Goal: Ask a question: Seek information or help from site administrators or community

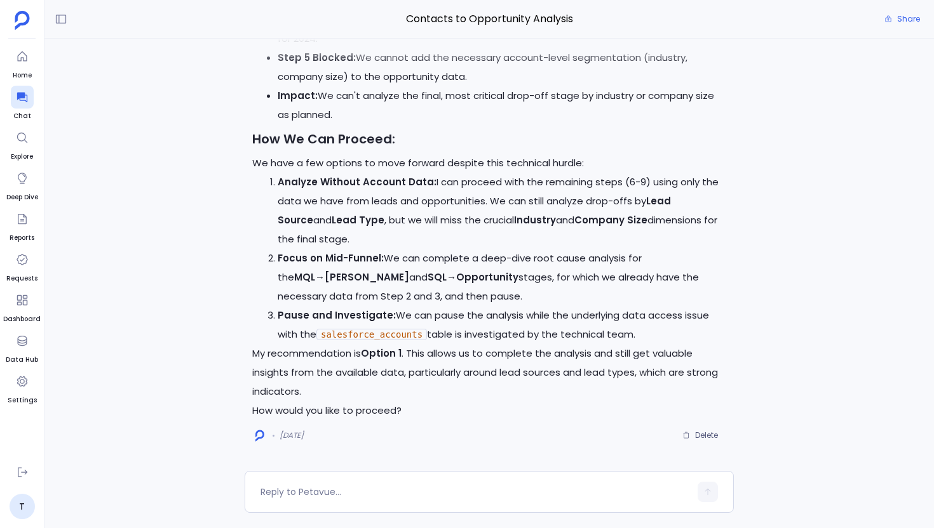
scroll to position [-43411, 0]
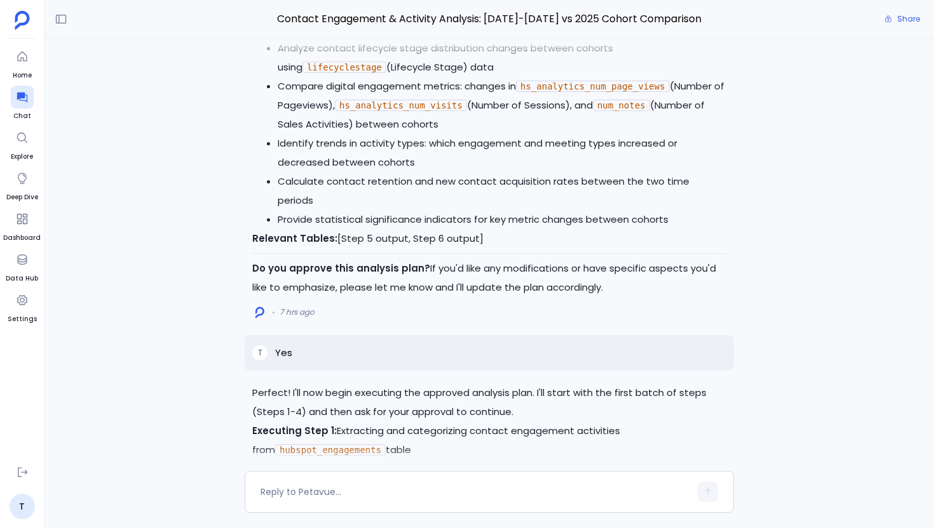
scroll to position [1379, 0]
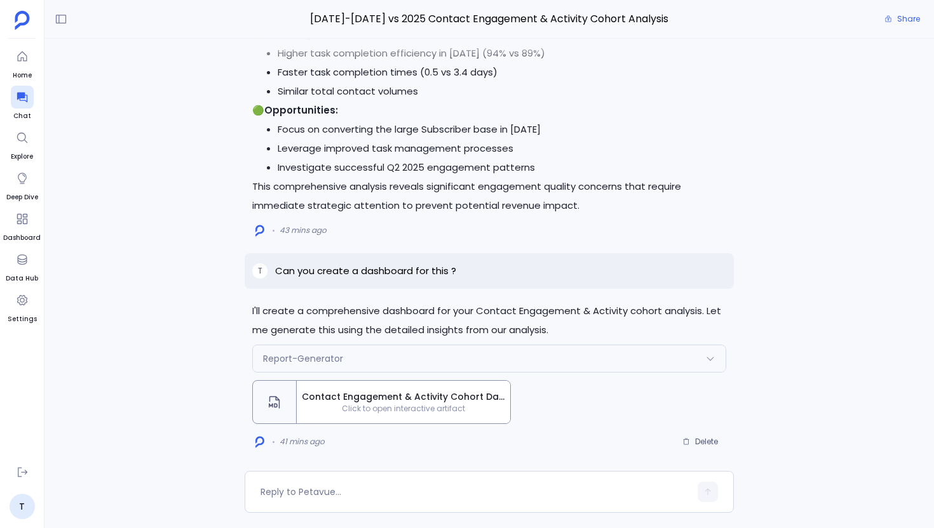
scroll to position [-10, 0]
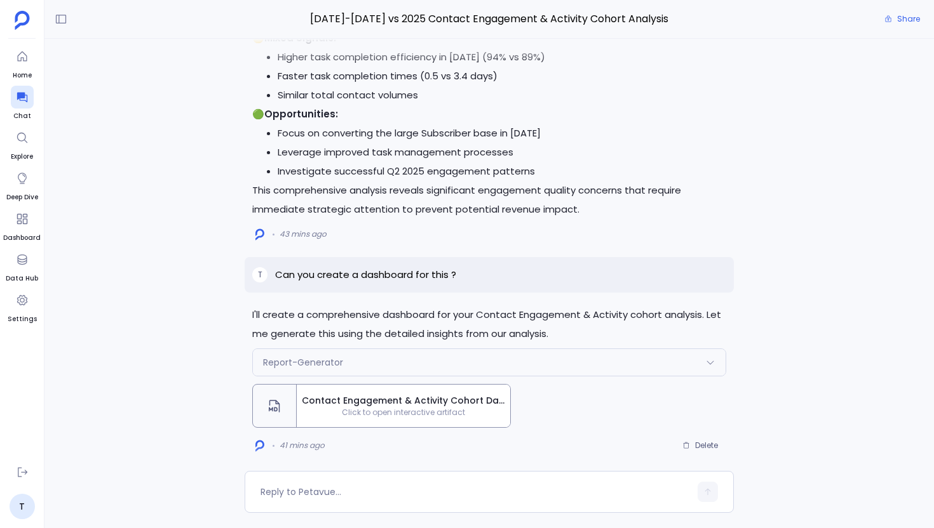
click at [364, 397] on span "Contact Engagement & Activity Cohort Dashboard - 2023-2024 vs 2025" at bounding box center [403, 400] width 203 height 13
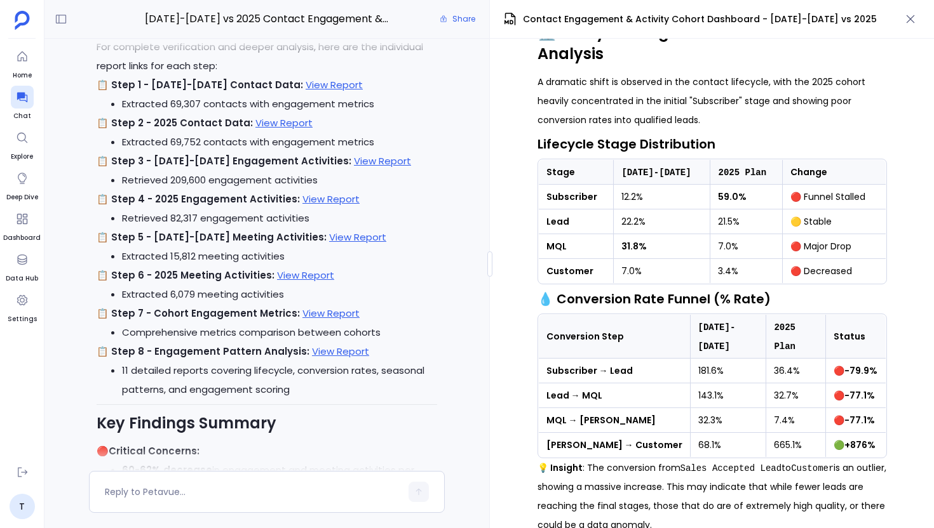
scroll to position [-572, 0]
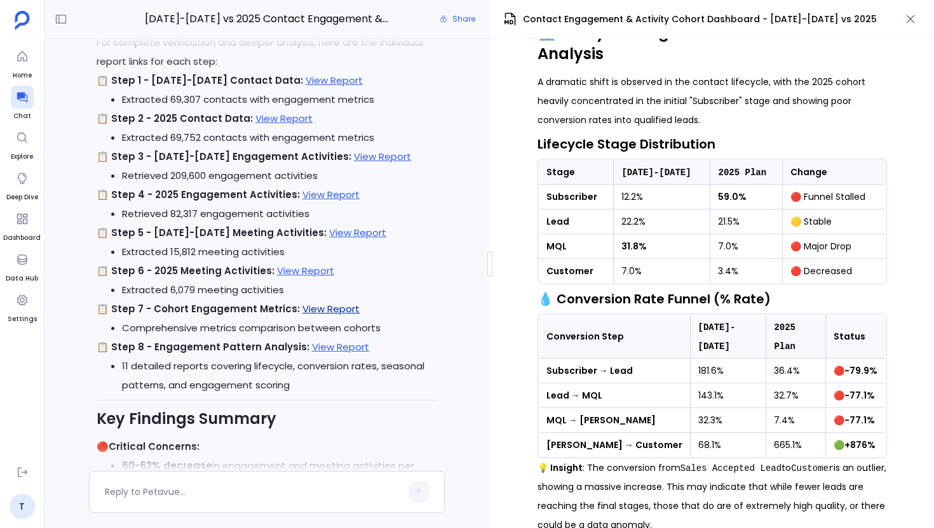
click at [331, 311] on link "View Report" at bounding box center [330, 308] width 57 height 13
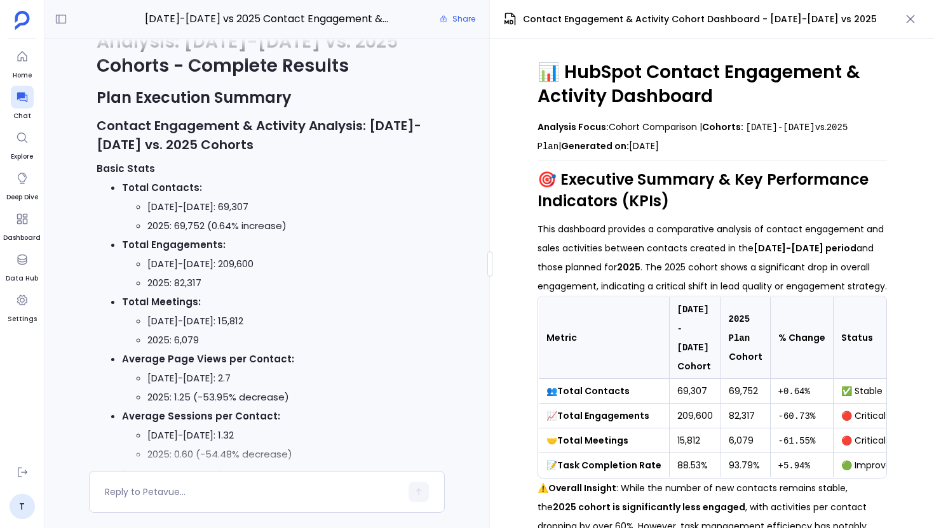
scroll to position [-2410, 0]
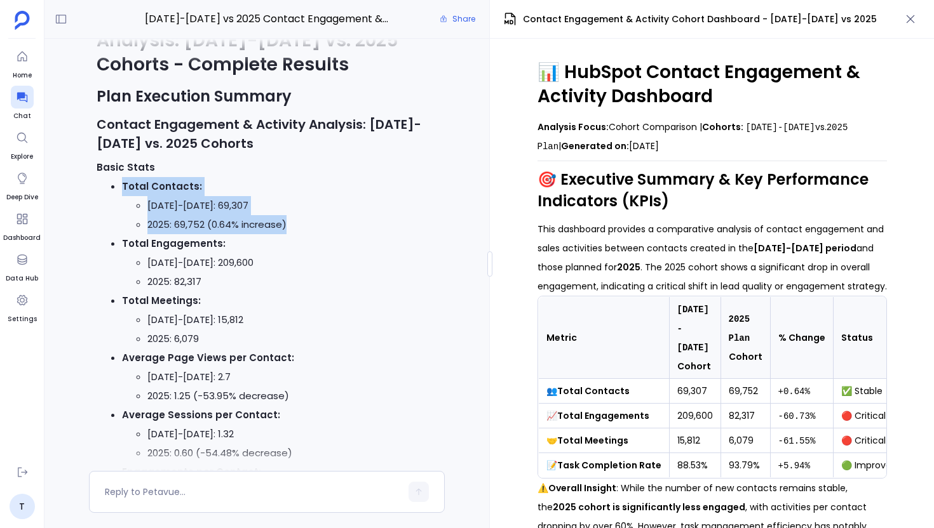
drag, startPoint x: 117, startPoint y: 204, endPoint x: 296, endPoint y: 248, distance: 184.4
click at [296, 248] on ul "Total Contacts: 2023-2024: 69,307 2025: 69,752 (0.64% increase) Total Engagemen…" at bounding box center [267, 405] width 340 height 457
click at [296, 234] on li "2025: 69,752 (0.64% increase)" at bounding box center [292, 224] width 290 height 19
drag, startPoint x: 116, startPoint y: 204, endPoint x: 293, endPoint y: 244, distance: 181.0
click at [293, 234] on li "Total Contacts: 2023-2024: 69,307 2025: 69,752 (0.64% increase)" at bounding box center [279, 205] width 315 height 57
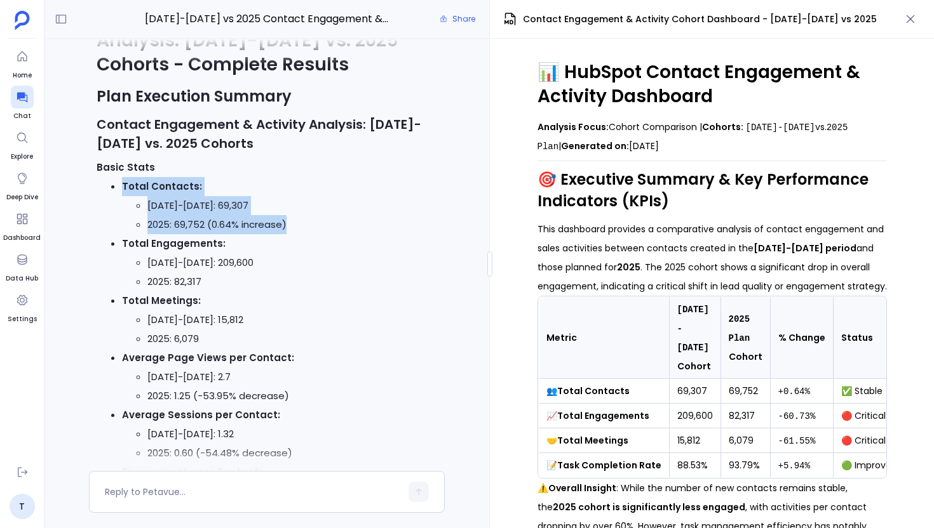
click at [293, 234] on li "2025: 69,752 (0.64% increase)" at bounding box center [292, 224] width 290 height 19
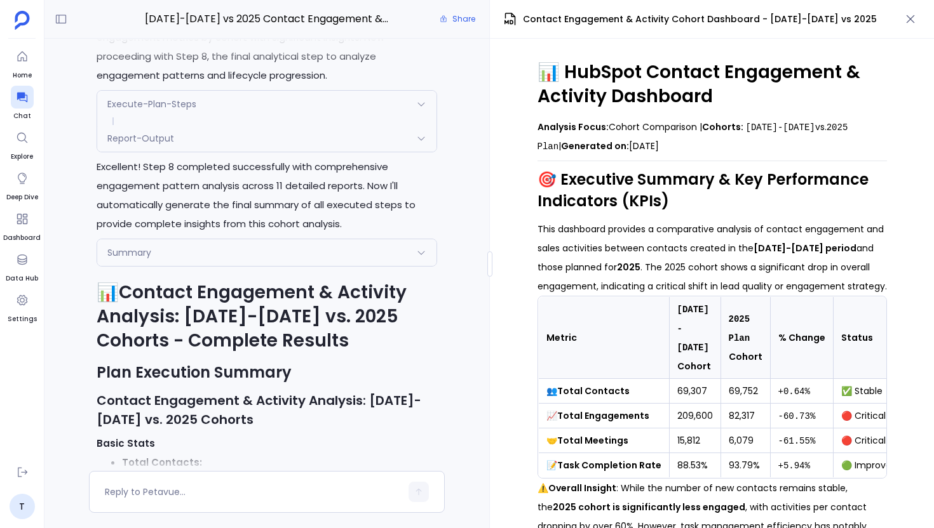
click at [228, 266] on div "Summary" at bounding box center [266, 252] width 339 height 27
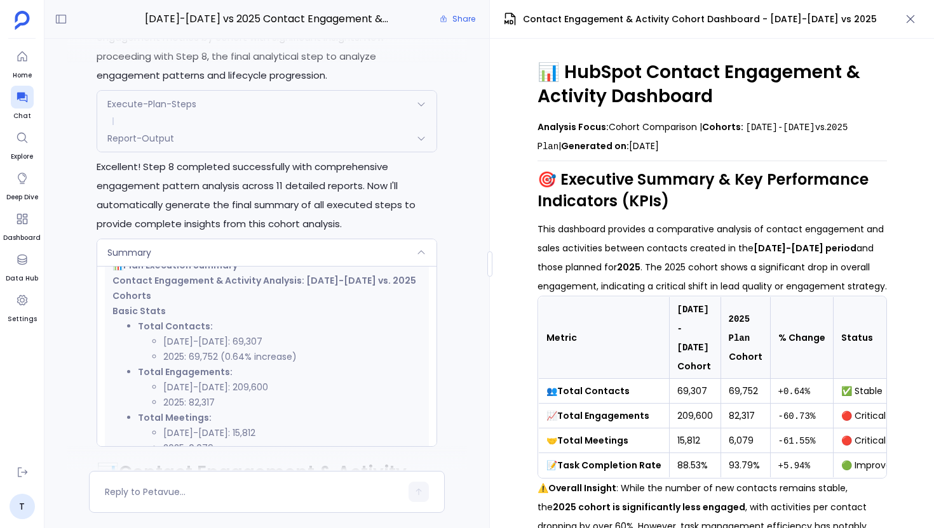
scroll to position [317, 0]
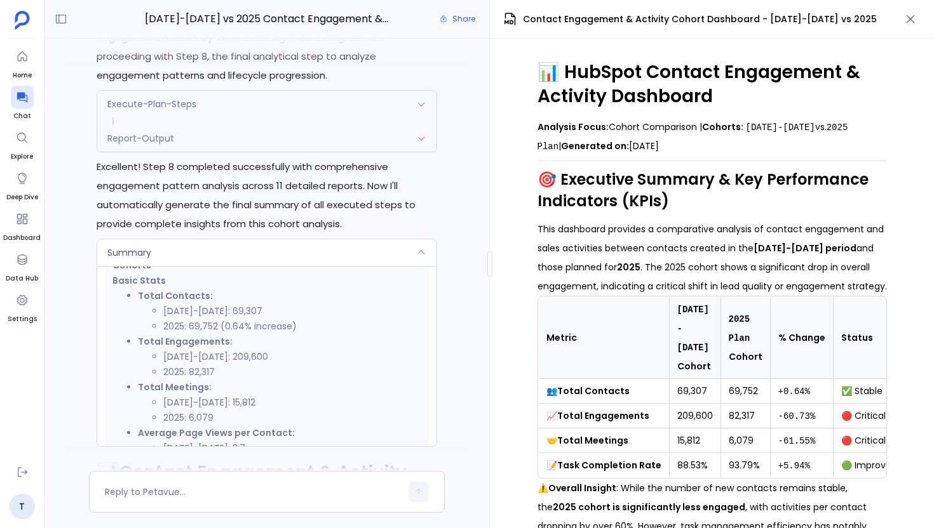
click at [239, 152] on div "Report-Output" at bounding box center [266, 138] width 339 height 27
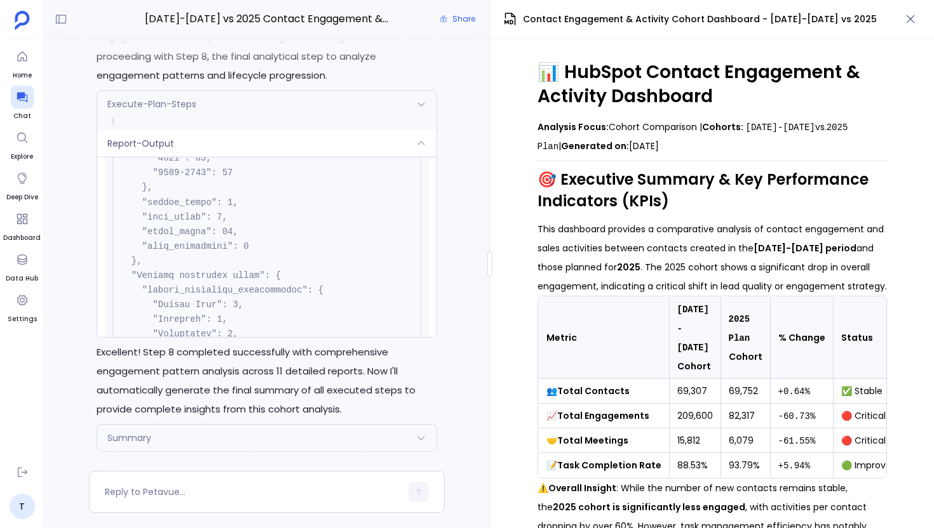
scroll to position [452, 0]
click at [271, 117] on div "Execute-Plan-Steps" at bounding box center [266, 104] width 339 height 27
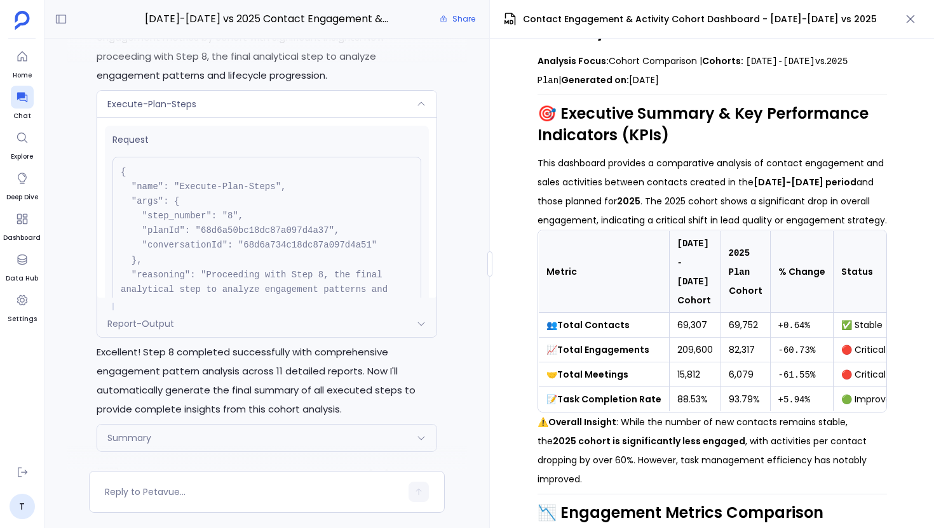
scroll to position [63, 0]
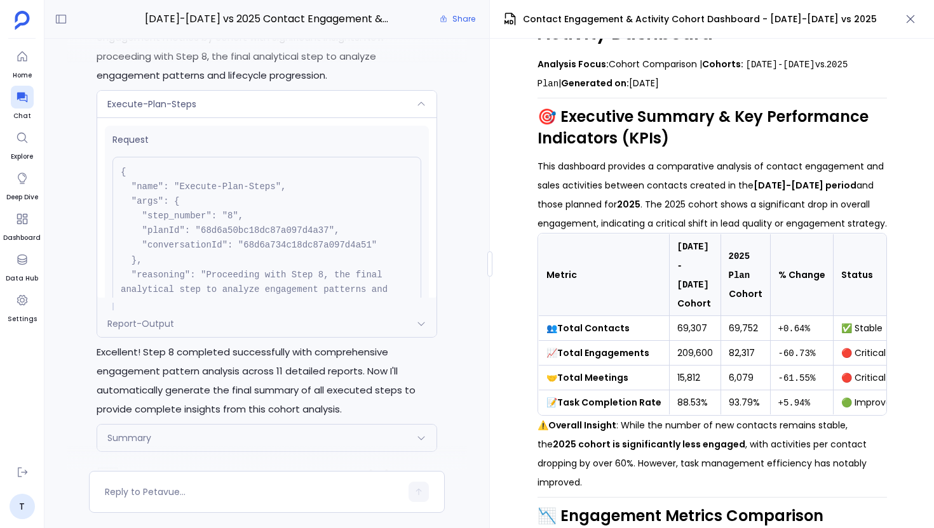
click at [502, 373] on div "📊 HubSpot Contact Engagement & Activity Dashboard Analysis Focus: Cohort Compar…" at bounding box center [712, 284] width 444 height 490
click at [362, 117] on div "Execute-Plan-Steps" at bounding box center [266, 104] width 339 height 27
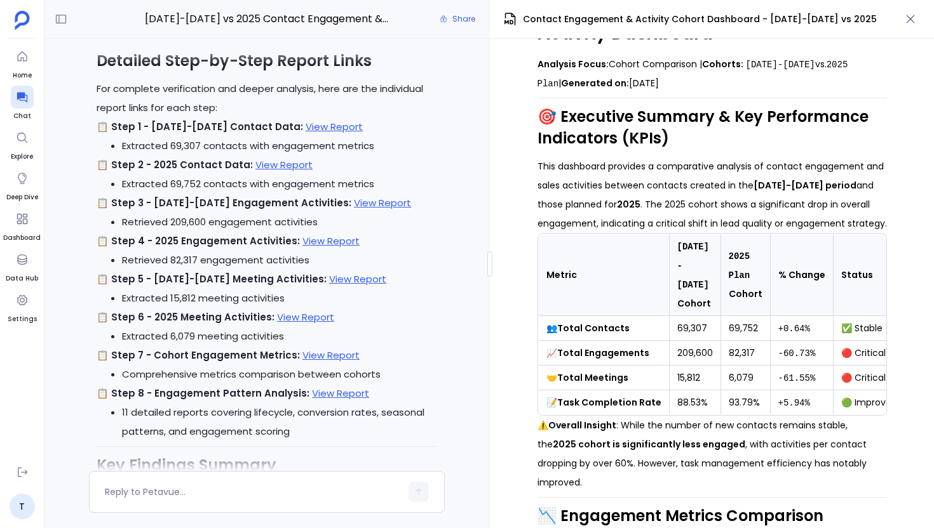
scroll to position [-625, 0]
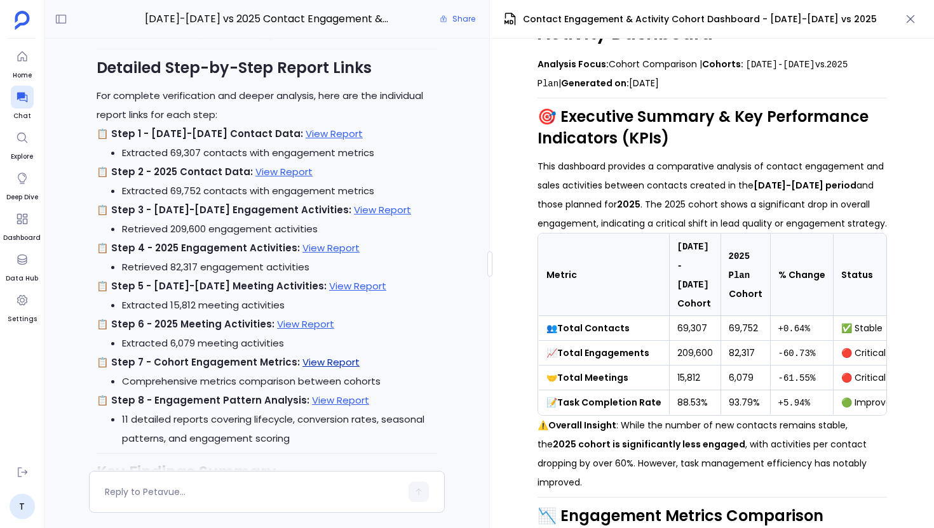
click at [322, 361] on link "View Report" at bounding box center [330, 362] width 57 height 13
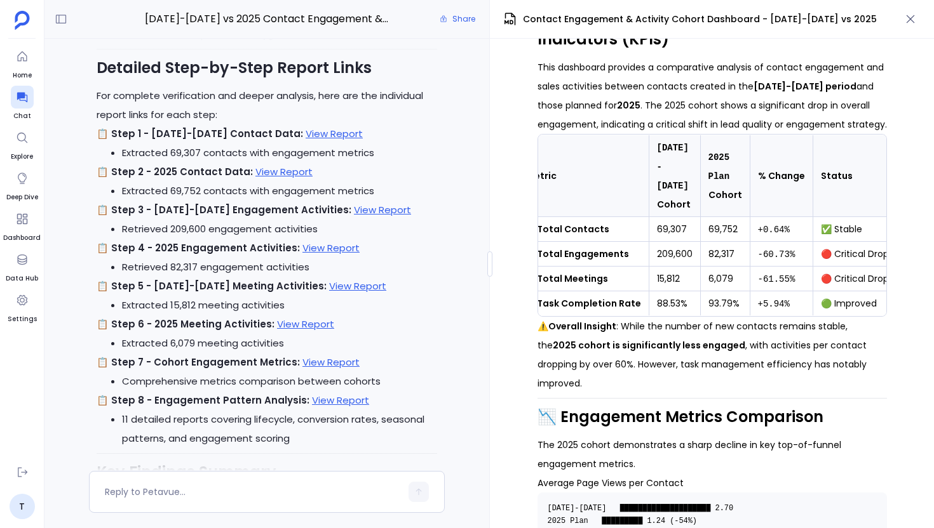
scroll to position [163, 0]
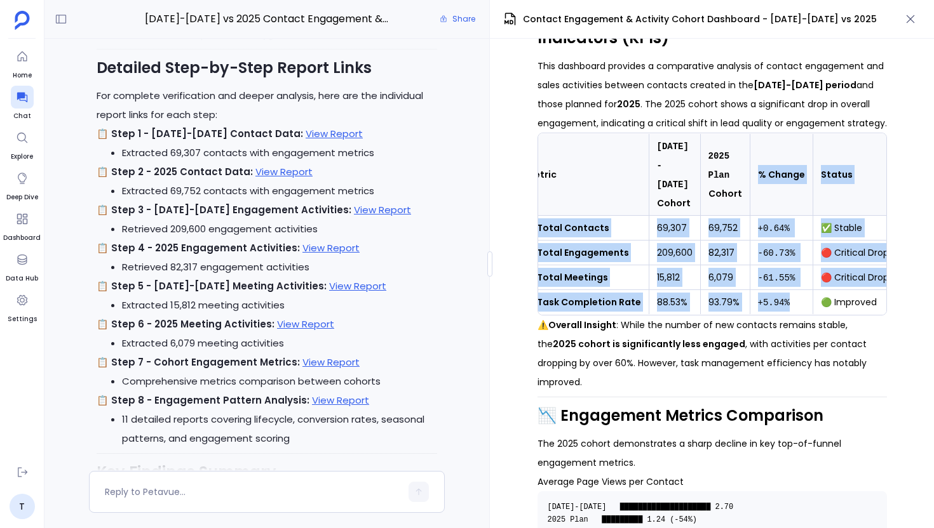
drag, startPoint x: 745, startPoint y: 163, endPoint x: 797, endPoint y: 292, distance: 139.0
click at [797, 292] on table "Metric 2023-2024 Cohort 2025 Plan Cohort % Change Status 👥 Total Contacts 69,30…" at bounding box center [707, 224] width 379 height 182
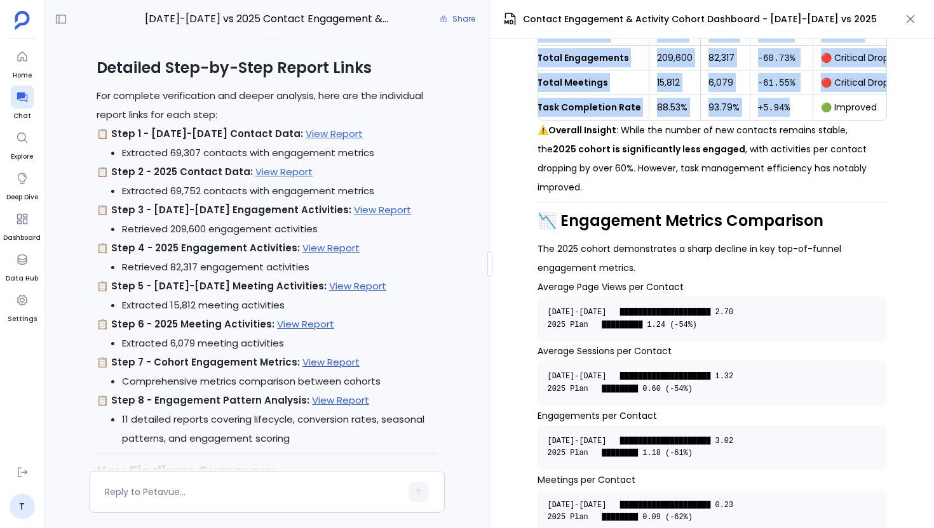
scroll to position [375, 0]
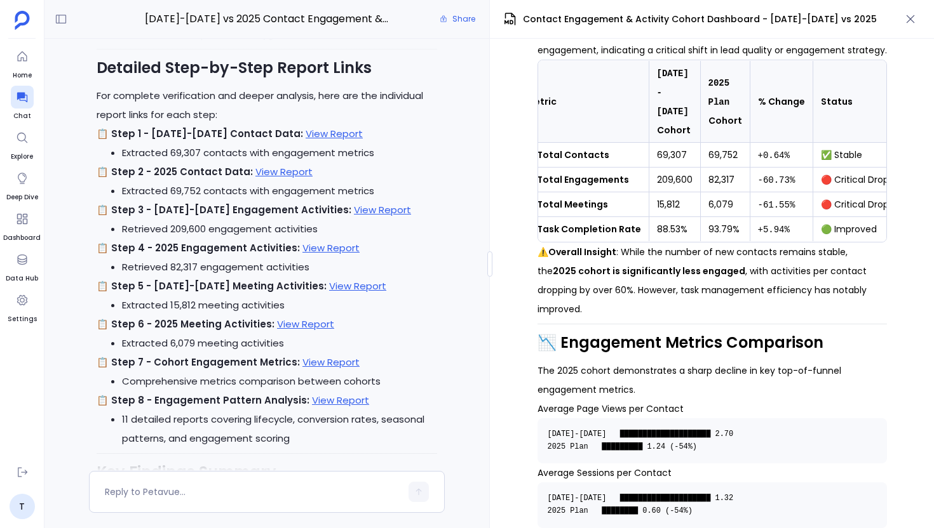
scroll to position [231, 0]
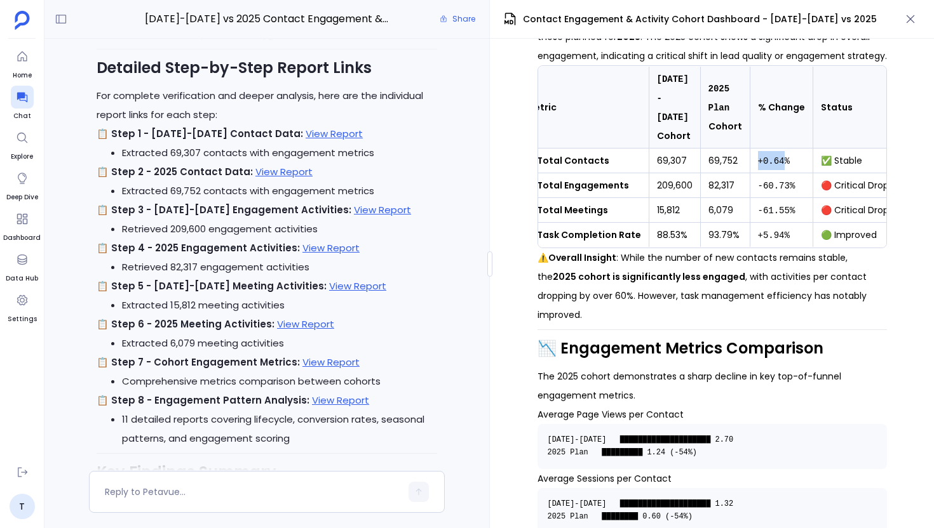
drag, startPoint x: 748, startPoint y: 140, endPoint x: 776, endPoint y: 140, distance: 27.9
click at [774, 156] on code "+0.64%" at bounding box center [774, 161] width 32 height 10
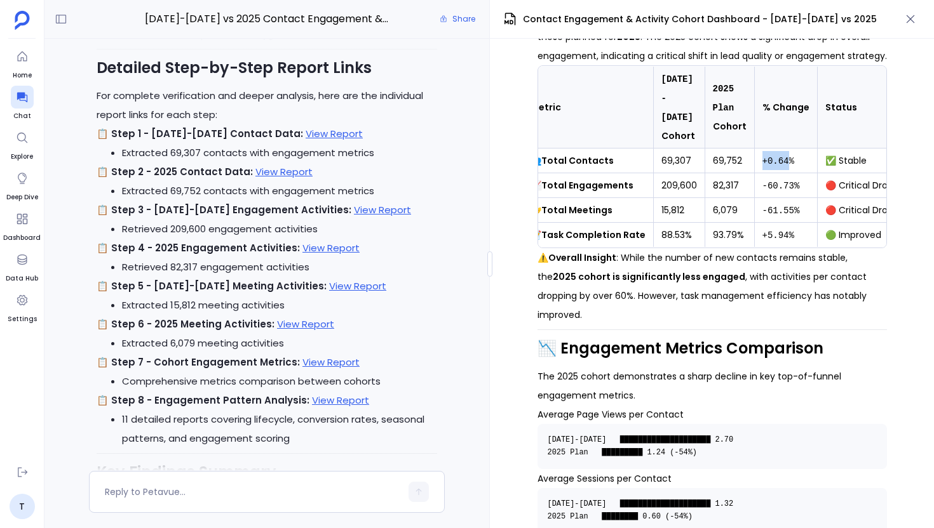
scroll to position [0, 20]
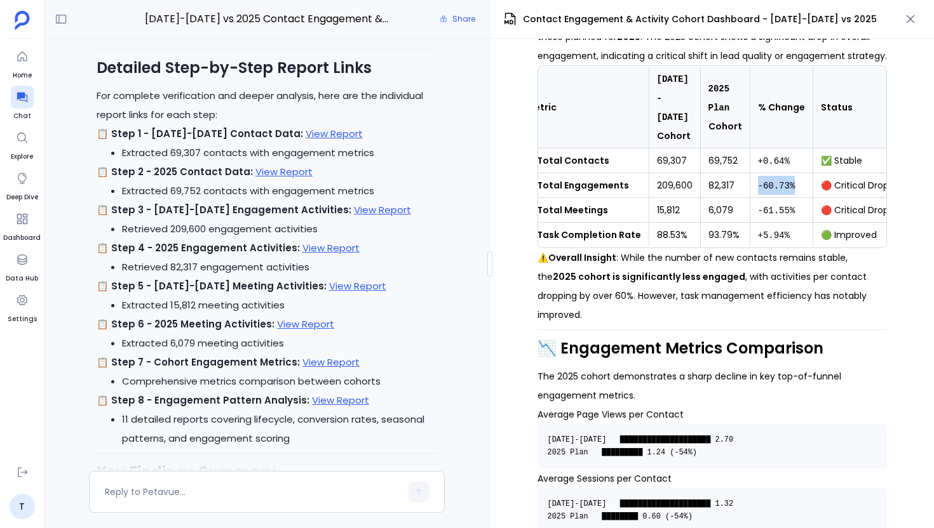
drag, startPoint x: 747, startPoint y: 167, endPoint x: 787, endPoint y: 167, distance: 39.4
click at [787, 173] on td "-60.73%" at bounding box center [780, 185] width 63 height 25
drag, startPoint x: 657, startPoint y: 170, endPoint x: 728, endPoint y: 170, distance: 71.1
click at [713, 173] on tr "📈 Total Engagements 209,600 82,317 -60.73% 🔴 Critical Drop" at bounding box center [707, 185] width 378 height 25
drag, startPoint x: 753, startPoint y: 167, endPoint x: 780, endPoint y: 167, distance: 27.9
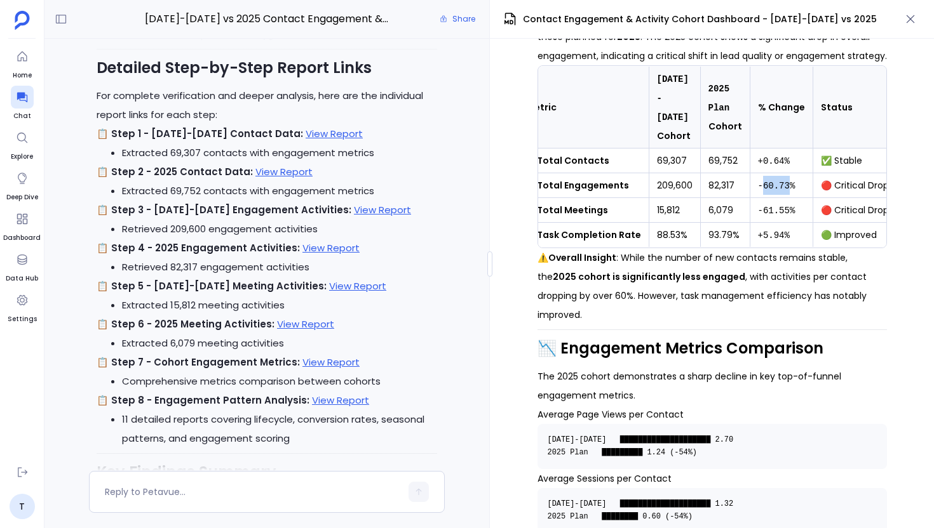
click at [780, 181] on code "-60.73%" at bounding box center [776, 186] width 37 height 10
drag, startPoint x: 651, startPoint y: 140, endPoint x: 735, endPoint y: 142, distance: 84.5
click at [735, 149] on tr "👥 Total Contacts 69,307 69,752 +0.64% ✅ Stable" at bounding box center [707, 161] width 378 height 25
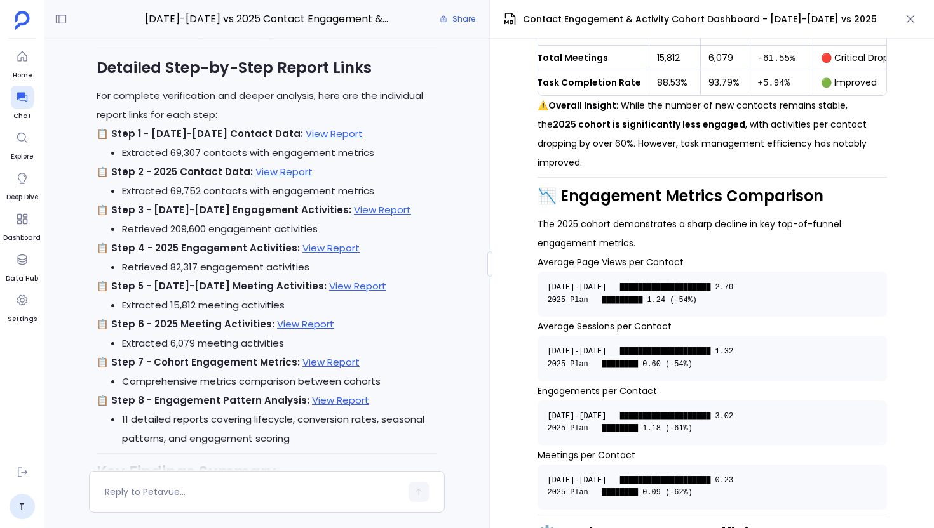
scroll to position [403, 0]
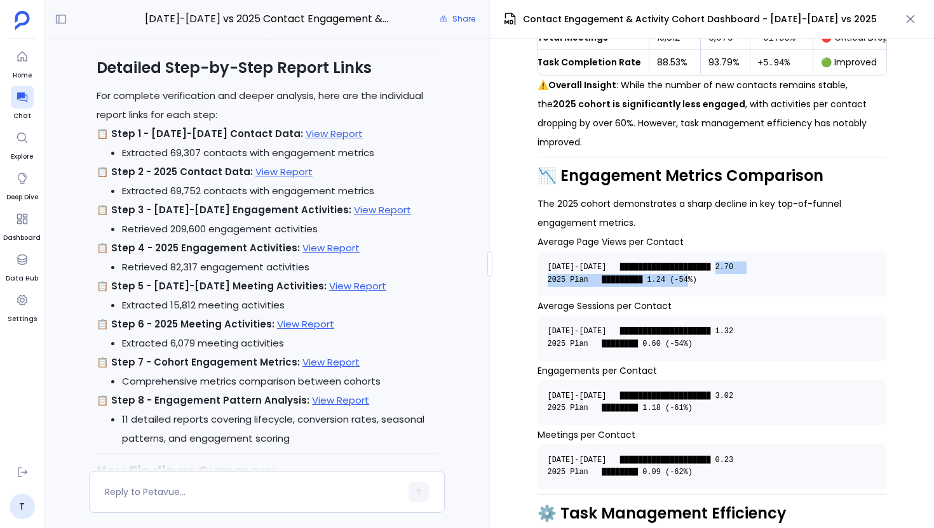
drag, startPoint x: 713, startPoint y: 229, endPoint x: 640, endPoint y: 257, distance: 77.6
click at [640, 257] on pre "2023-2024 ████████████████████ 2.70 2025 Plan █████████ 1.24 (-54%)" at bounding box center [711, 273] width 349 height 45
click at [708, 263] on code "2023-2024 ████████████████████ 2.70 2025 Plan █████████ 1.24 (-54%)" at bounding box center [644, 274] width 195 height 22
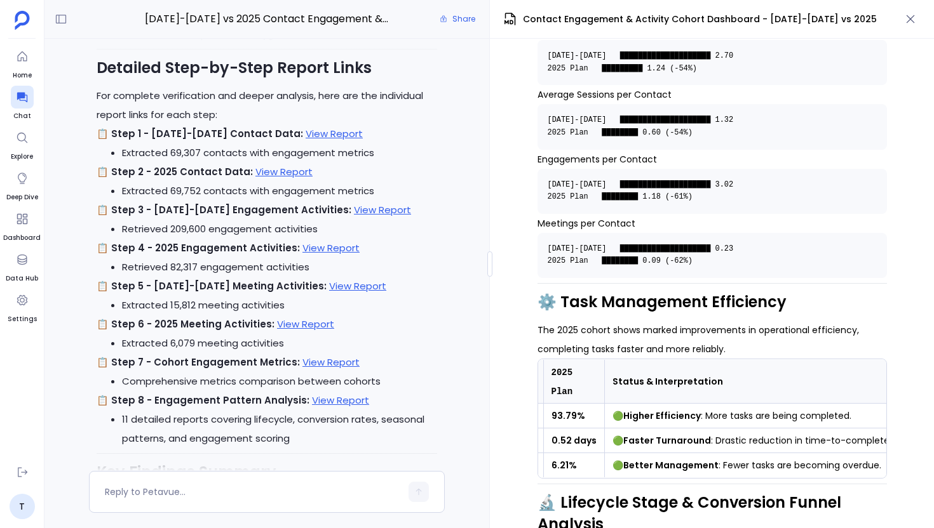
scroll to position [613, 0]
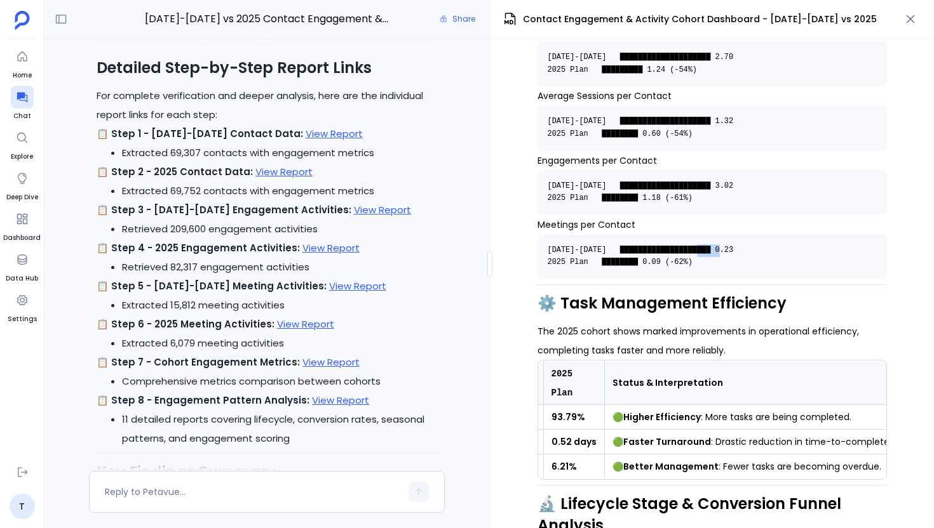
drag, startPoint x: 717, startPoint y: 216, endPoint x: 696, endPoint y: 216, distance: 21.0
click at [696, 246] on code "2023-2024 ████████████████████ 0.23 2025 Plan ████████ 0.09 (-62%)" at bounding box center [644, 257] width 195 height 22
drag, startPoint x: 659, startPoint y: 227, endPoint x: 641, endPoint y: 227, distance: 17.1
click at [641, 246] on code "2023-2024 ████████████████████ 0.23 2025 Plan ████████ 0.09 (-62%)" at bounding box center [644, 257] width 195 height 22
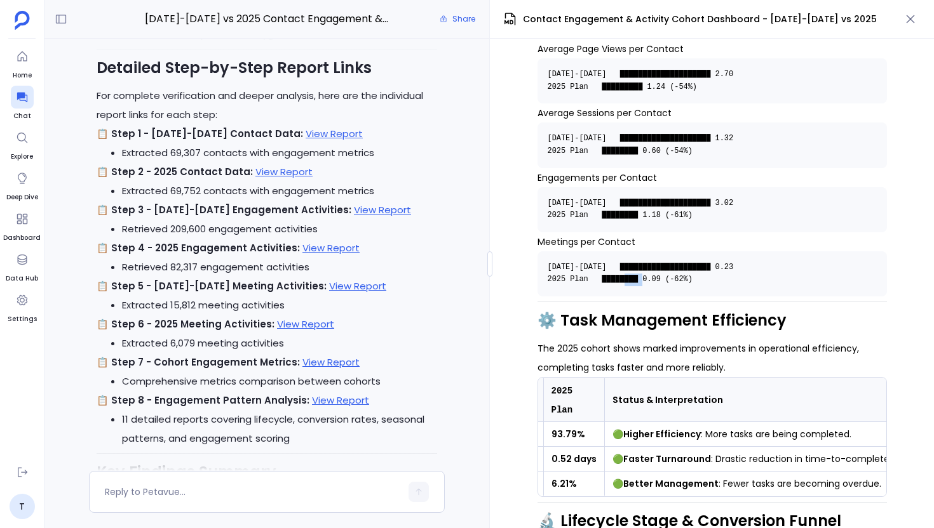
scroll to position [589, 0]
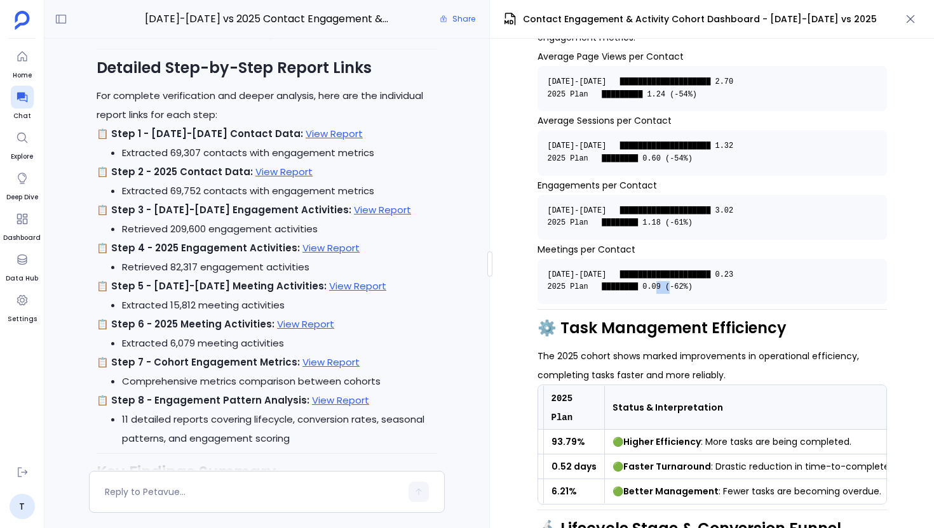
drag, startPoint x: 685, startPoint y: 254, endPoint x: 673, endPoint y: 254, distance: 12.1
click at [673, 271] on code "2023-2024 ████████████████████ 0.23 2025 Plan ████████ 0.09 (-62%)" at bounding box center [644, 282] width 195 height 22
click at [698, 318] on h2 "⚙️ Task Management Efficiency" at bounding box center [711, 329] width 349 height 22
drag, startPoint x: 701, startPoint y: 252, endPoint x: 619, endPoint y: 256, distance: 82.6
click at [619, 259] on pre "2023-2024 ████████████████████ 0.23 2025 Plan ████████ 0.09 (-62%)" at bounding box center [711, 281] width 349 height 45
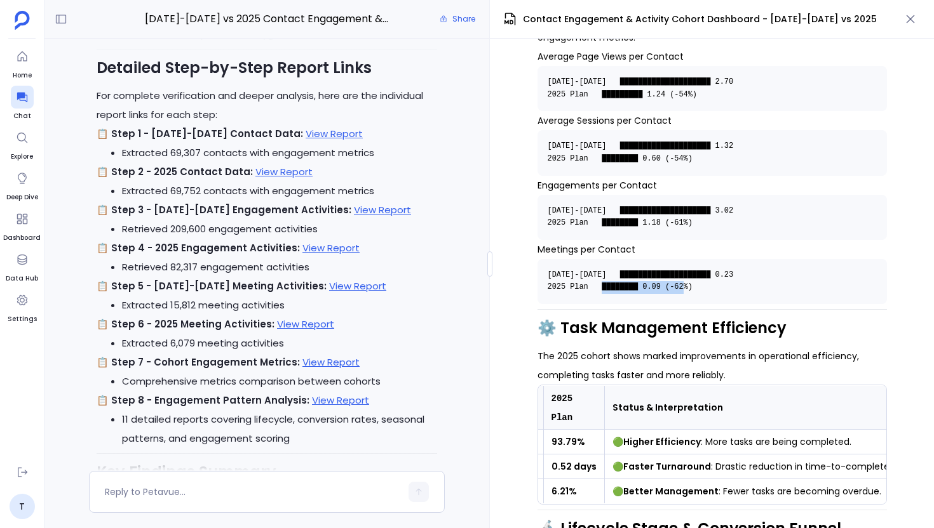
click at [724, 318] on h2 "⚙️ Task Management Efficiency" at bounding box center [711, 329] width 349 height 22
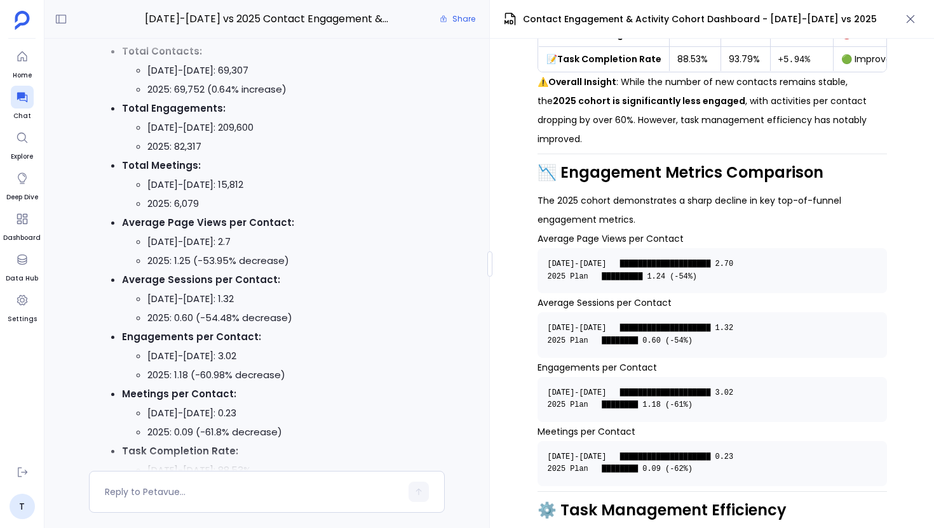
scroll to position [-2270, 0]
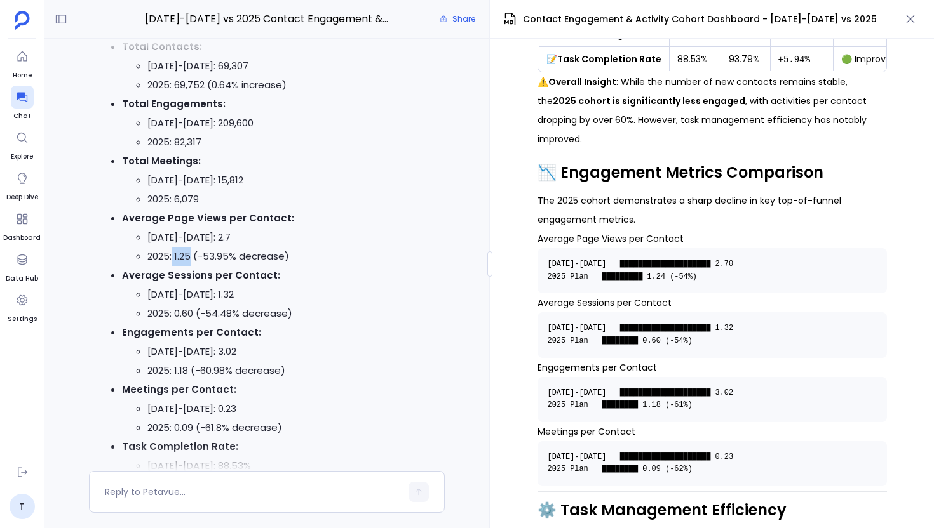
drag, startPoint x: 173, startPoint y: 274, endPoint x: 192, endPoint y: 276, distance: 19.8
click at [192, 266] on li "2025: 1.25 (-53.95% decrease)" at bounding box center [292, 256] width 290 height 19
drag, startPoint x: 201, startPoint y: 276, endPoint x: 219, endPoint y: 277, distance: 18.4
click at [220, 266] on li "2025: 1.25 (-53.95% decrease)" at bounding box center [292, 256] width 290 height 19
click at [668, 248] on pre "2023-2024 ████████████████████ 2.70 2025 Plan █████████ 1.24 (-54%)" at bounding box center [711, 270] width 349 height 45
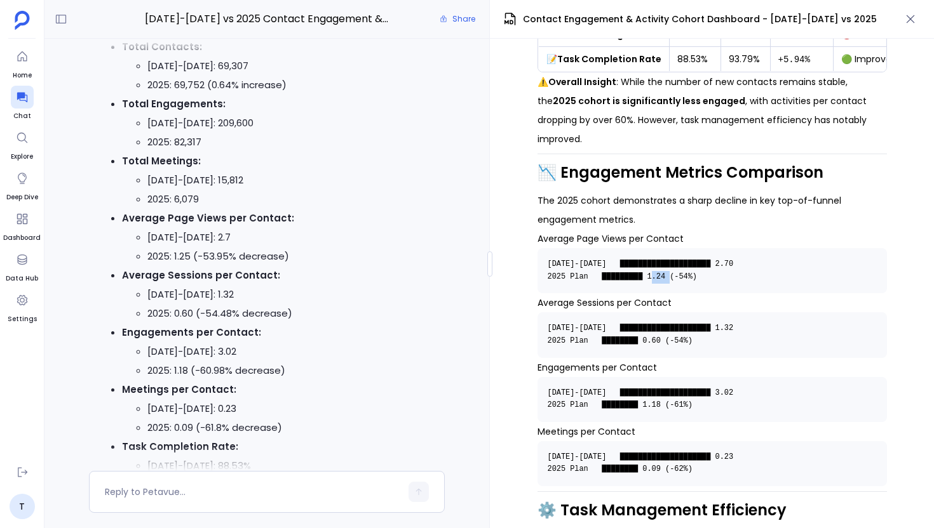
drag, startPoint x: 676, startPoint y: 244, endPoint x: 688, endPoint y: 244, distance: 11.4
click at [688, 260] on code "2023-2024 ████████████████████ 2.70 2025 Plan █████████ 1.24 (-54%)" at bounding box center [644, 271] width 195 height 22
drag, startPoint x: 641, startPoint y: 244, endPoint x: 681, endPoint y: 242, distance: 39.5
click at [681, 260] on code "2023-2024 ████████████████████ 2.70 2025 Plan █████████ 1.24 (-54%)" at bounding box center [644, 271] width 195 height 22
drag, startPoint x: 171, startPoint y: 277, endPoint x: 188, endPoint y: 277, distance: 16.5
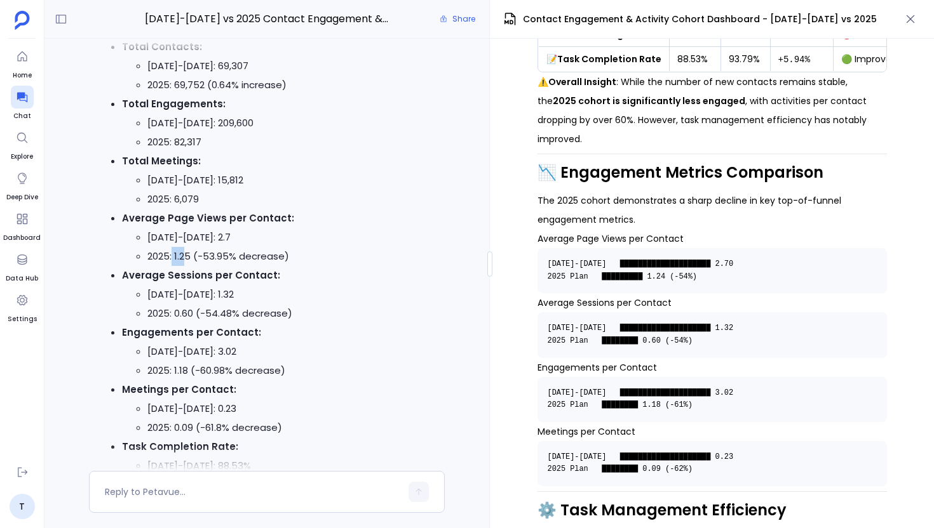
click at [188, 266] on li "2025: 1.25 (-53.95% decrease)" at bounding box center [292, 256] width 290 height 19
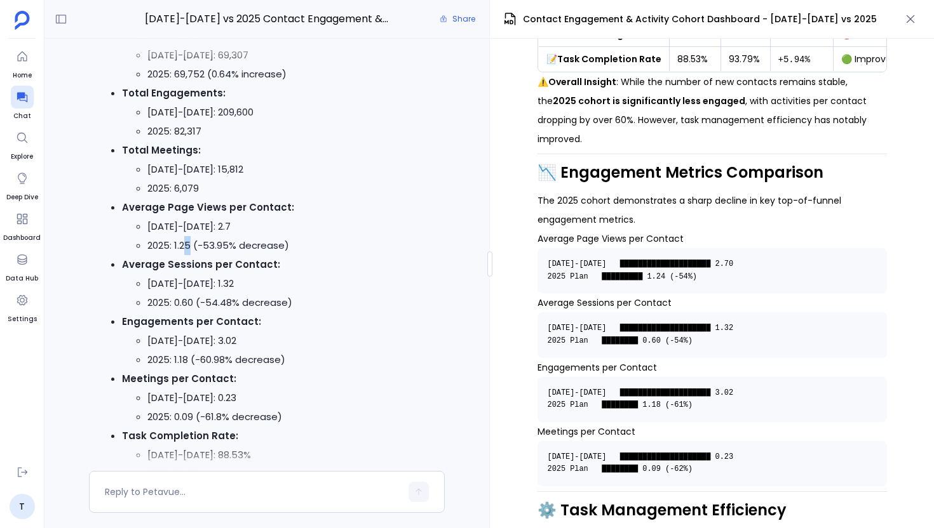
drag, startPoint x: 192, startPoint y: 265, endPoint x: 184, endPoint y: 265, distance: 7.6
click at [184, 255] on li "2025: 1.25 (-53.95% decrease)" at bounding box center [292, 245] width 290 height 19
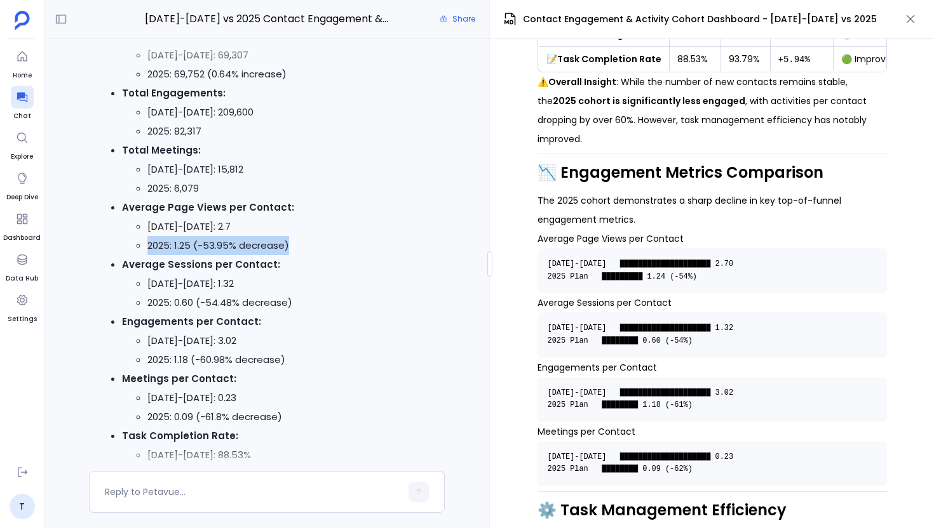
click at [184, 255] on li "2025: 1.25 (-53.95% decrease)" at bounding box center [292, 245] width 290 height 19
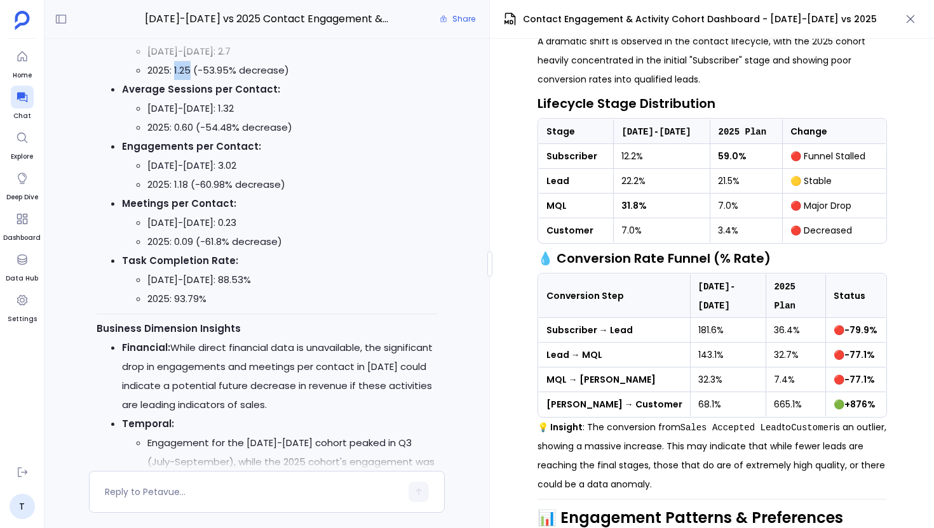
scroll to position [-2093, 0]
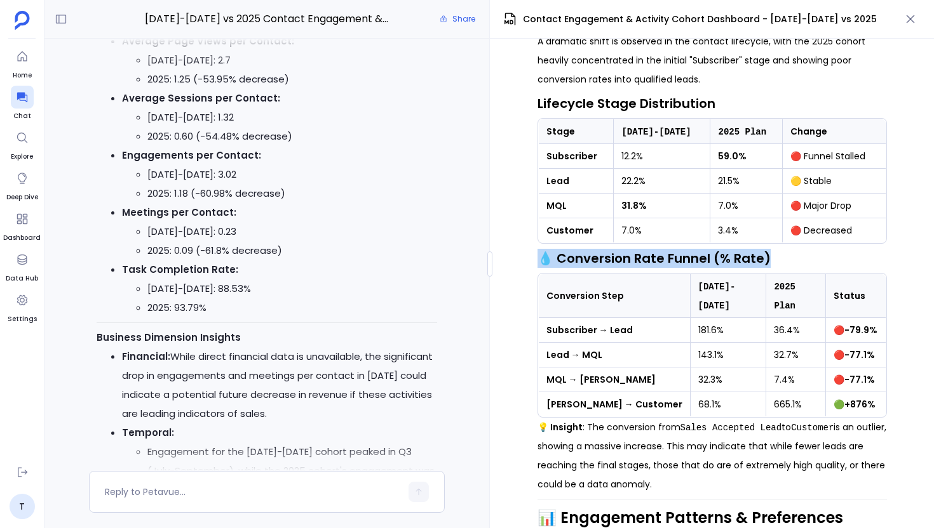
drag, startPoint x: 772, startPoint y: 223, endPoint x: 514, endPoint y: 225, distance: 257.2
click at [514, 225] on div "📊 HubSpot Contact Engagement & Activity Dashboard Analysis Focus: Cohort Compar…" at bounding box center [712, 284] width 444 height 490
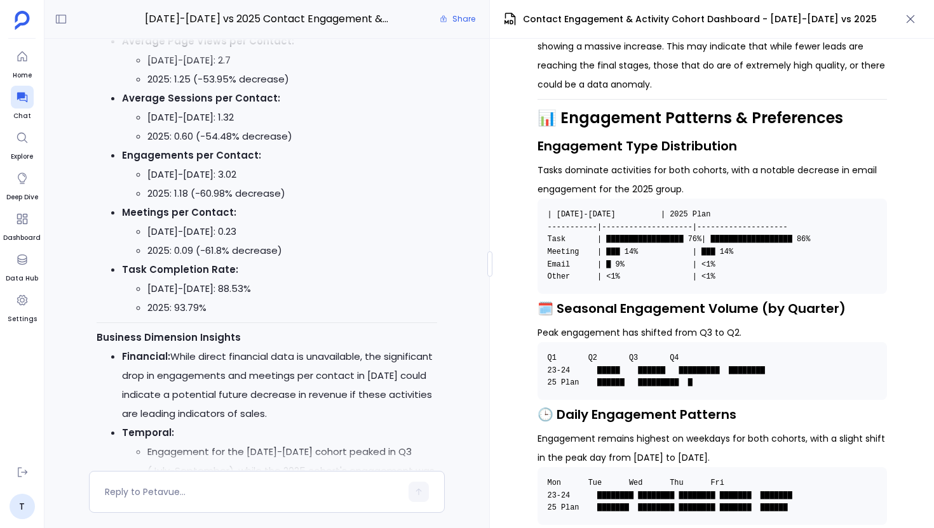
scroll to position [1522, 0]
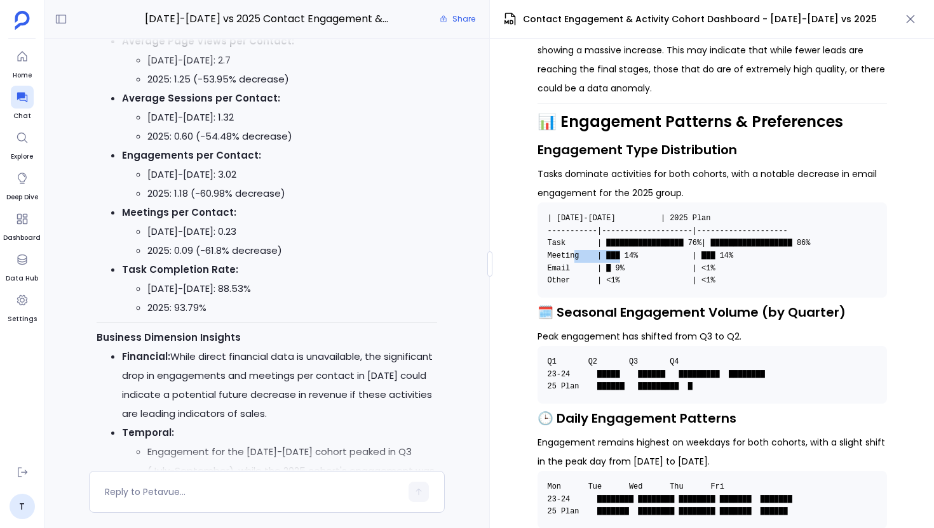
drag, startPoint x: 586, startPoint y: 199, endPoint x: 816, endPoint y: 188, distance: 230.8
click at [817, 203] on pre "| 2023-2024 | 2025 Plan -----------|--------------------|-------------------- T…" at bounding box center [711, 250] width 349 height 95
click at [556, 214] on code "| 2023-2024 | 2025 Plan -----------|--------------------|-------------------- T…" at bounding box center [683, 249] width 272 height 71
drag, startPoint x: 685, startPoint y: 189, endPoint x: 706, endPoint y: 190, distance: 21.0
click at [706, 214] on code "| 2023-2024 | 2025 Plan -----------|--------------------|-------------------- T…" at bounding box center [683, 249] width 272 height 71
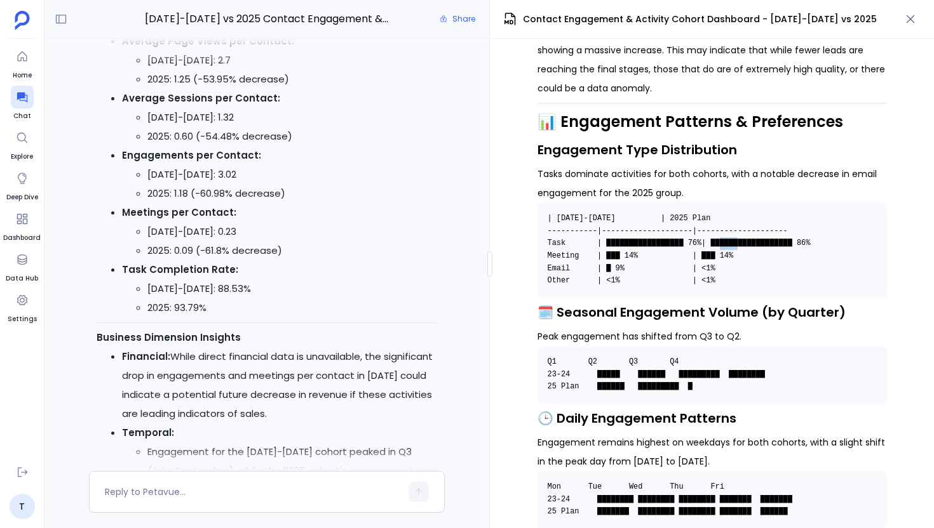
click at [723, 214] on code "| 2023-2024 | 2025 Plan -----------|--------------------|-------------------- T…" at bounding box center [683, 249] width 272 height 71
drag, startPoint x: 707, startPoint y: 194, endPoint x: 591, endPoint y: 194, distance: 116.2
click at [591, 214] on code "| 2023-2024 | 2025 Plan -----------|--------------------|-------------------- T…" at bounding box center [683, 249] width 272 height 71
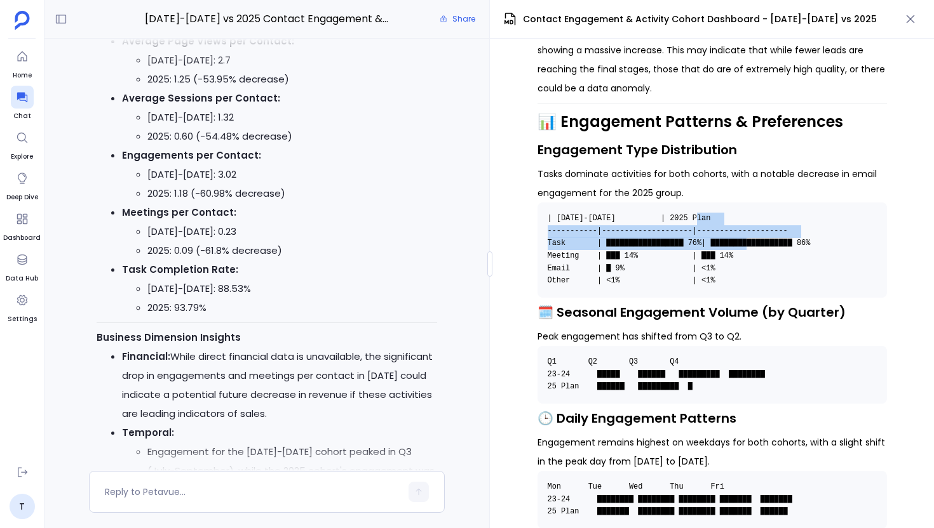
drag, startPoint x: 694, startPoint y: 170, endPoint x: 713, endPoint y: 191, distance: 27.9
click at [713, 214] on code "| 2023-2024 | 2025 Plan -----------|--------------------|-------------------- T…" at bounding box center [683, 249] width 272 height 71
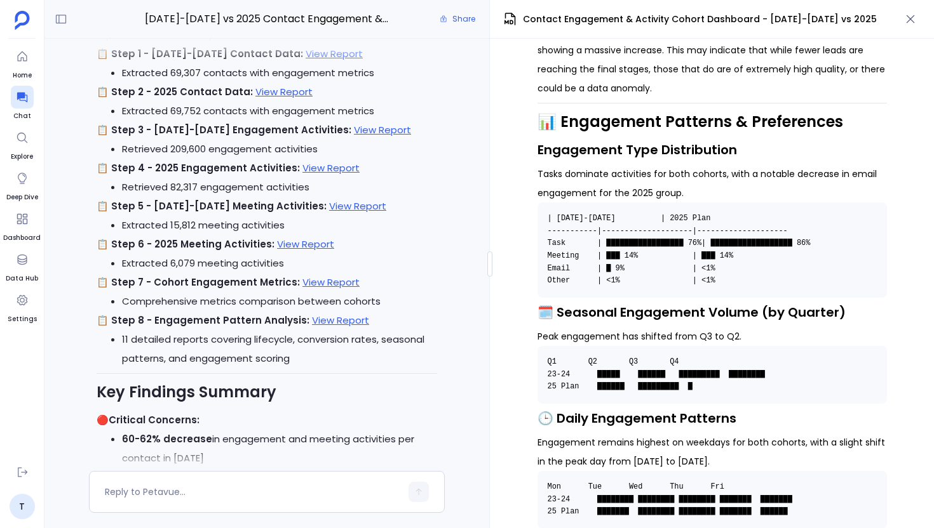
scroll to position [-541, 0]
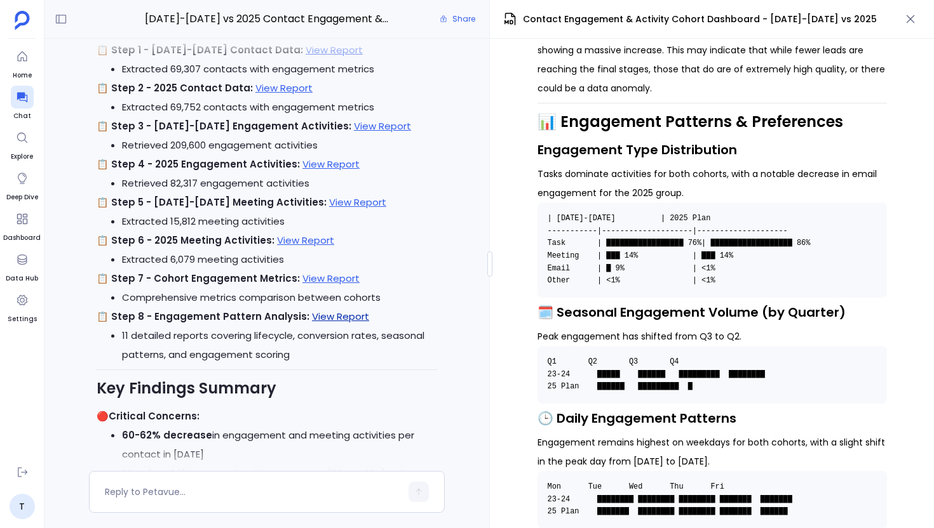
click at [323, 319] on link "View Report" at bounding box center [340, 316] width 57 height 13
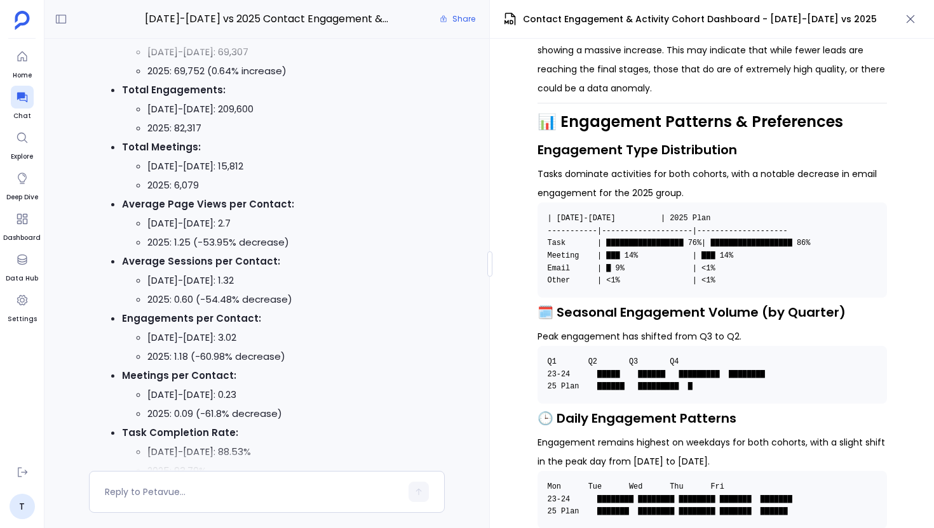
scroll to position [-2259, 0]
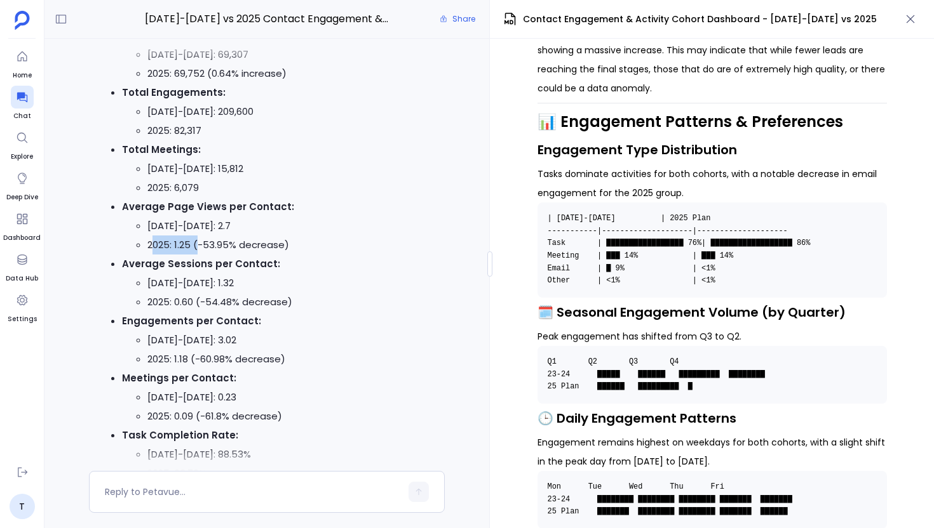
drag, startPoint x: 196, startPoint y: 263, endPoint x: 151, endPoint y: 260, distance: 45.8
click at [151, 255] on li "2025: 1.25 (-53.95% decrease)" at bounding box center [292, 245] width 290 height 19
click at [279, 289] on li "Average Sessions per Contact: 2023-2024: 1.32 2025: 0.60 (-54.48% decrease)" at bounding box center [279, 283] width 315 height 57
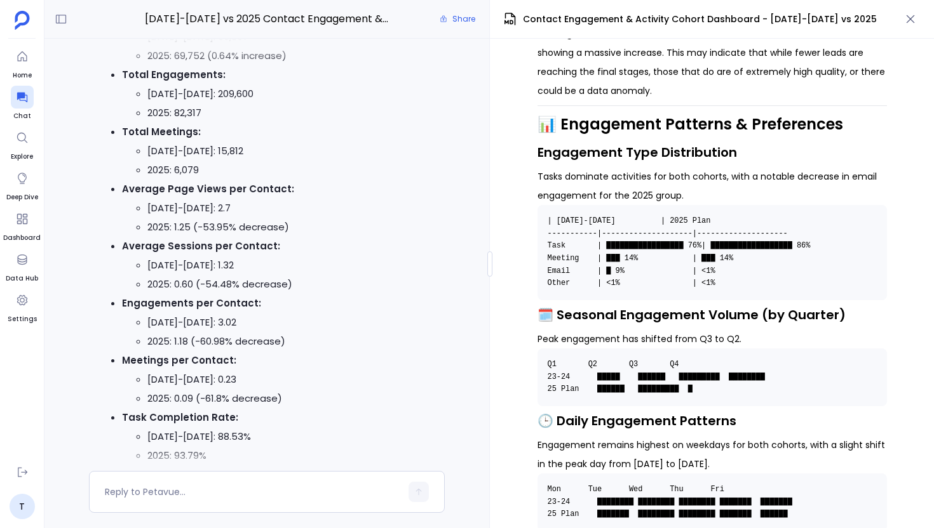
scroll to position [1514, 0]
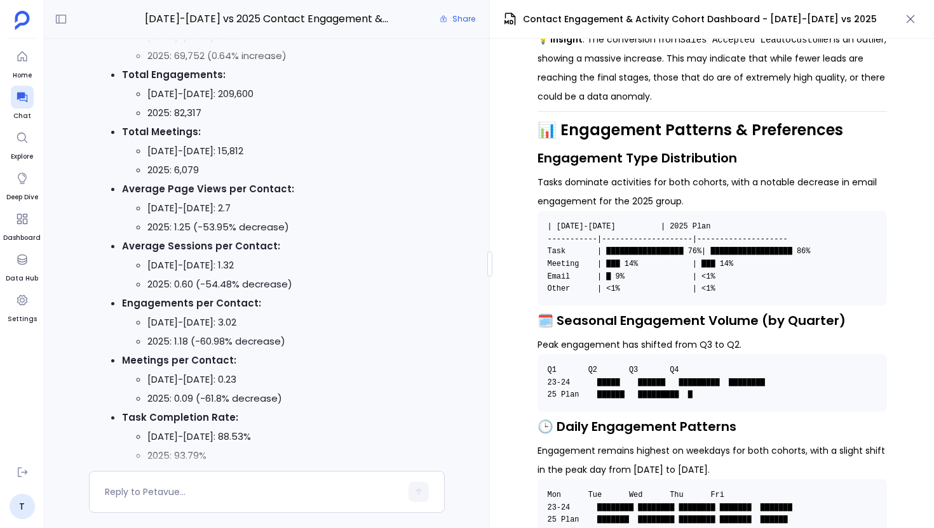
drag, startPoint x: 516, startPoint y: 166, endPoint x: 818, endPoint y: 239, distance: 310.4
click at [819, 241] on div "📊 HubSpot Contact Engagement & Activity Dashboard Analysis Focus: Cohort Compar…" at bounding box center [712, 284] width 444 height 490
click at [557, 224] on code "| 2023-2024 | 2025 Plan -----------|--------------------|-------------------- T…" at bounding box center [683, 257] width 272 height 71
drag, startPoint x: 687, startPoint y: 201, endPoint x: 698, endPoint y: 201, distance: 11.4
click at [698, 222] on code "| 2023-2024 | 2025 Plan -----------|--------------------|-------------------- T…" at bounding box center [683, 257] width 272 height 71
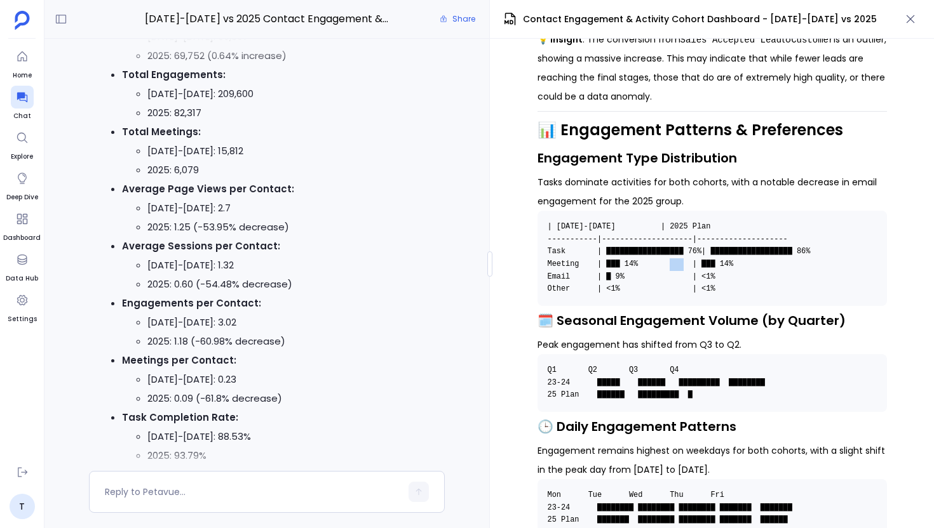
drag, startPoint x: 650, startPoint y: 210, endPoint x: 631, endPoint y: 210, distance: 19.1
click at [632, 222] on code "| 2023-2024 | 2025 Plan -----------|--------------------|-------------------- T…" at bounding box center [683, 257] width 272 height 71
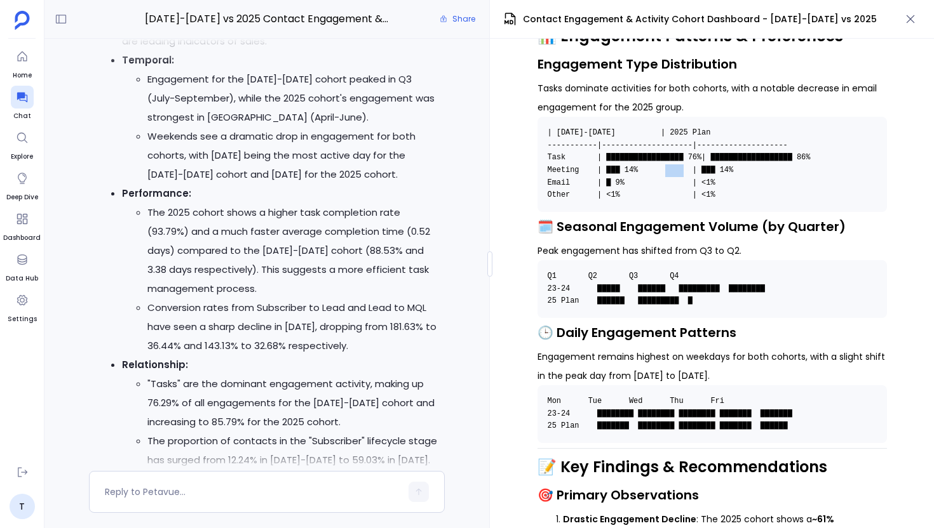
scroll to position [1588, 0]
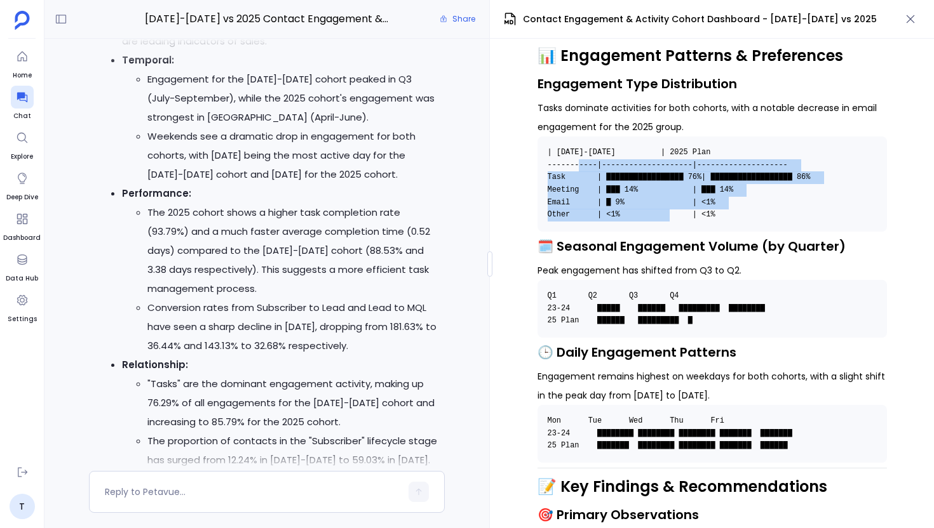
drag, startPoint x: 637, startPoint y: 166, endPoint x: 540, endPoint y: 120, distance: 106.8
click at [540, 137] on pre "| 2023-2024 | 2025 Plan -----------|--------------------|-------------------- T…" at bounding box center [711, 184] width 349 height 95
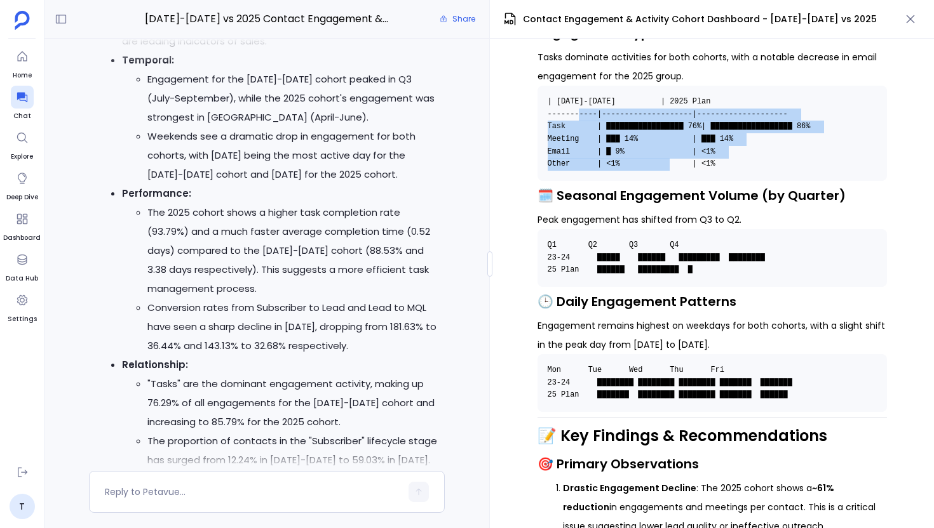
scroll to position [1642, 0]
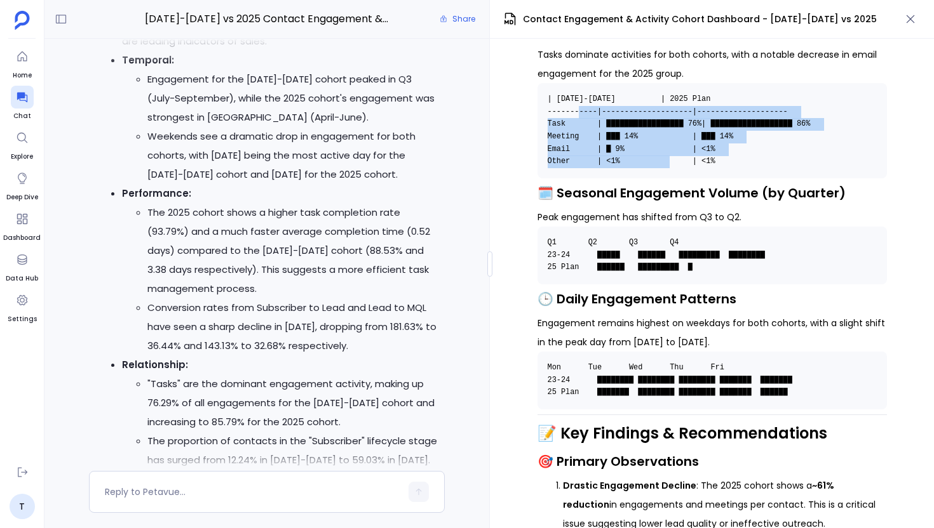
drag, startPoint x: 594, startPoint y: 206, endPoint x: 736, endPoint y: 225, distance: 142.9
click at [736, 227] on pre "Q1 Q2 Q3 Q4 23-24 █████ ██████ █████████ ████████ 25 Plan ██████ █████████ █" at bounding box center [711, 256] width 349 height 58
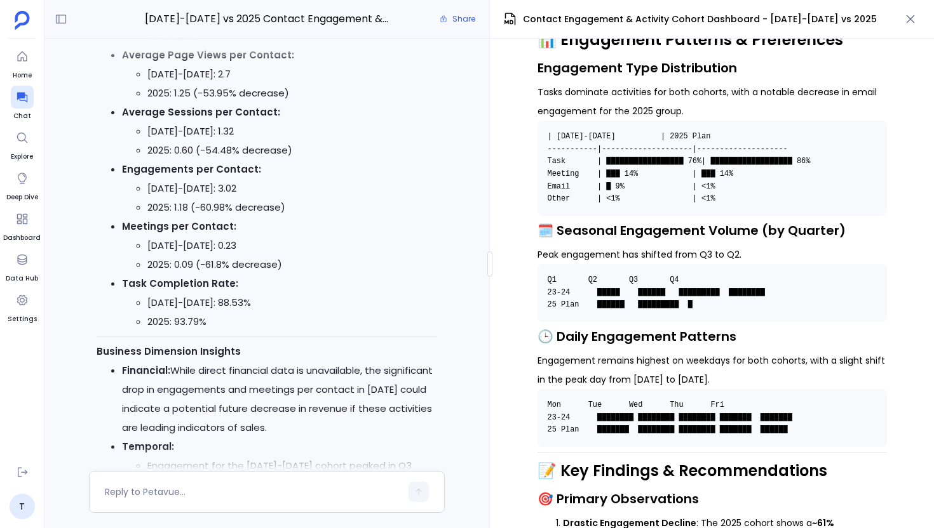
scroll to position [1604, 0]
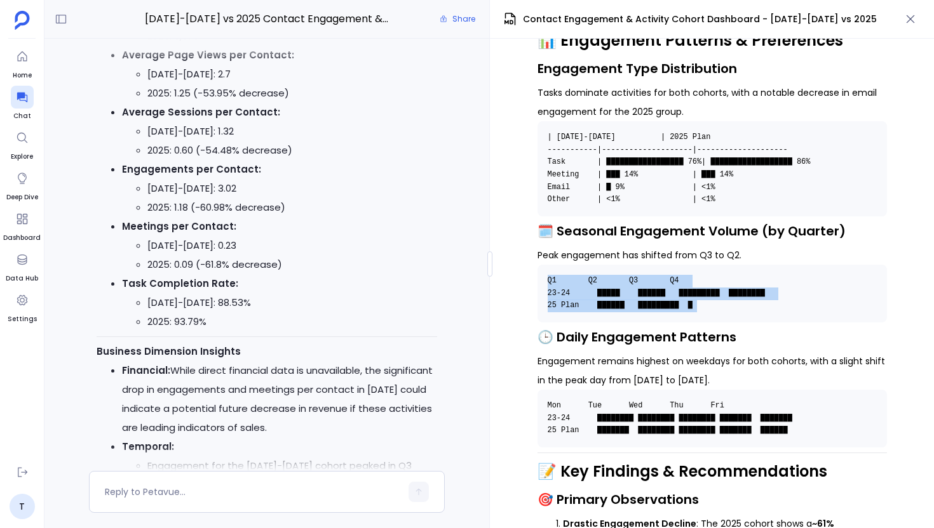
drag, startPoint x: 537, startPoint y: 222, endPoint x: 794, endPoint y: 274, distance: 263.0
click at [728, 328] on h3 "🕒 Daily Engagement Patterns" at bounding box center [711, 337] width 349 height 19
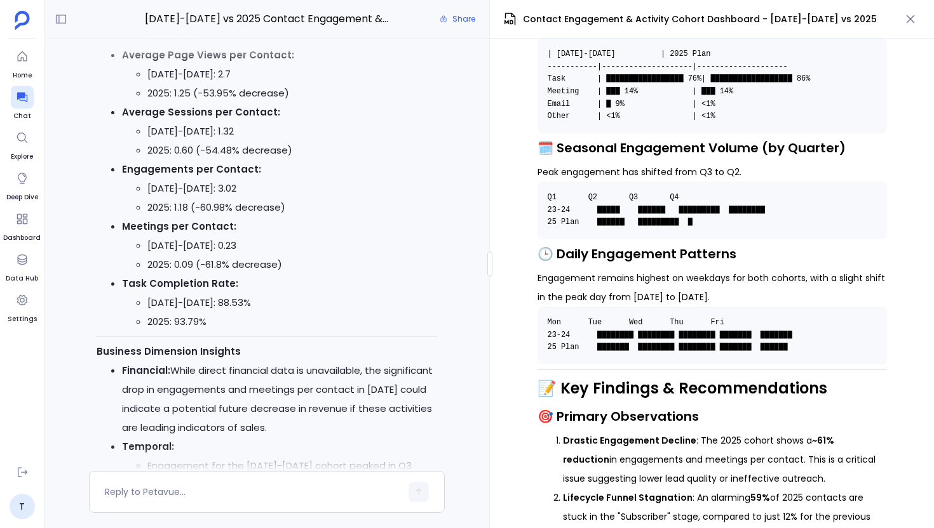
scroll to position [1722, 0]
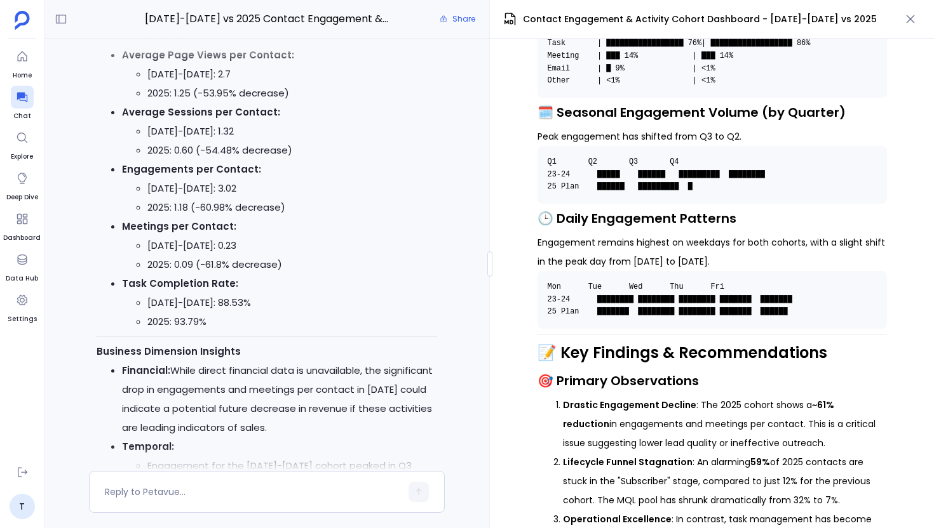
drag, startPoint x: 584, startPoint y: 239, endPoint x: 800, endPoint y: 274, distance: 219.3
click at [800, 274] on pre "Mon Tue Wed Thu Fri 23-24 ████████ ████████ ████████ ███████ ███████ 25 Plan ██…" at bounding box center [711, 300] width 349 height 58
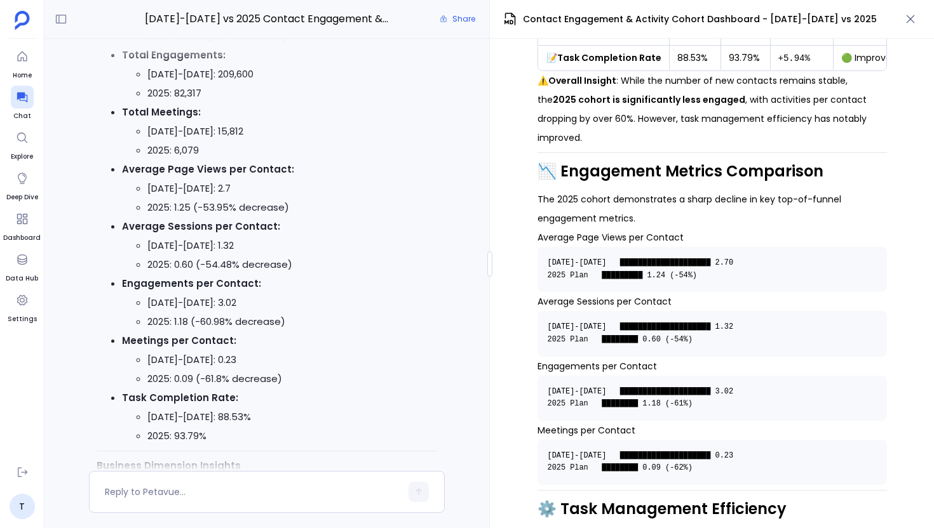
scroll to position [-2226, 0]
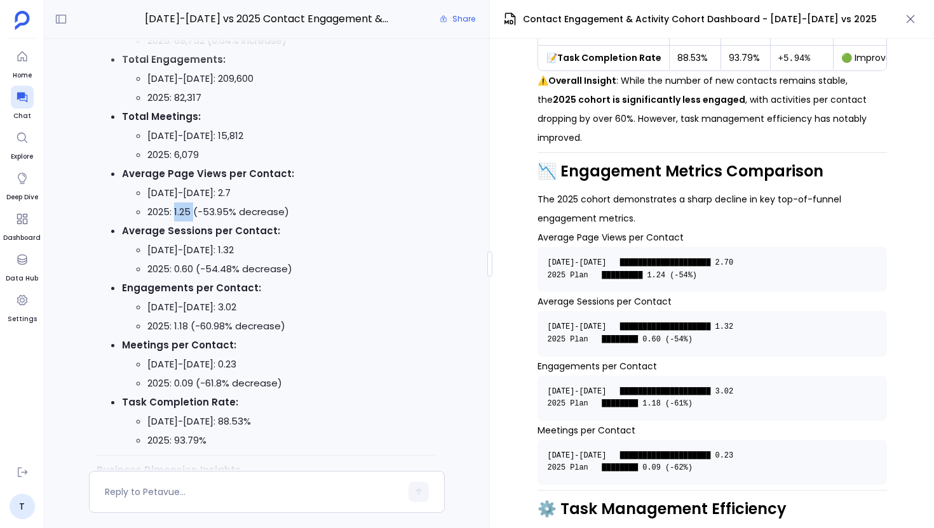
drag, startPoint x: 175, startPoint y: 232, endPoint x: 193, endPoint y: 232, distance: 18.4
click at [193, 222] on li "2025: 1.25 (-53.95% decrease)" at bounding box center [292, 212] width 290 height 19
click at [175, 222] on li "2025: 1.25 (-53.95% decrease)" at bounding box center [292, 212] width 290 height 19
drag, startPoint x: 175, startPoint y: 232, endPoint x: 189, endPoint y: 232, distance: 14.6
click at [189, 222] on li "2025: 1.25 (-53.95% decrease)" at bounding box center [292, 212] width 290 height 19
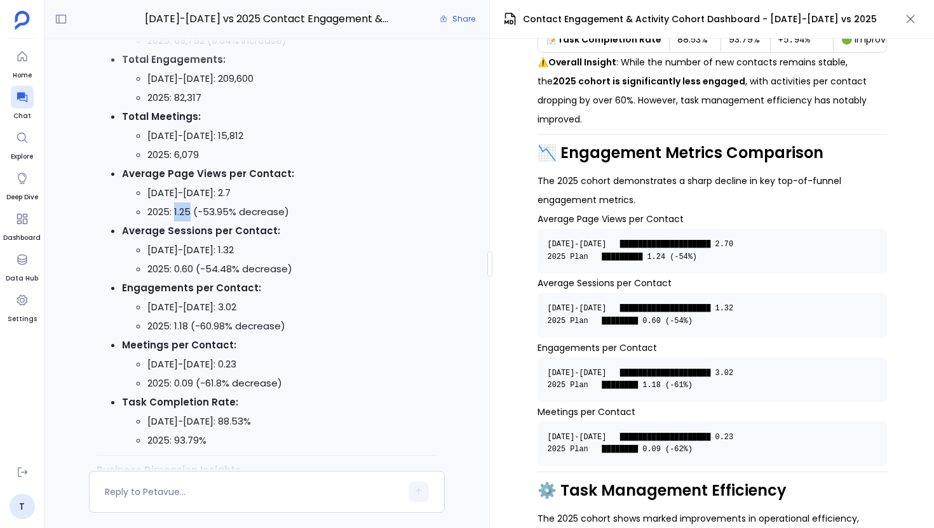
scroll to position [432, 0]
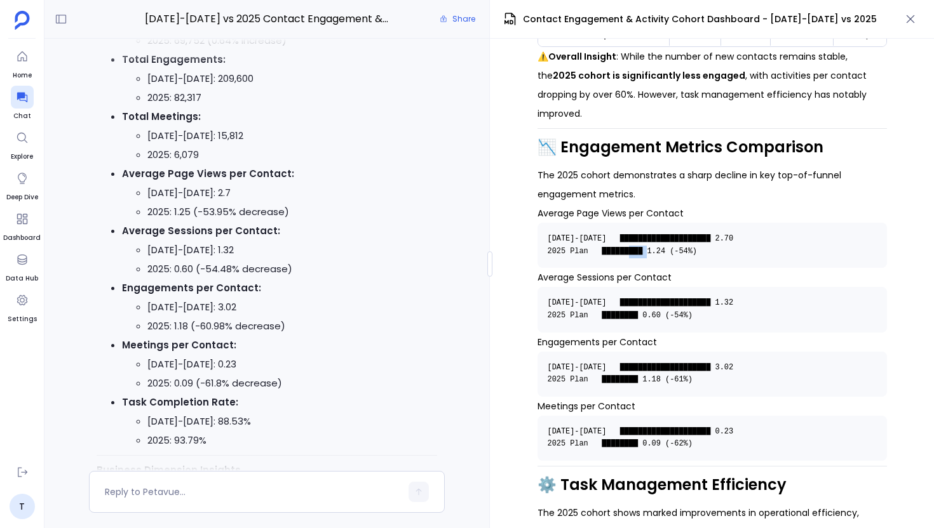
drag, startPoint x: 664, startPoint y: 217, endPoint x: 646, endPoint y: 218, distance: 18.5
click at [646, 234] on code "2023-2024 ████████████████████ 2.70 2025 Plan █████████ 1.24 (-54%)" at bounding box center [644, 245] width 195 height 22
drag, startPoint x: 151, startPoint y: 231, endPoint x: 234, endPoint y: 232, distance: 83.2
click at [234, 222] on li "2025: 1.25 (-53.95% decrease)" at bounding box center [292, 212] width 290 height 19
drag, startPoint x: 645, startPoint y: 214, endPoint x: 663, endPoint y: 214, distance: 18.4
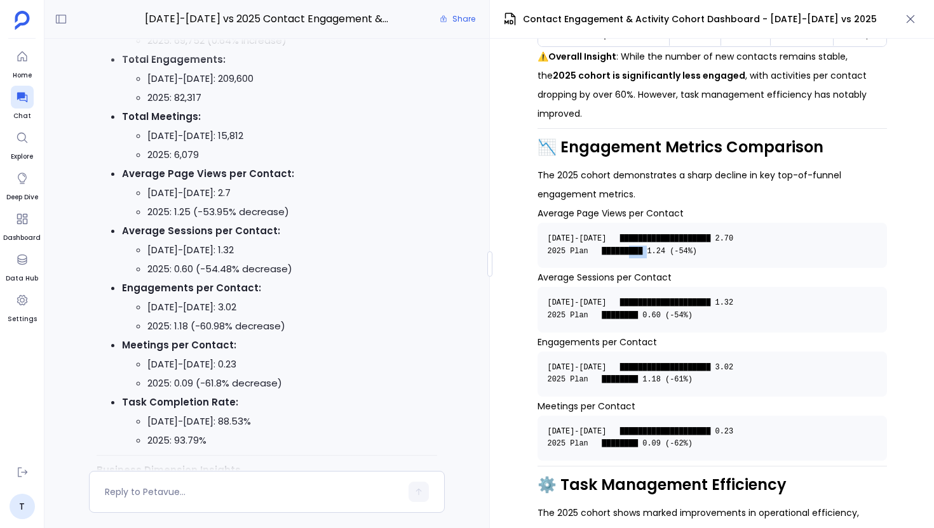
click at [663, 234] on code "2023-2024 ████████████████████ 2.70 2025 Plan █████████ 1.24 (-54%)" at bounding box center [644, 245] width 195 height 22
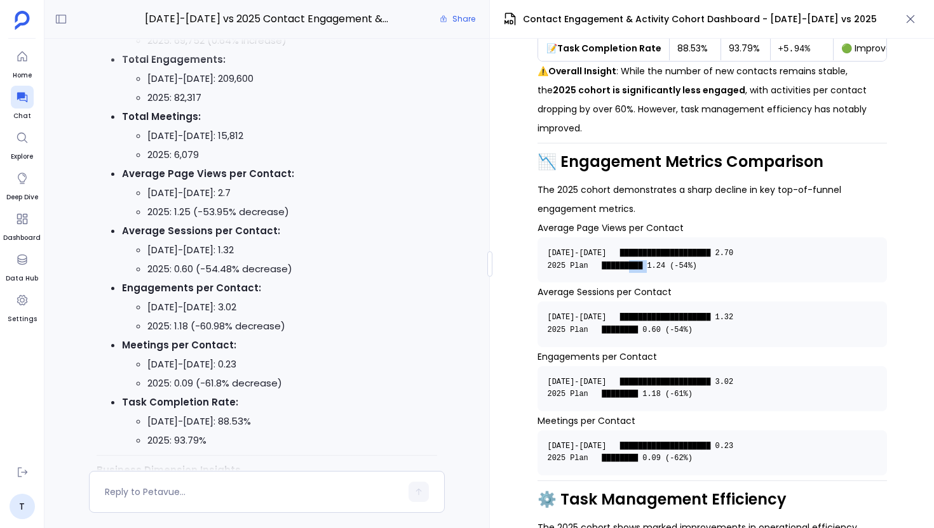
scroll to position [415, 0]
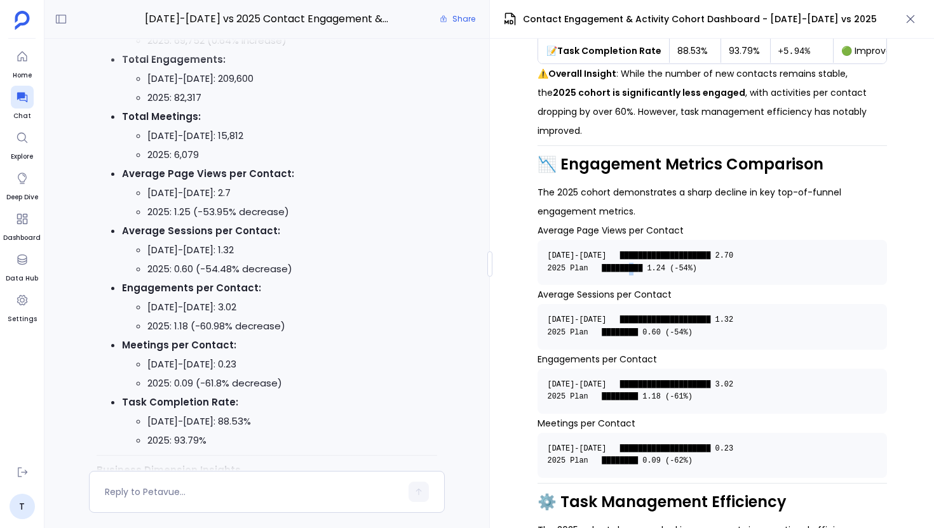
drag, startPoint x: 645, startPoint y: 233, endPoint x: 656, endPoint y: 233, distance: 11.4
click at [653, 251] on code "2023-2024 ████████████████████ 2.70 2025 Plan █████████ 1.24 (-54%)" at bounding box center [644, 262] width 195 height 22
drag, startPoint x: 173, startPoint y: 229, endPoint x: 198, endPoint y: 232, distance: 24.3
click at [198, 222] on li "2025: 1.25 (-53.95% decrease)" at bounding box center [292, 212] width 290 height 19
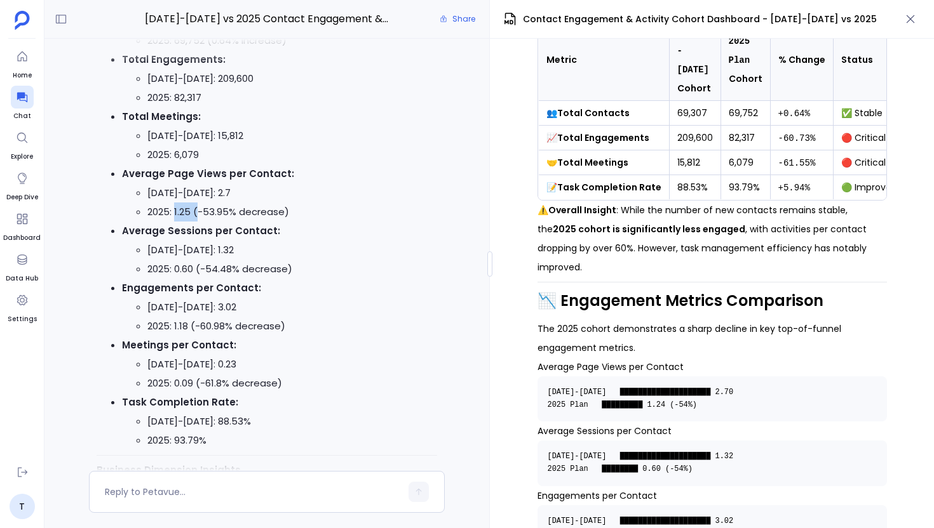
scroll to position [273, 0]
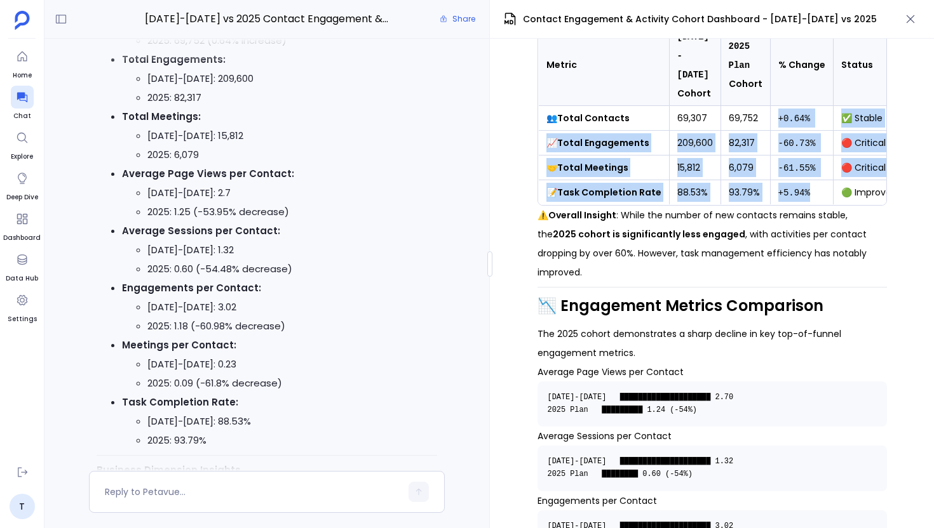
drag, startPoint x: 768, startPoint y: 95, endPoint x: 808, endPoint y: 175, distance: 89.2
click at [808, 175] on tbody "👥 Total Contacts 69,307 69,752 +0.64% ✅ Stable 📈 Total Engagements 209,600 82,3…" at bounding box center [727, 155] width 378 height 99
click at [808, 180] on td "+5.94%" at bounding box center [801, 192] width 63 height 25
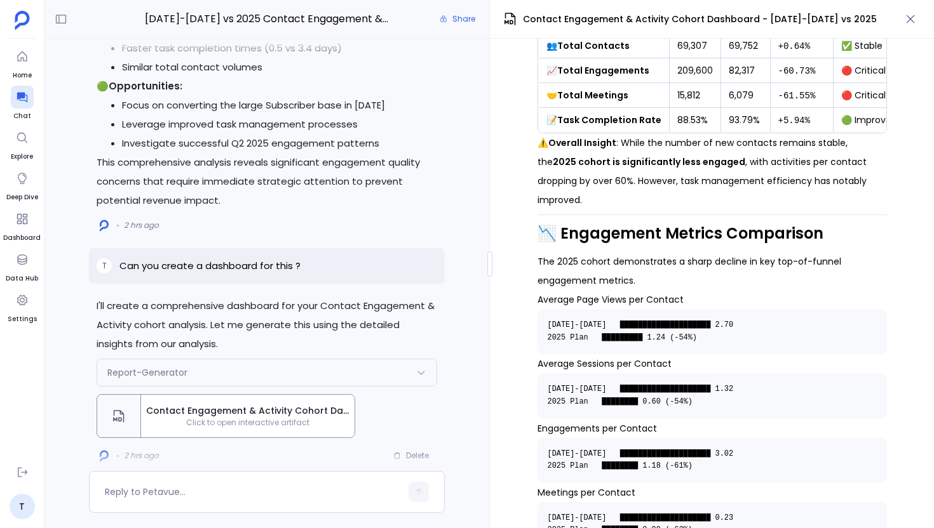
scroll to position [347, 0]
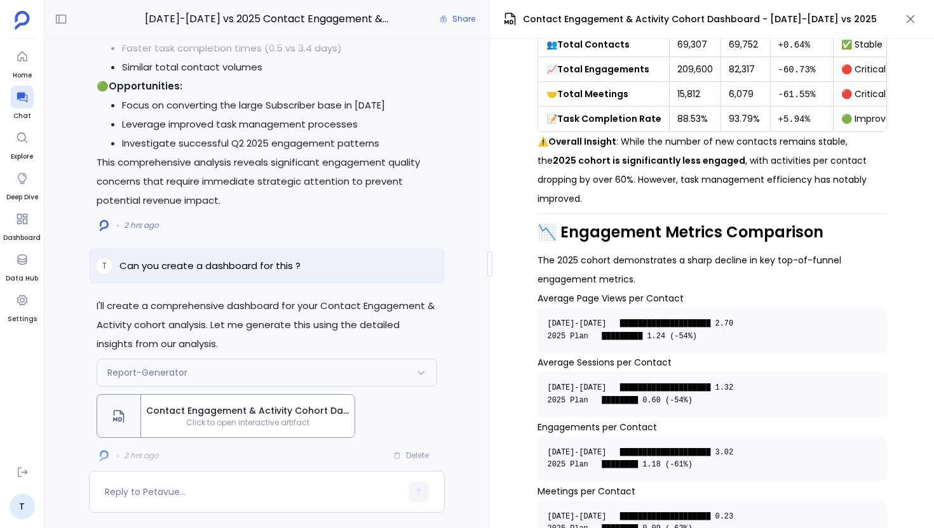
click at [565, 251] on p "The 2025 cohort demonstrates a sharp decline in key top-of-funnel engagement me…" at bounding box center [711, 270] width 349 height 38
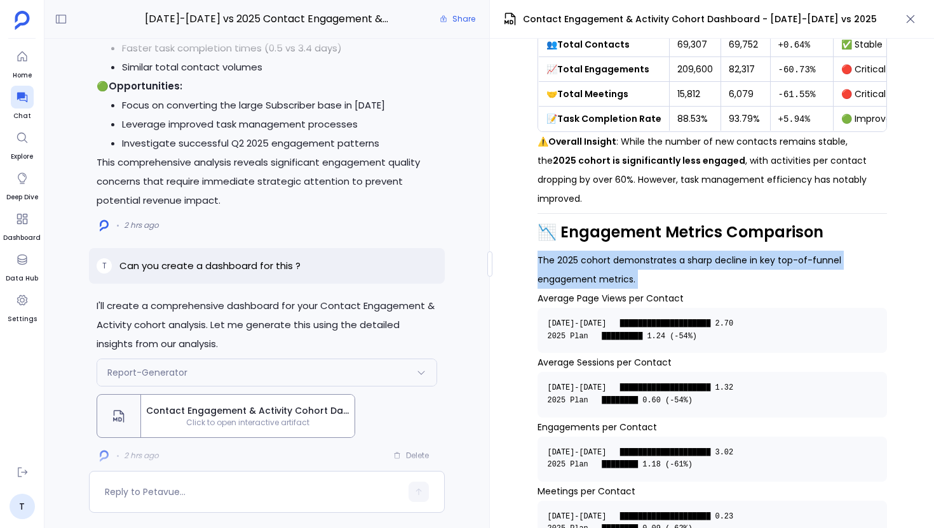
click at [385, 209] on p "This comprehensive analysis reveals significant engagement quality concerns tha…" at bounding box center [267, 181] width 340 height 57
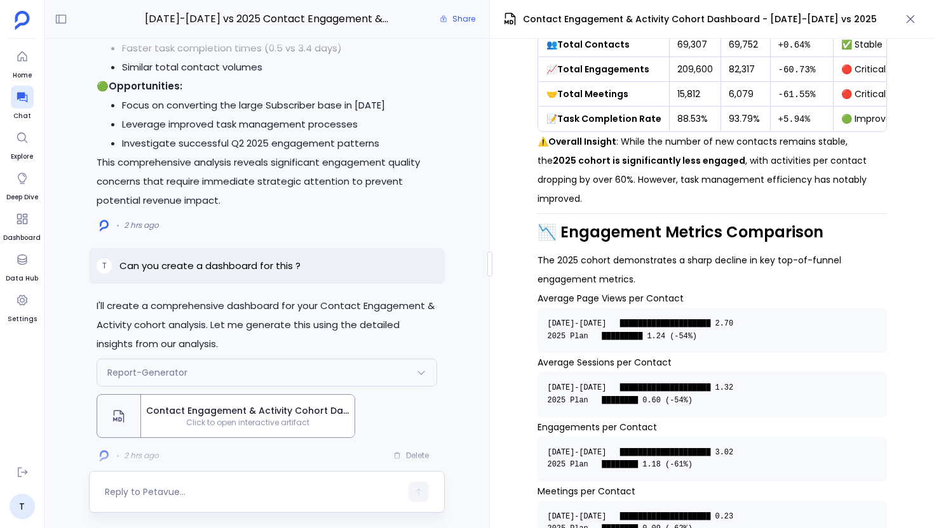
click at [251, 483] on div at bounding box center [253, 492] width 296 height 20
click at [175, 487] on textarea at bounding box center [253, 492] width 296 height 13
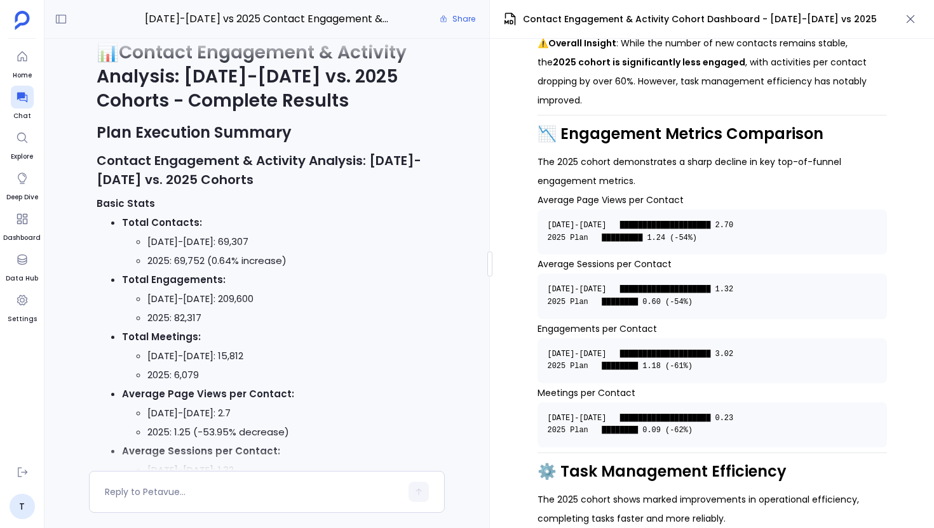
scroll to position [517, 0]
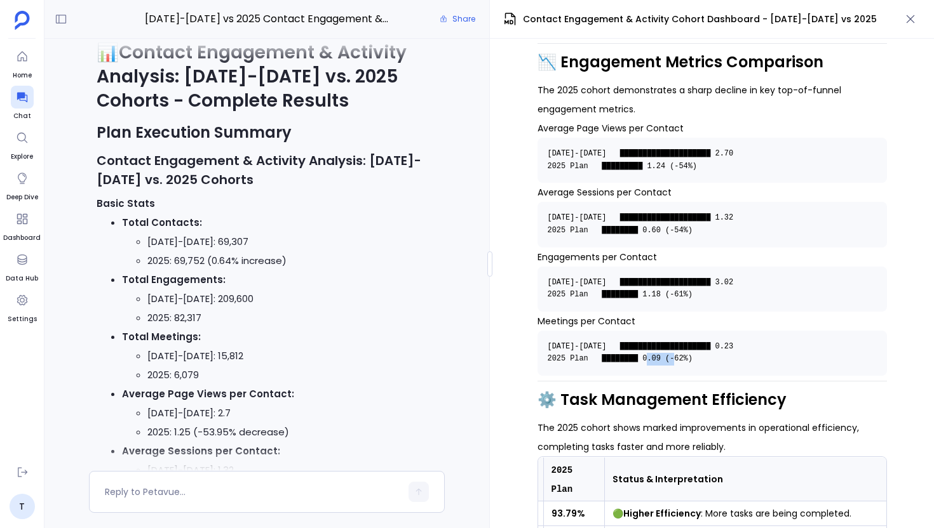
drag, startPoint x: 691, startPoint y: 324, endPoint x: 666, endPoint y: 325, distance: 25.4
click at [666, 342] on code "2023-2024 ████████████████████ 0.23 2025 Plan ████████ 0.09 (-62%)" at bounding box center [644, 353] width 195 height 22
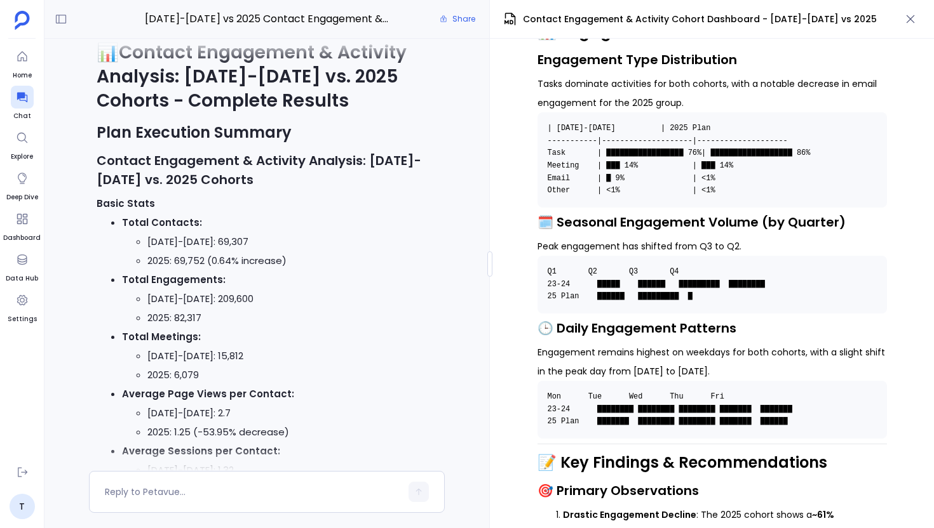
scroll to position [1622, 0]
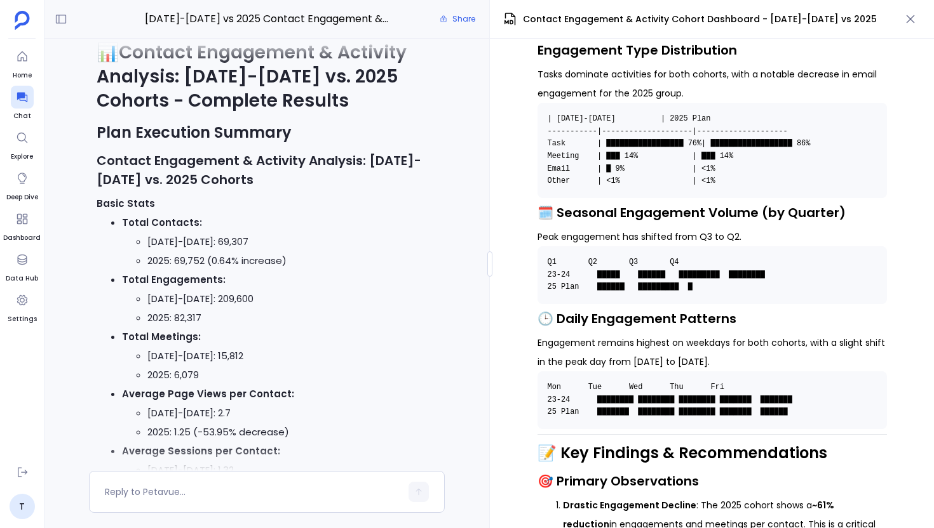
drag, startPoint x: 604, startPoint y: 224, endPoint x: 792, endPoint y: 373, distance: 240.4
click at [723, 258] on code "Q1 Q2 Q3 Q4 23-24 █████ ██████ █████████ ████████ 25 Plan ██████ █████████ █" at bounding box center [660, 275] width 227 height 34
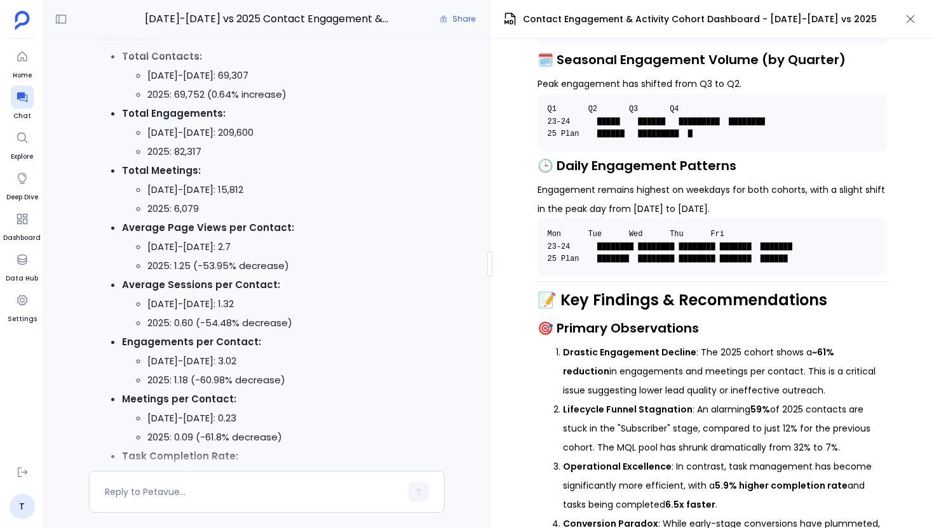
scroll to position [-2281, 0]
drag, startPoint x: 806, startPoint y: 302, endPoint x: 866, endPoint y: 304, distance: 60.3
click at [834, 346] on strong "~61% reduction" at bounding box center [698, 362] width 271 height 32
click at [849, 343] on li "Drastic Engagement Decline : The 2025 cohort shows a ~61% reduction in engageme…" at bounding box center [725, 371] width 324 height 57
drag, startPoint x: 598, startPoint y: 302, endPoint x: 649, endPoint y: 302, distance: 50.8
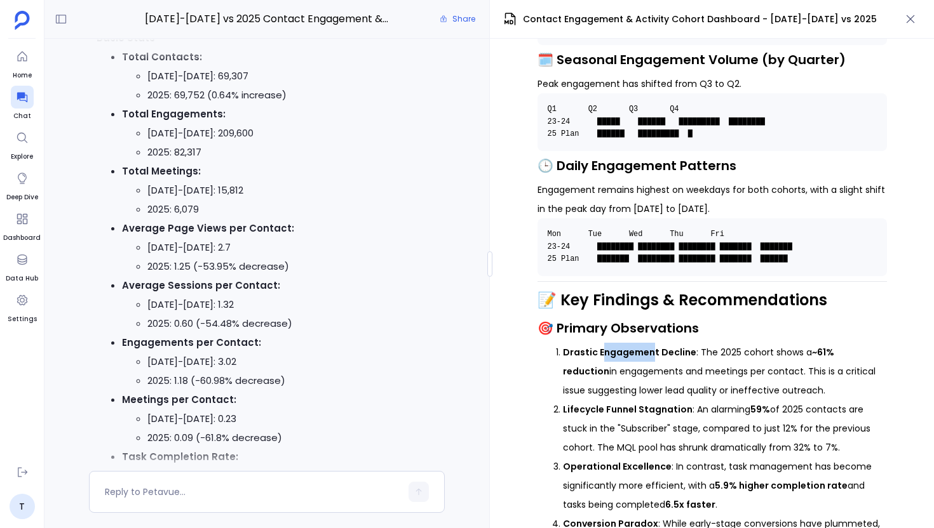
click at [649, 346] on strong "Drastic Engagement Decline" at bounding box center [629, 352] width 133 height 13
click at [692, 343] on li "Drastic Engagement Decline : The 2025 cohort shows a ~61% reduction in engageme…" at bounding box center [725, 371] width 324 height 57
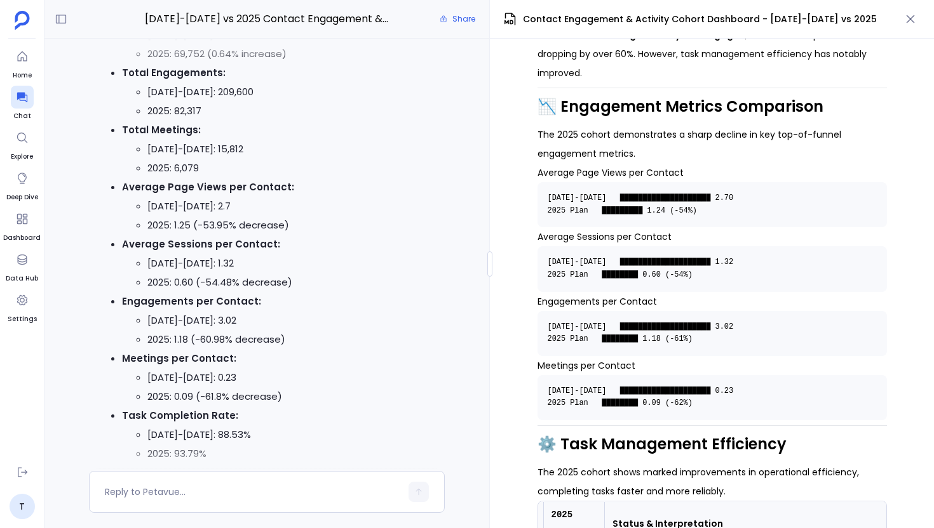
scroll to position [-2226, 0]
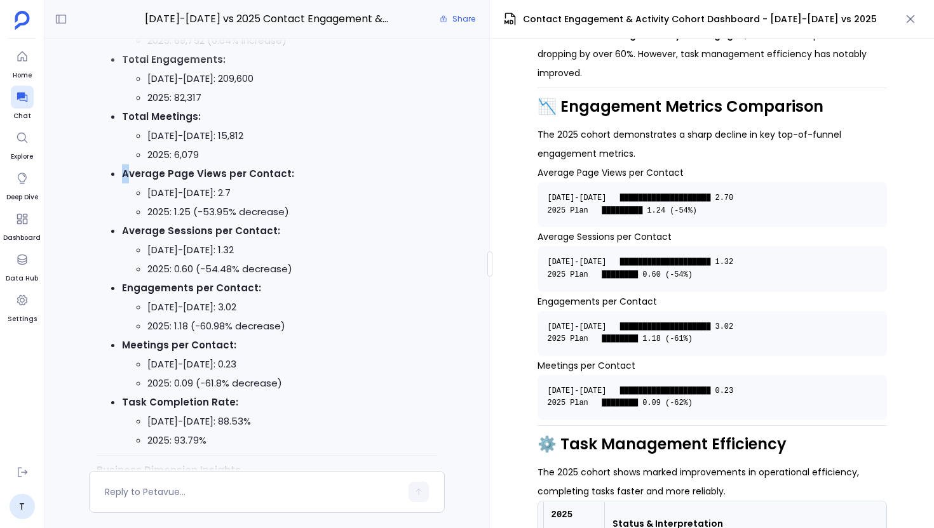
drag, startPoint x: 127, startPoint y: 193, endPoint x: 286, endPoint y: 199, distance: 158.9
click at [286, 198] on li "Average Page Views per Contact: 2023-2024: 2.7 2025: 1.25 (-53.95% decrease)" at bounding box center [279, 192] width 315 height 57
drag, startPoint x: 542, startPoint y: 137, endPoint x: 674, endPoint y: 138, distance: 132.1
click at [675, 163] on h4 "Average Page Views per Contact" at bounding box center [711, 172] width 349 height 19
drag, startPoint x: 174, startPoint y: 231, endPoint x: 192, endPoint y: 232, distance: 18.5
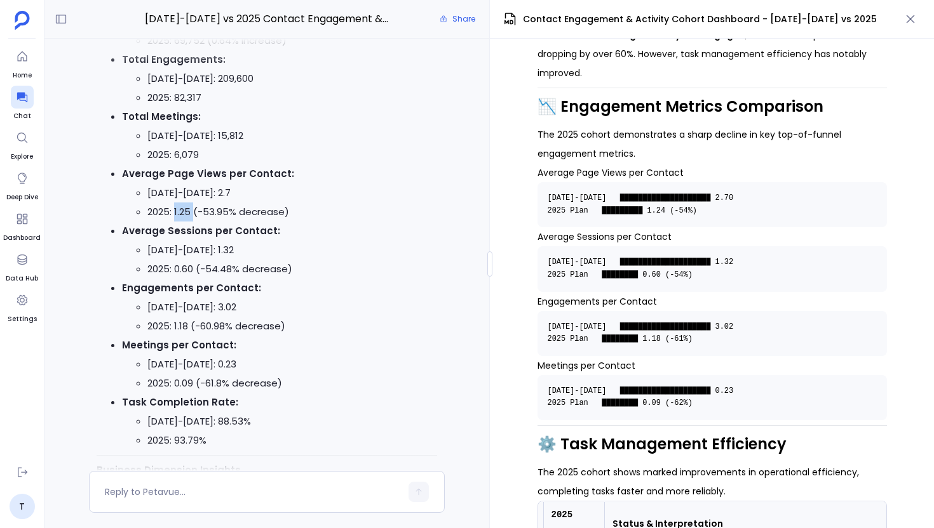
click at [192, 222] on li "2025: 1.25 (-53.95% decrease)" at bounding box center [292, 212] width 290 height 19
click at [335, 222] on li "2025: 1.25 (-53.95% decrease)" at bounding box center [292, 212] width 290 height 19
drag, startPoint x: 175, startPoint y: 230, endPoint x: 187, endPoint y: 230, distance: 12.7
click at [187, 222] on li "2025: 1.25 (-53.95% decrease)" at bounding box center [292, 212] width 290 height 19
drag, startPoint x: 645, startPoint y: 177, endPoint x: 668, endPoint y: 177, distance: 23.5
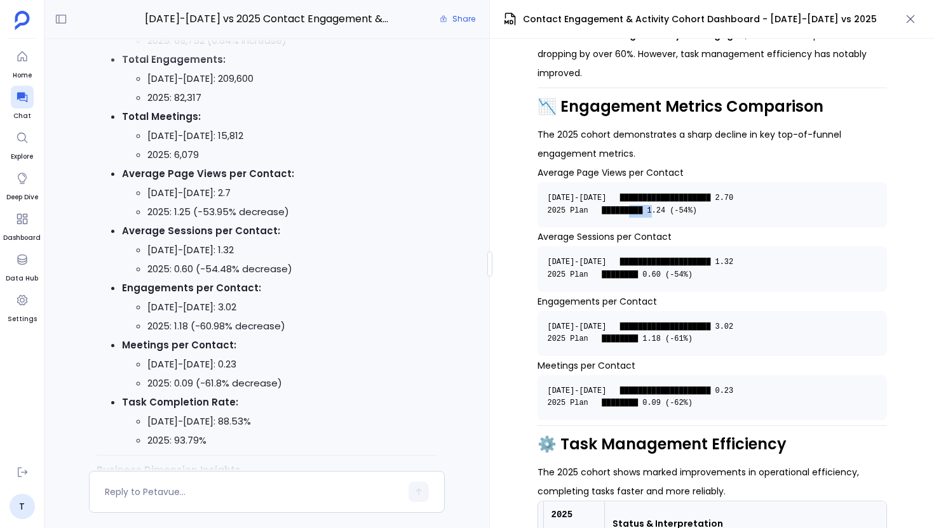
click at [668, 194] on code "2023-2024 ████████████████████ 2.70 2025 Plan █████████ 1.24 (-54%)" at bounding box center [644, 205] width 195 height 22
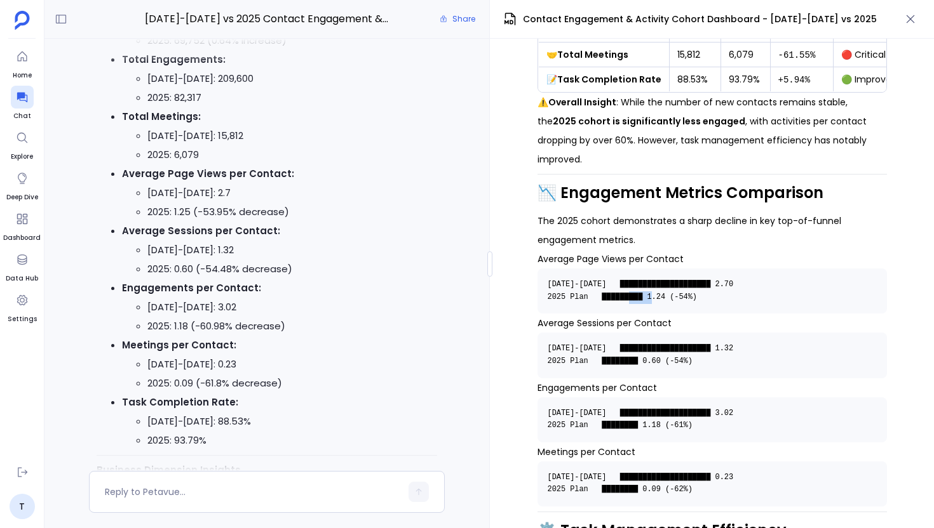
scroll to position [387, 0]
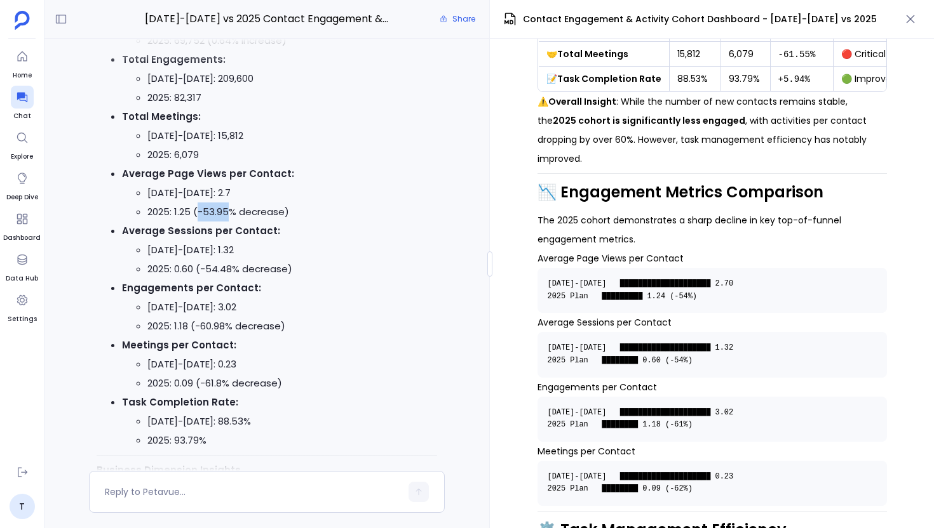
drag, startPoint x: 201, startPoint y: 232, endPoint x: 231, endPoint y: 231, distance: 29.9
click at [231, 222] on li "2025: 1.25 (-53.95% decrease)" at bounding box center [292, 212] width 290 height 19
drag, startPoint x: 697, startPoint y: 264, endPoint x: 666, endPoint y: 265, distance: 31.1
click at [666, 279] on code "2023-2024 ████████████████████ 2.70 2025 Plan █████████ 1.24 (-54%)" at bounding box center [644, 290] width 195 height 22
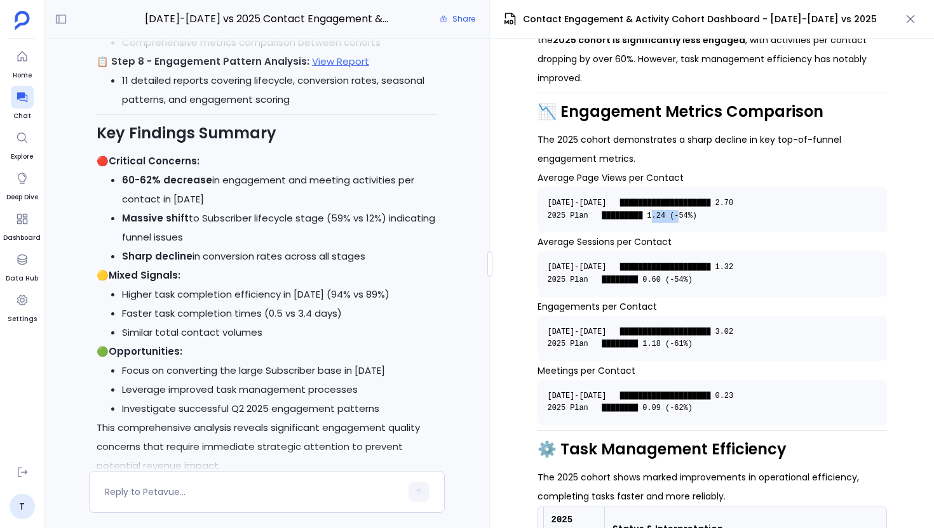
scroll to position [0, 0]
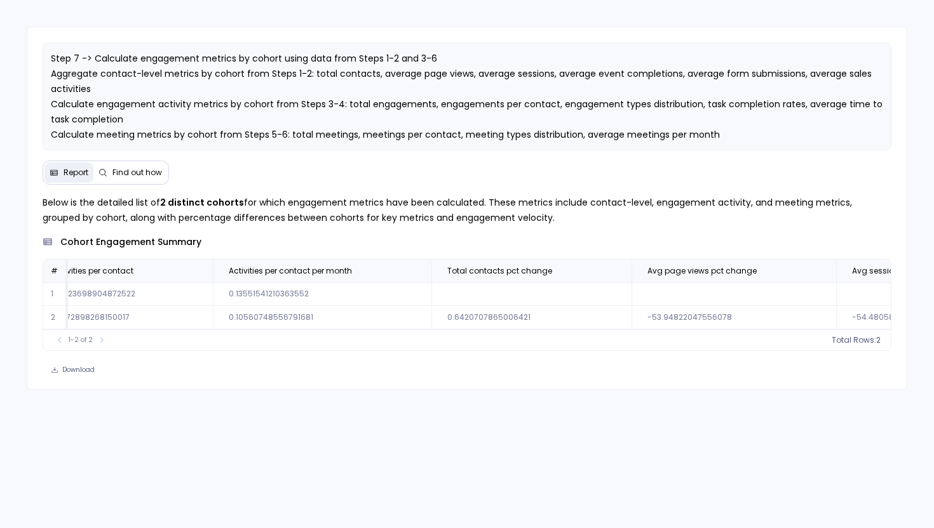
scroll to position [0, 2191]
drag, startPoint x: 416, startPoint y: 318, endPoint x: 438, endPoint y: 319, distance: 22.2
click at [438, 319] on td "0.6420707865006421" at bounding box center [531, 317] width 200 height 23
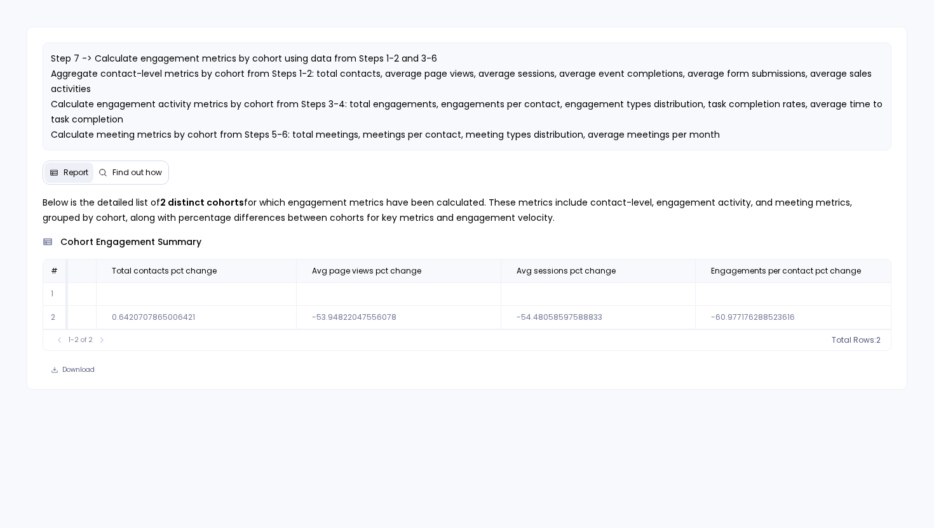
scroll to position [0, 2529]
drag, startPoint x: 667, startPoint y: 319, endPoint x: 698, endPoint y: 319, distance: 31.1
click at [698, 319] on td "-60.977176288523616" at bounding box center [813, 317] width 245 height 23
click at [691, 316] on td "-60.977176288523616" at bounding box center [813, 317] width 245 height 23
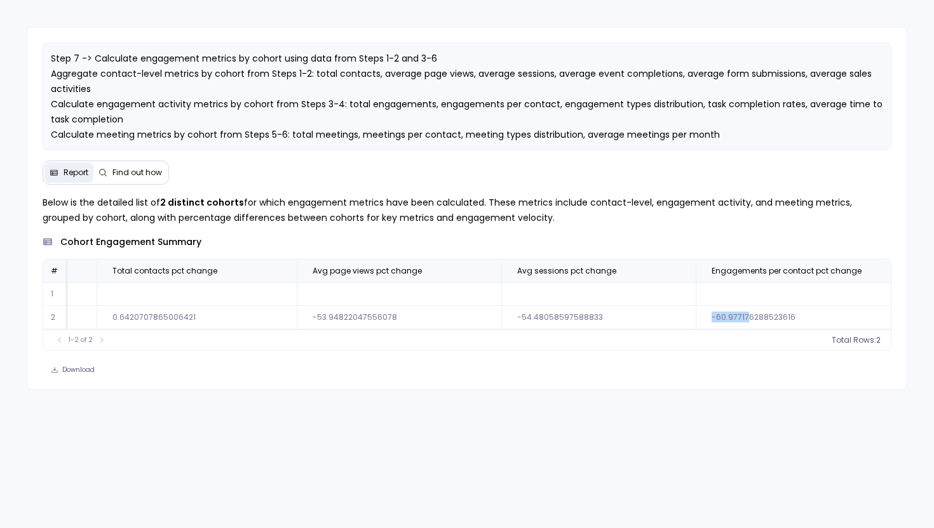
drag, startPoint x: 672, startPoint y: 318, endPoint x: 706, endPoint y: 319, distance: 34.3
click at [706, 319] on td "-60.977176288523616" at bounding box center [817, 317] width 245 height 23
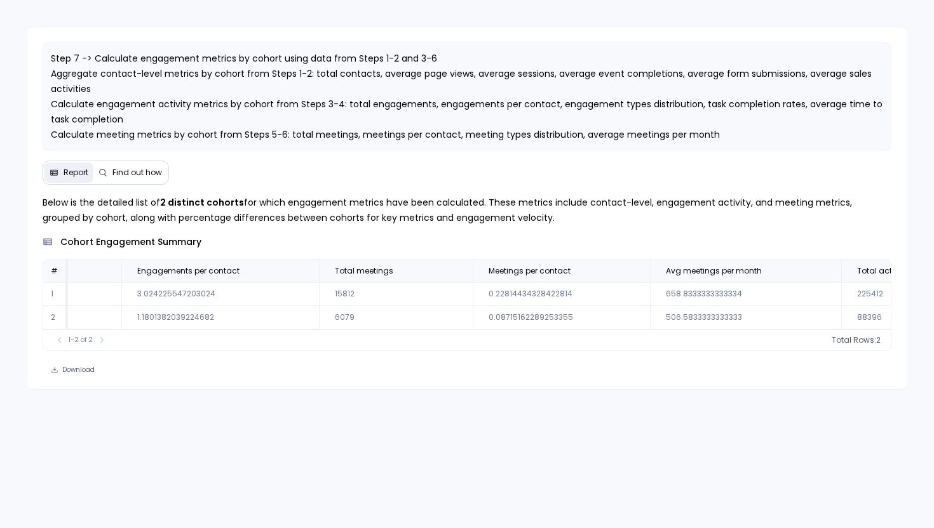
scroll to position [0, 1071]
drag, startPoint x: 476, startPoint y: 293, endPoint x: 496, endPoint y: 293, distance: 19.7
click at [496, 293] on td "0.22814434328422814" at bounding box center [571, 294] width 177 height 23
drag, startPoint x: 474, startPoint y: 319, endPoint x: 499, endPoint y: 318, distance: 24.8
click at [499, 318] on td "0.08715162289253355" at bounding box center [571, 317] width 177 height 23
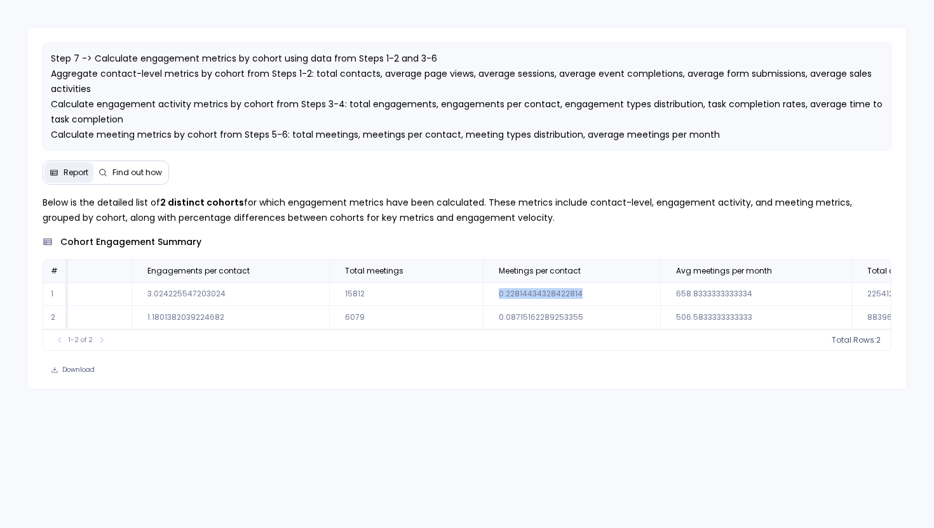
drag, startPoint x: 577, startPoint y: 294, endPoint x: 469, endPoint y: 294, distance: 108.6
click at [483, 294] on td "0.22814434328422814" at bounding box center [571, 294] width 177 height 23
drag, startPoint x: 559, startPoint y: 318, endPoint x: 479, endPoint y: 316, distance: 80.7
click at [483, 316] on td "0.08715162289253355" at bounding box center [571, 317] width 177 height 23
drag, startPoint x: 479, startPoint y: 291, endPoint x: 504, endPoint y: 291, distance: 24.1
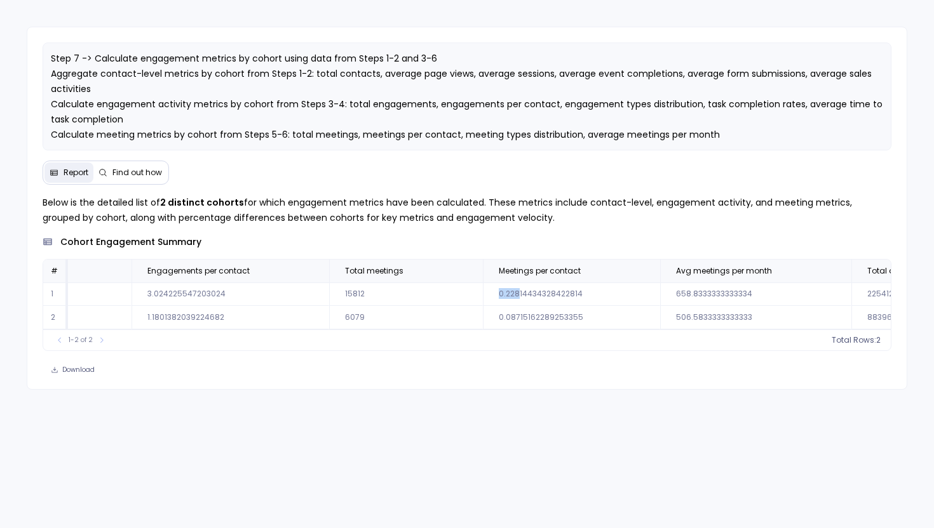
click at [503, 291] on td "0.22814434328422814" at bounding box center [571, 294] width 177 height 23
drag, startPoint x: 559, startPoint y: 292, endPoint x: 471, endPoint y: 297, distance: 87.8
click at [483, 297] on td "0.22814434328422814" at bounding box center [571, 294] width 177 height 23
drag, startPoint x: 568, startPoint y: 317, endPoint x: 475, endPoint y: 319, distance: 93.4
click at [483, 319] on td "0.08715162289253355" at bounding box center [571, 317] width 177 height 23
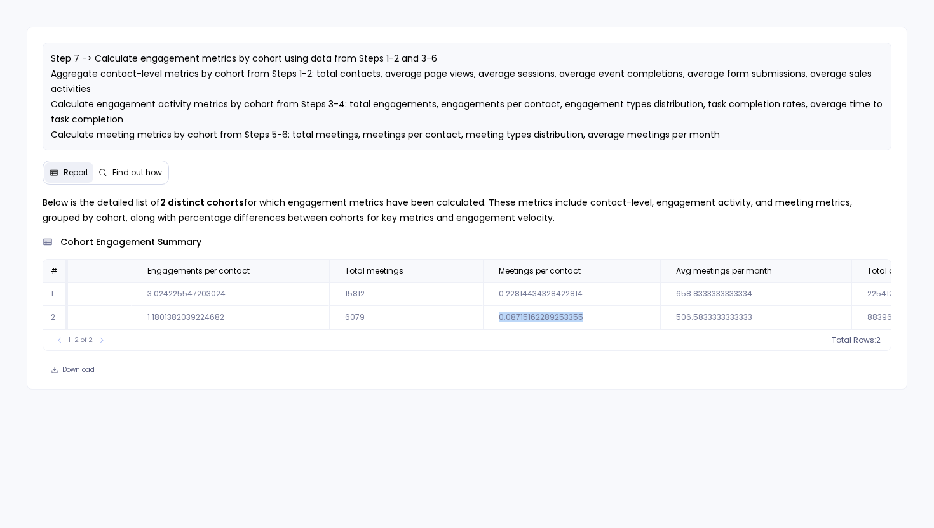
click at [492, 320] on td "0.08715162289253355" at bounding box center [571, 317] width 177 height 23
drag, startPoint x: 570, startPoint y: 315, endPoint x: 478, endPoint y: 318, distance: 92.8
click at [483, 318] on td "0.08715162289253355" at bounding box center [571, 317] width 177 height 23
drag, startPoint x: 559, startPoint y: 291, endPoint x: 475, endPoint y: 295, distance: 83.9
click at [483, 295] on td "0.22814434328422814" at bounding box center [571, 294] width 177 height 23
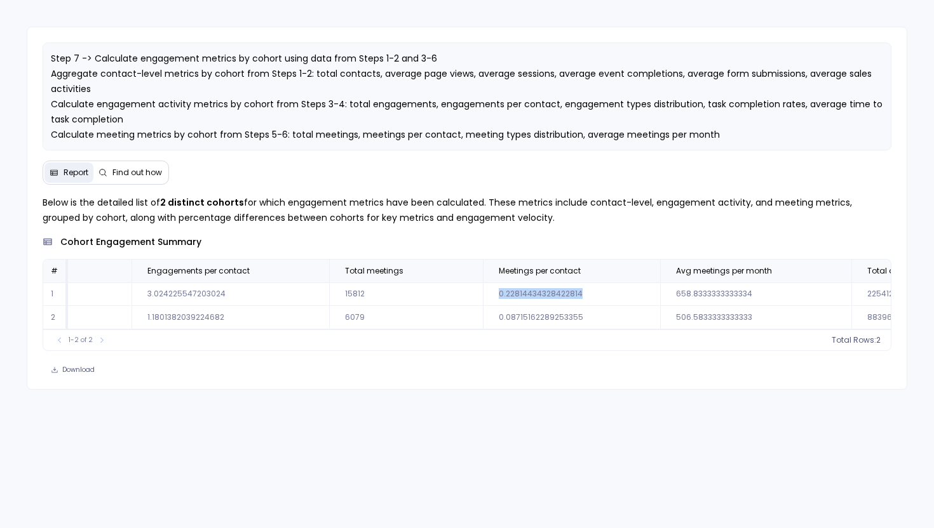
click at [535, 300] on td "0.22814434328422814" at bounding box center [571, 294] width 177 height 23
drag, startPoint x: 474, startPoint y: 295, endPoint x: 565, endPoint y: 293, distance: 90.2
click at [565, 293] on td "0.22814434328422814" at bounding box center [571, 294] width 177 height 23
drag, startPoint x: 559, startPoint y: 316, endPoint x: 476, endPoint y: 316, distance: 82.6
click at [483, 316] on td "0.08715162289253355" at bounding box center [571, 317] width 177 height 23
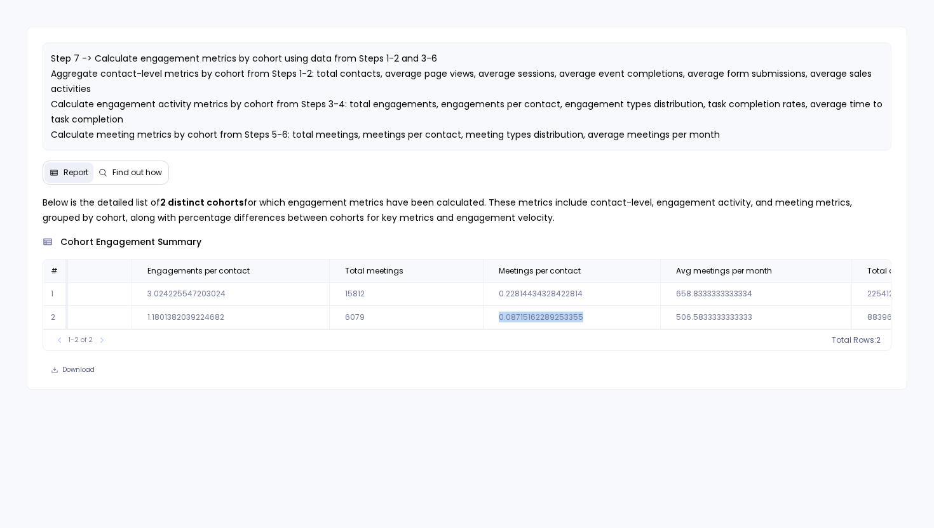
click at [483, 316] on td "0.08715162289253355" at bounding box center [571, 317] width 177 height 23
click at [526, 307] on td "0.08715162289253355" at bounding box center [571, 317] width 177 height 23
drag, startPoint x: 473, startPoint y: 294, endPoint x: 567, endPoint y: 296, distance: 94.0
click at [568, 295] on td "0.22814434328422814" at bounding box center [571, 294] width 177 height 23
drag, startPoint x: 467, startPoint y: 320, endPoint x: 582, endPoint y: 318, distance: 114.3
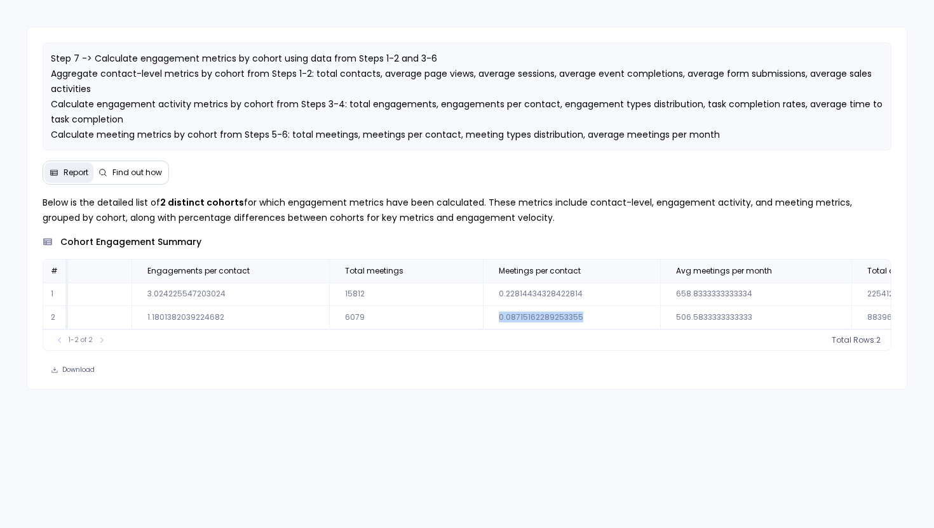
click at [582, 318] on td "0.08715162289253355" at bounding box center [571, 317] width 177 height 23
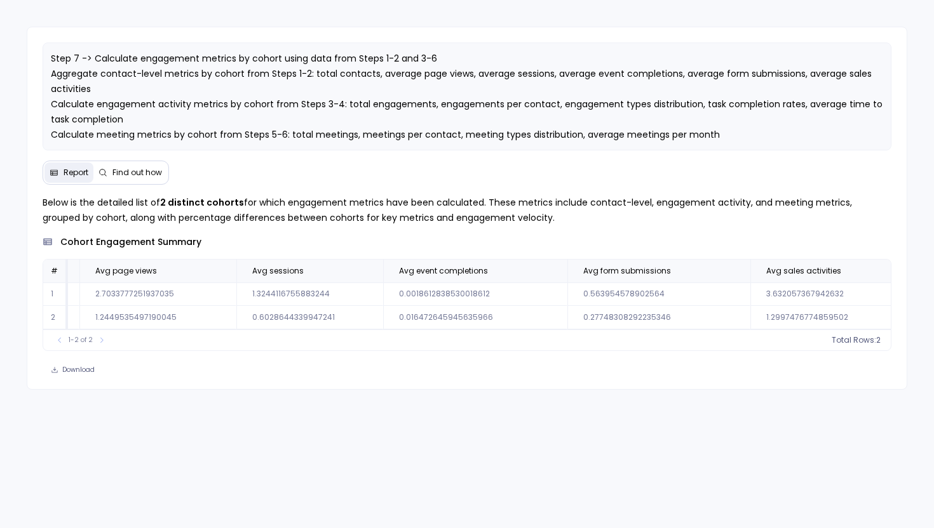
scroll to position [0, 0]
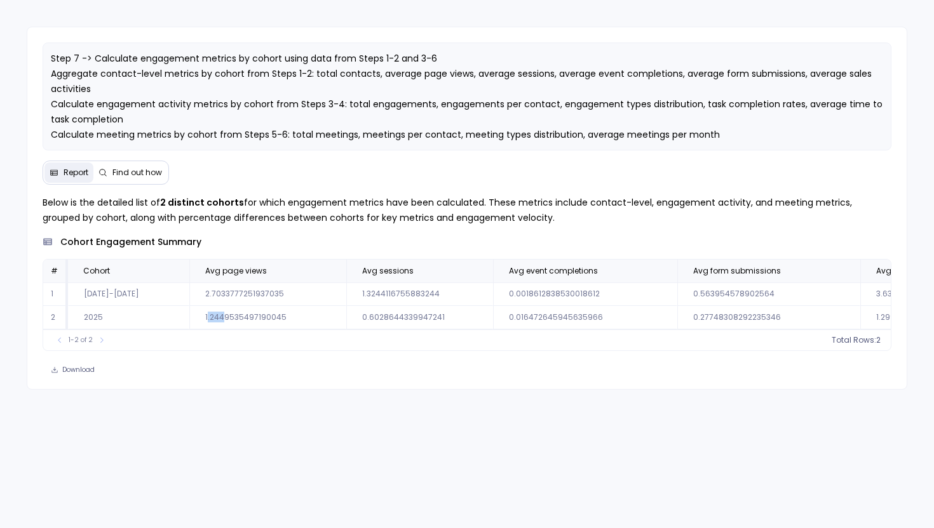
drag, startPoint x: 222, startPoint y: 319, endPoint x: 205, endPoint y: 319, distance: 17.1
click at [205, 319] on td "1.2449535497190045" at bounding box center [267, 317] width 157 height 23
click at [205, 291] on td "2.7033777251937035" at bounding box center [267, 294] width 157 height 23
drag, startPoint x: 205, startPoint y: 315, endPoint x: 226, endPoint y: 315, distance: 21.0
click at [226, 315] on td "1.2449535497190045" at bounding box center [267, 317] width 157 height 23
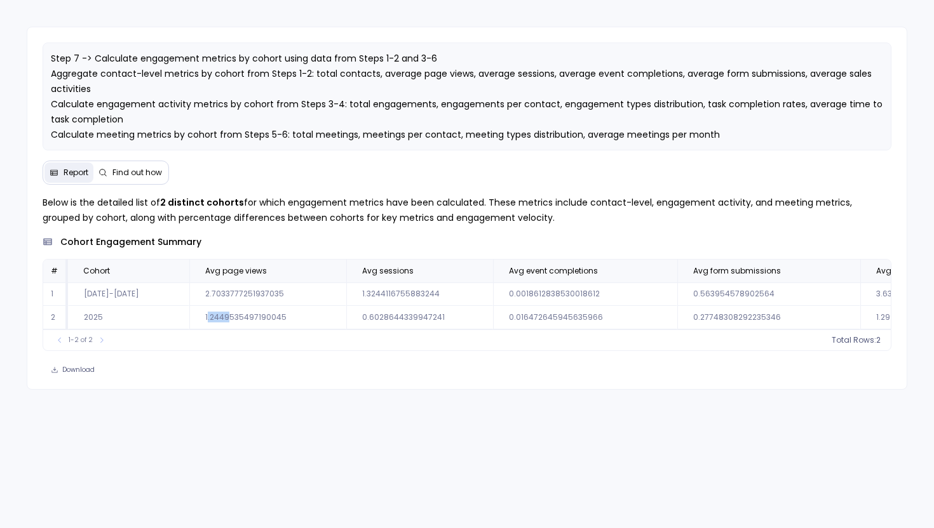
click at [222, 334] on div "1-2 of 2 Total Rows: 2" at bounding box center [467, 340] width 848 height 21
drag, startPoint x: 206, startPoint y: 317, endPoint x: 277, endPoint y: 318, distance: 71.1
click at [277, 317] on td "1.2449535497190045" at bounding box center [267, 317] width 157 height 23
click at [277, 318] on td "1.2449535497190045" at bounding box center [267, 317] width 157 height 23
drag, startPoint x: 203, startPoint y: 315, endPoint x: 237, endPoint y: 318, distance: 34.4
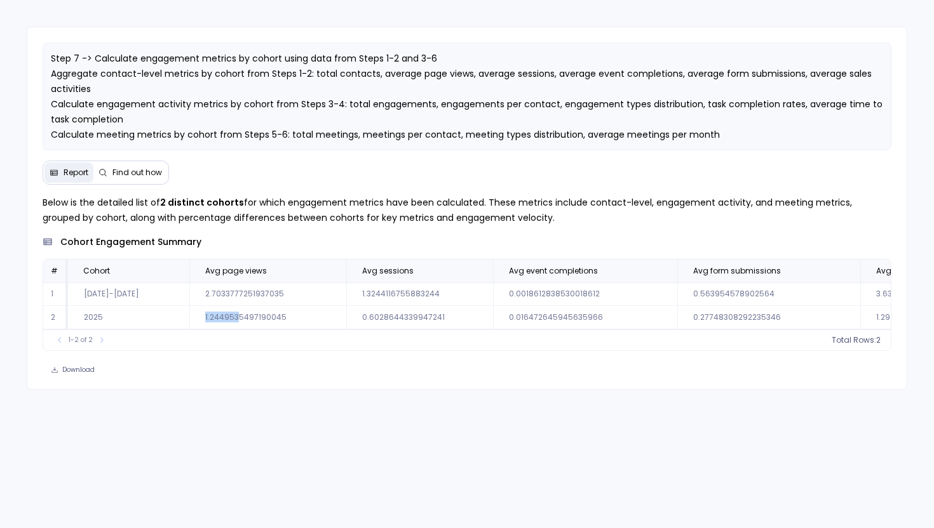
click at [237, 318] on td "1.2449535497190045" at bounding box center [267, 317] width 157 height 23
click at [457, 124] on p "Step 7 -> Calculate engagement metrics by cohort using data from Steps 1-2 and …" at bounding box center [467, 119] width 833 height 137
click at [204, 319] on td "1.2449535497190045" at bounding box center [267, 317] width 157 height 23
drag, startPoint x: 204, startPoint y: 295, endPoint x: 213, endPoint y: 295, distance: 8.3
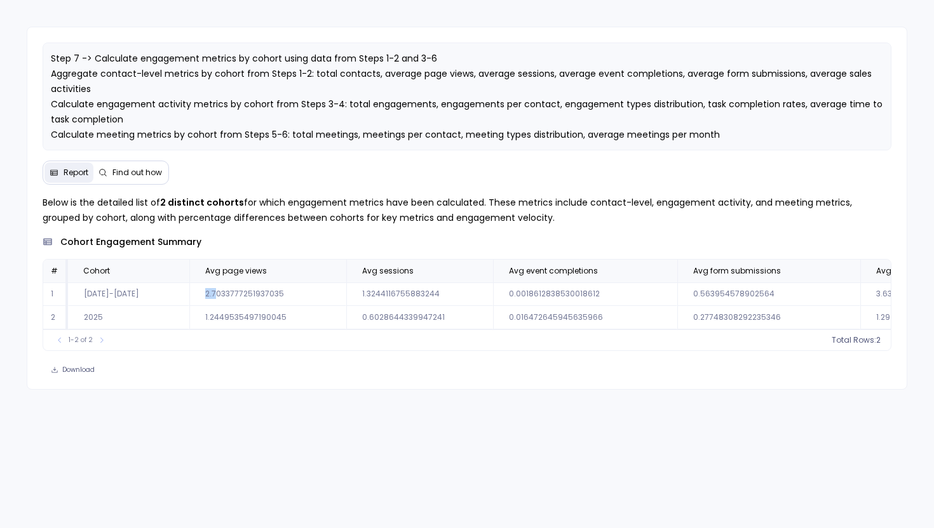
click at [213, 295] on td "2.7033777251937035" at bounding box center [267, 294] width 157 height 23
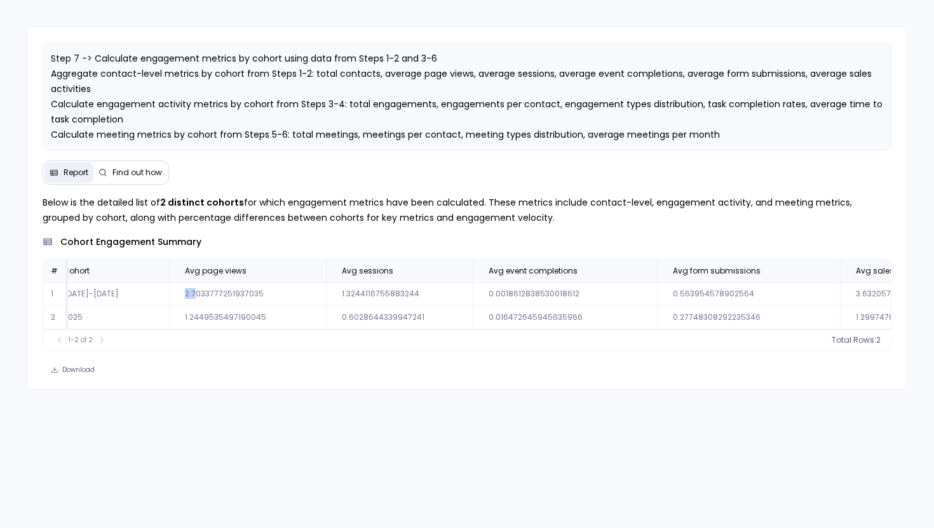
scroll to position [0, 22]
click at [239, 318] on td "1.2449535497190045" at bounding box center [245, 317] width 157 height 23
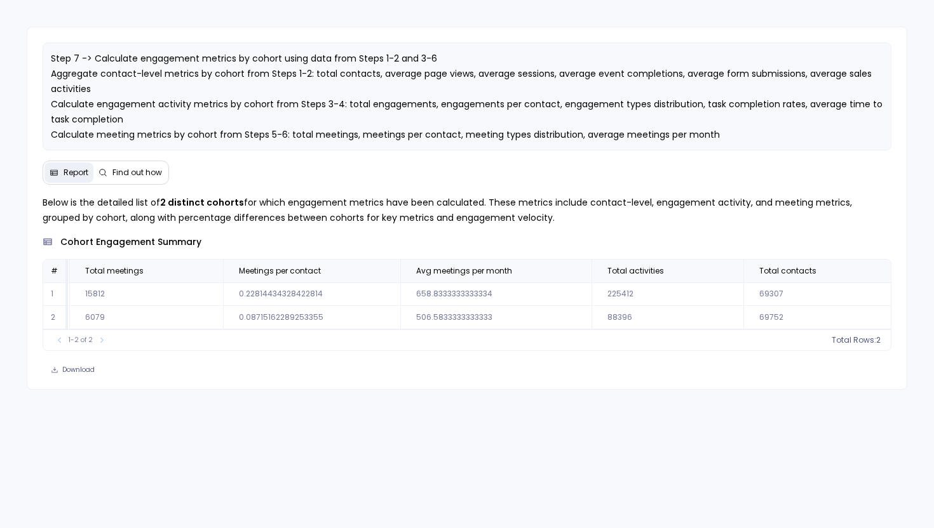
scroll to position [0, 1328]
drag, startPoint x: 230, startPoint y: 291, endPoint x: 241, endPoint y: 293, distance: 11.0
click at [241, 293] on td "0.22814434328422814" at bounding box center [314, 294] width 177 height 23
click at [228, 318] on td "0.08715162289253355" at bounding box center [314, 317] width 177 height 23
click at [337, 356] on div "Below is the detailed list of 2 distinct cohorts for which engagement metrics h…" at bounding box center [467, 287] width 880 height 184
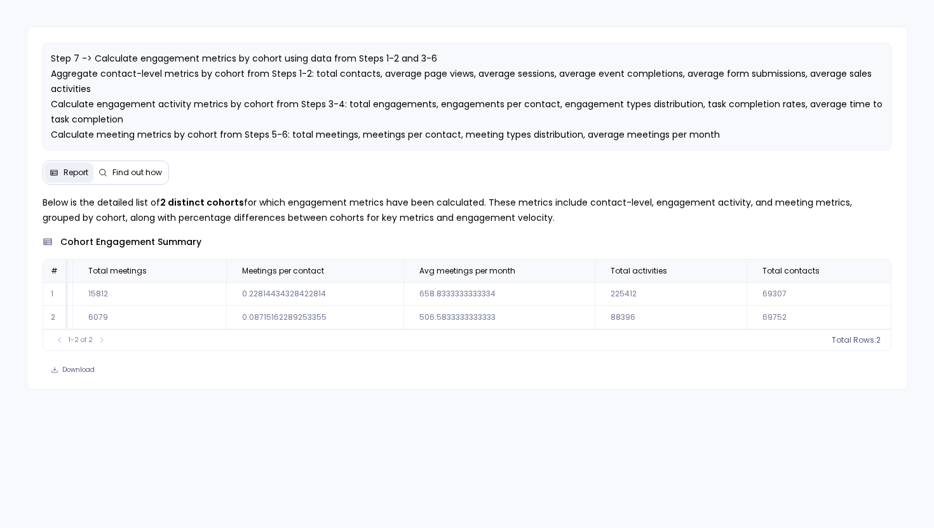
click at [246, 297] on td "0.22814434328422814" at bounding box center [314, 294] width 177 height 23
copy td "0.22814434328422814"
click at [265, 319] on td "0.08715162289253355" at bounding box center [314, 317] width 177 height 23
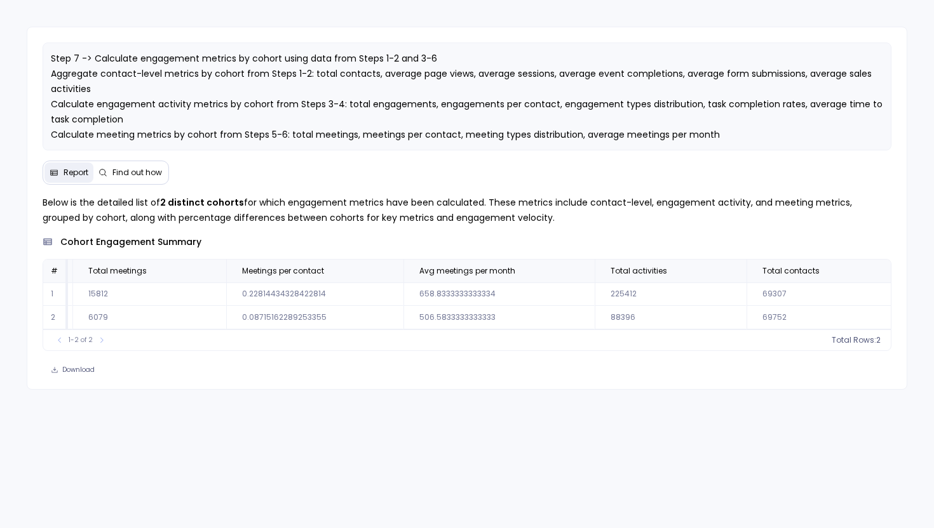
click at [265, 319] on td "0.08715162289253355" at bounding box center [314, 317] width 177 height 23
copy td "0.08715162289253355"
click at [260, 291] on td "0.22814434328422814" at bounding box center [314, 294] width 177 height 23
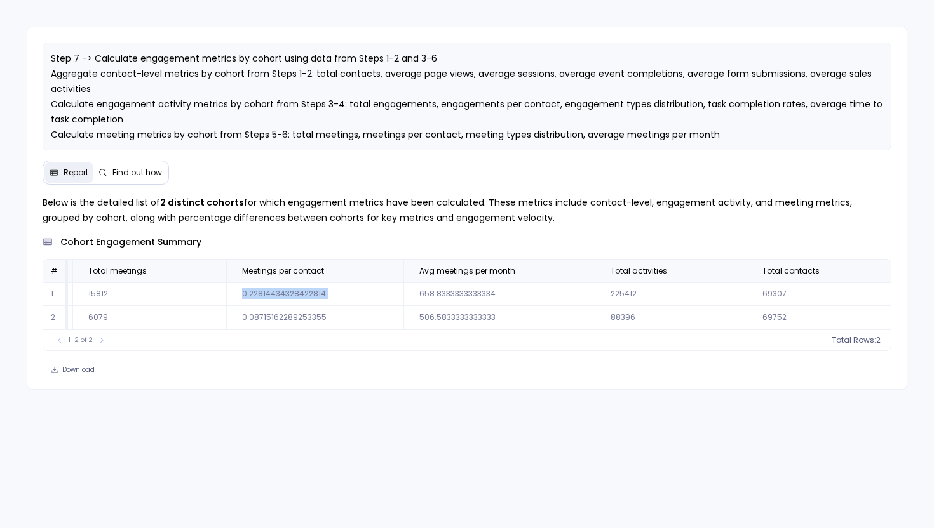
copy td "0.22814434328422814"
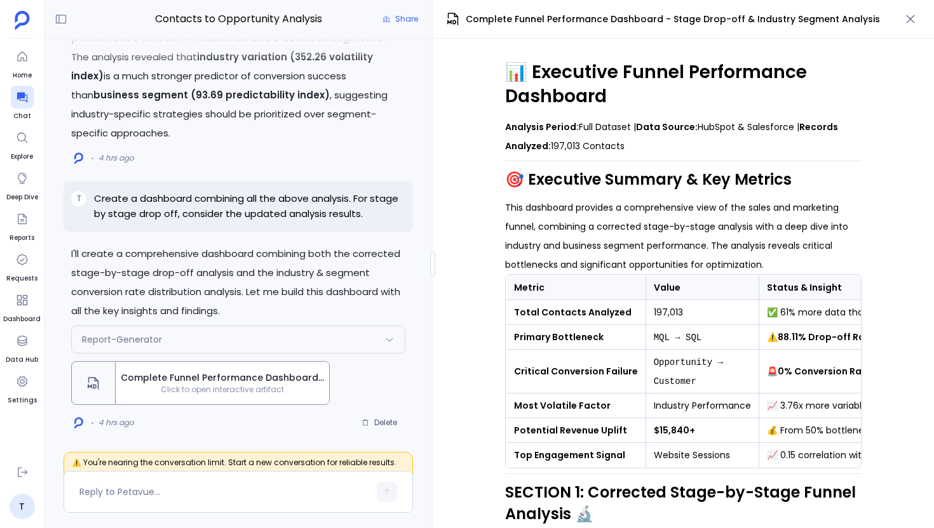
scroll to position [0, 210]
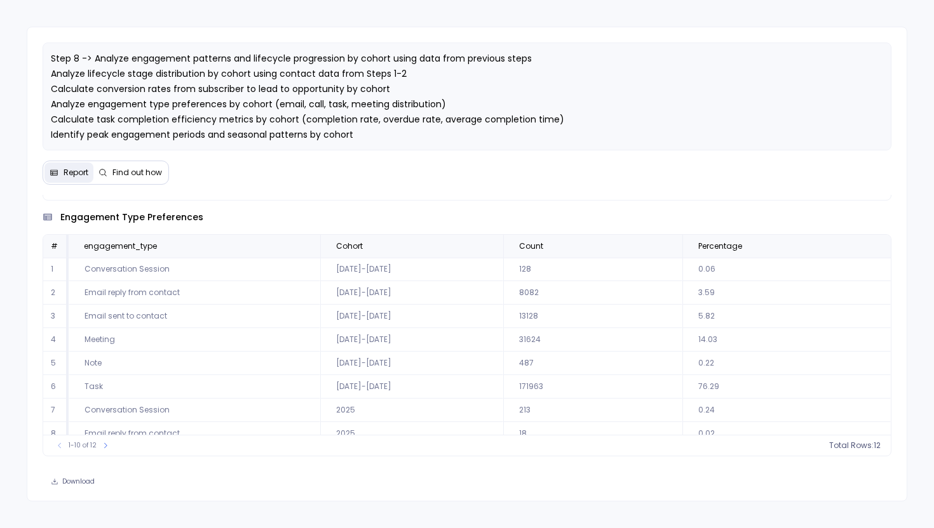
scroll to position [436, 0]
drag, startPoint x: 692, startPoint y: 293, endPoint x: 709, endPoint y: 321, distance: 33.1
click at [709, 321] on tbody "1 Conversation Session 2023-2024 128 0.06 2 Email reply from contact 2023-2024 …" at bounding box center [467, 375] width 848 height 235
click at [705, 305] on td "5.82" at bounding box center [786, 316] width 209 height 23
drag, startPoint x: 692, startPoint y: 293, endPoint x: 706, endPoint y: 311, distance: 22.6
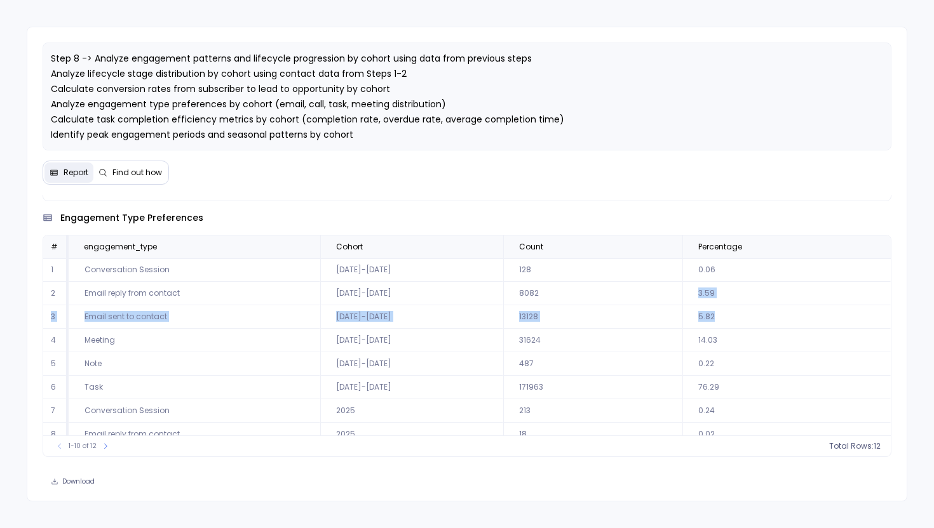
click at [707, 311] on tbody "1 Conversation Session 2023-2024 128 0.06 2 Email reply from contact 2023-2024 …" at bounding box center [467, 375] width 848 height 235
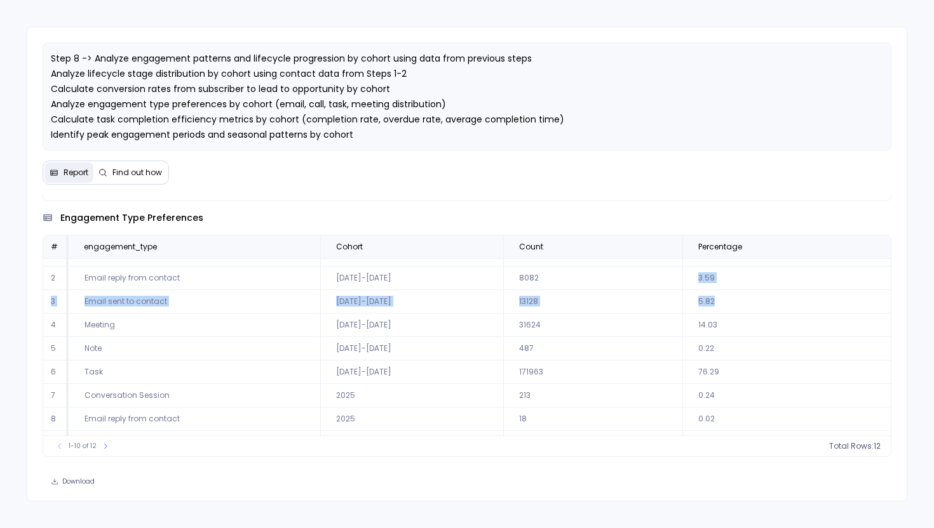
scroll to position [16, 0]
drag, startPoint x: 687, startPoint y: 351, endPoint x: 708, endPoint y: 351, distance: 21.6
click at [708, 351] on td "0.22" at bounding box center [786, 348] width 209 height 23
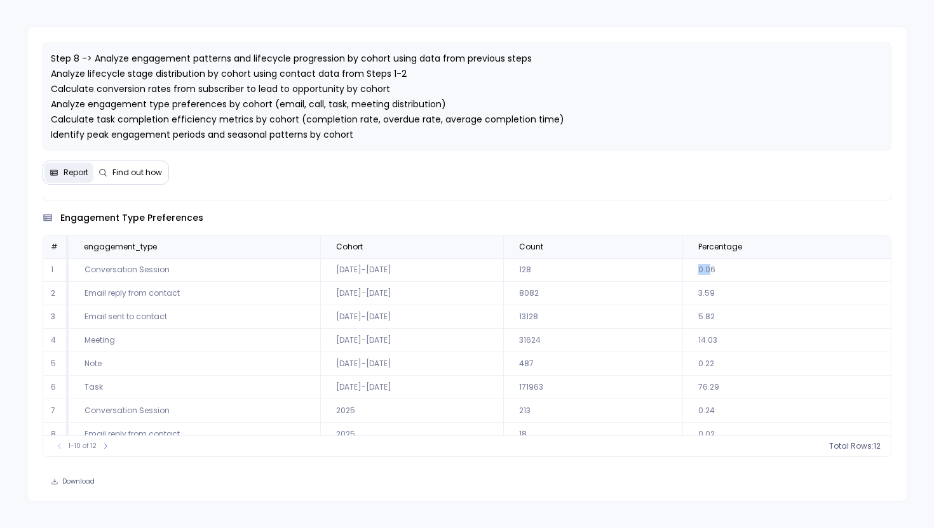
drag, startPoint x: 690, startPoint y: 268, endPoint x: 702, endPoint y: 268, distance: 11.4
click at [702, 268] on td "0.06" at bounding box center [786, 269] width 209 height 23
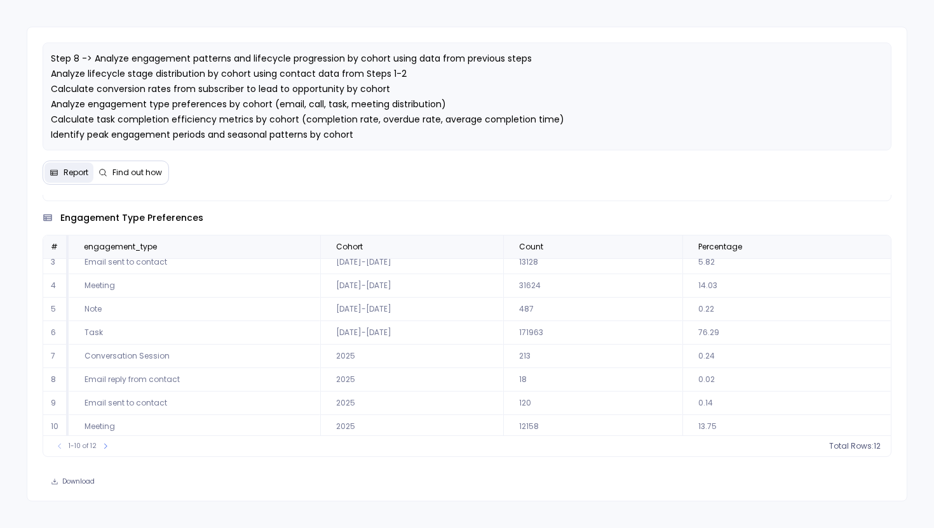
scroll to position [58, 0]
click at [102, 443] on icon at bounding box center [106, 447] width 8 height 8
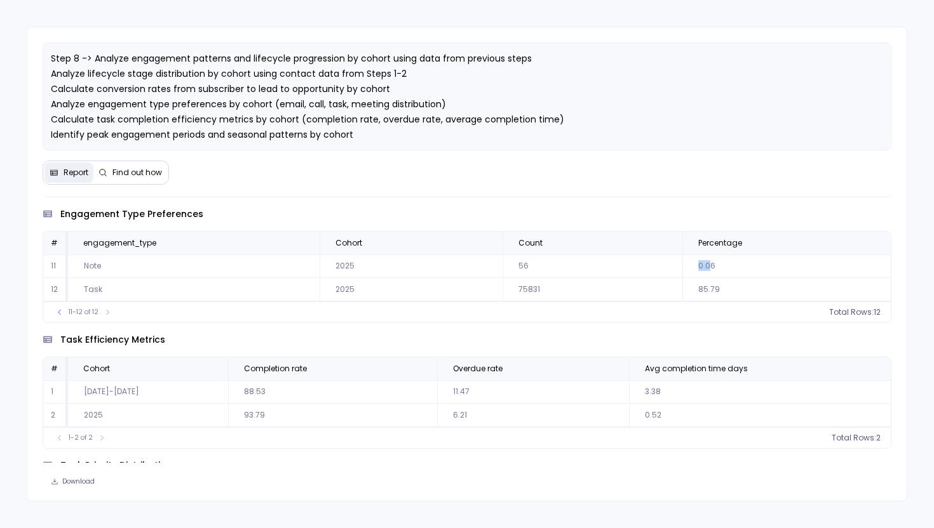
scroll to position [427, 0]
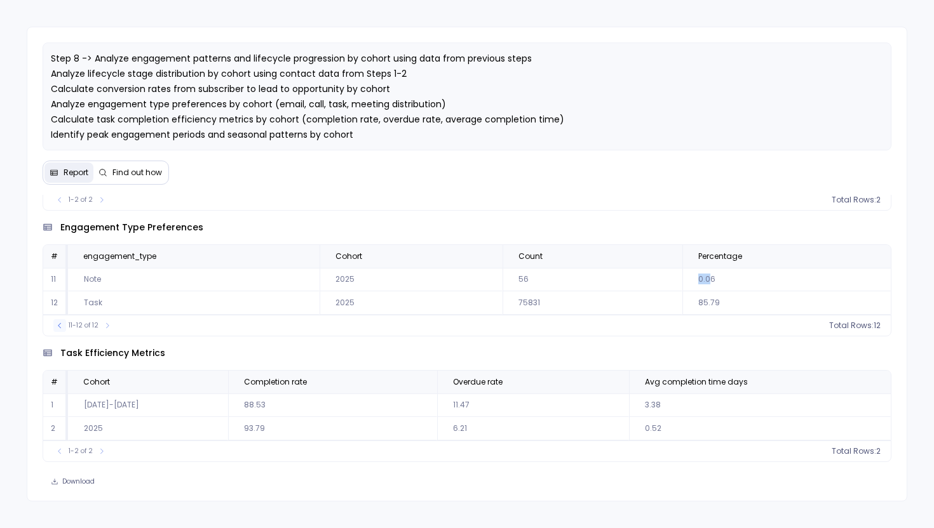
click at [62, 322] on icon at bounding box center [60, 326] width 8 height 8
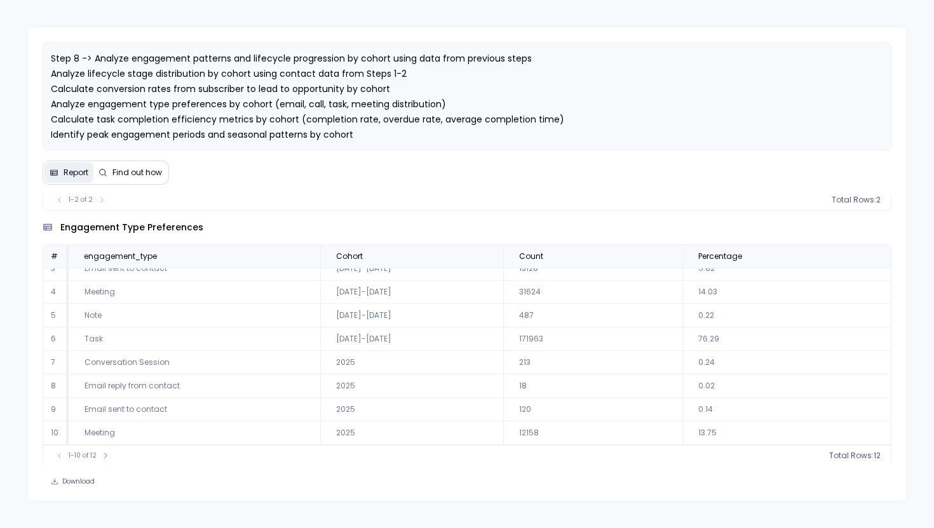
scroll to position [464, 0]
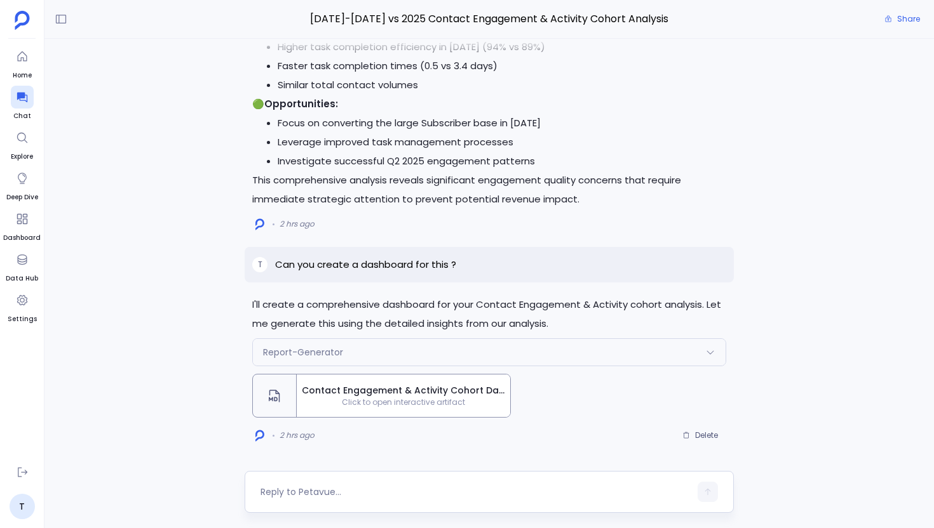
click at [351, 491] on textarea at bounding box center [474, 492] width 429 height 13
type textarea "Recreate the report"
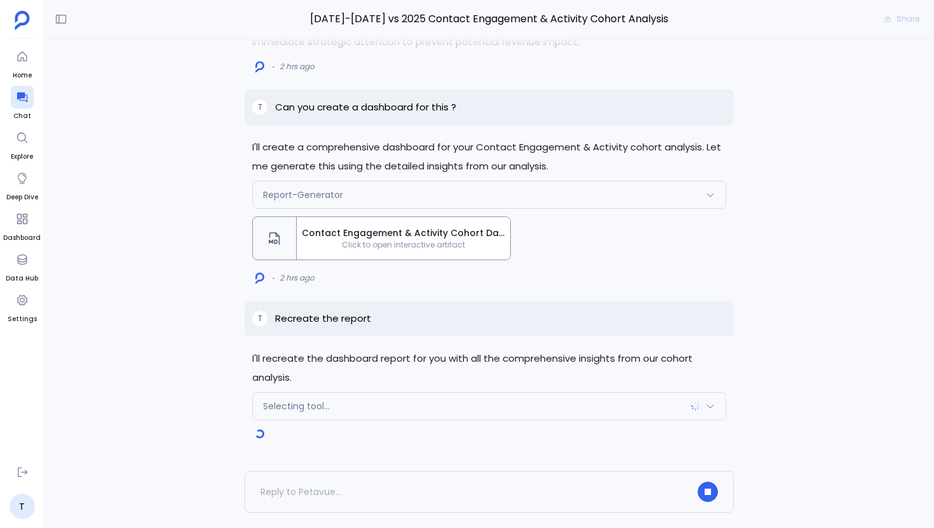
click at [490, 408] on div "Selecting tool..." at bounding box center [489, 406] width 472 height 27
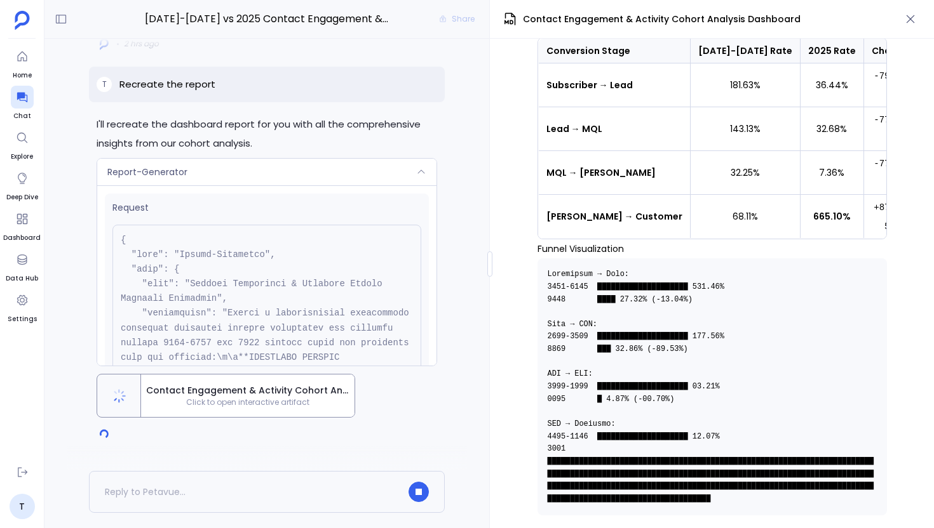
scroll to position [1928, 0]
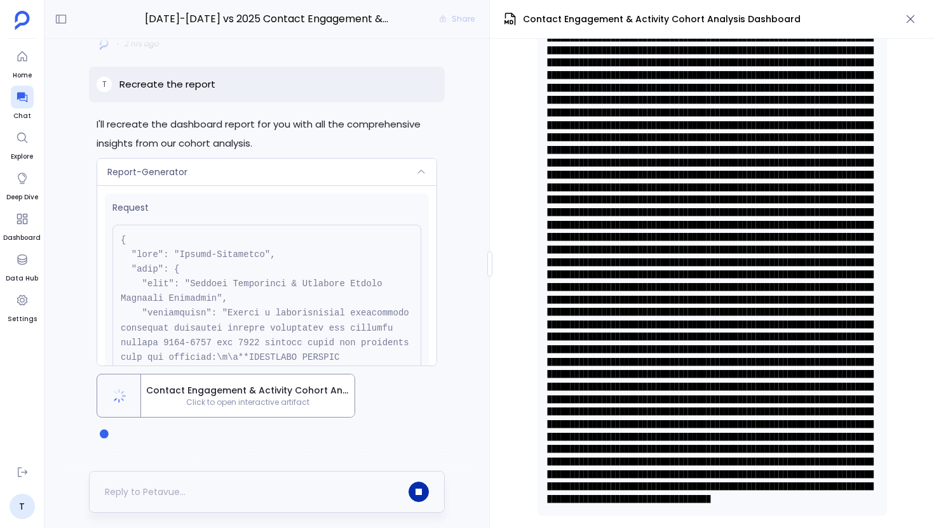
click at [414, 493] on button "button" at bounding box center [418, 492] width 20 height 20
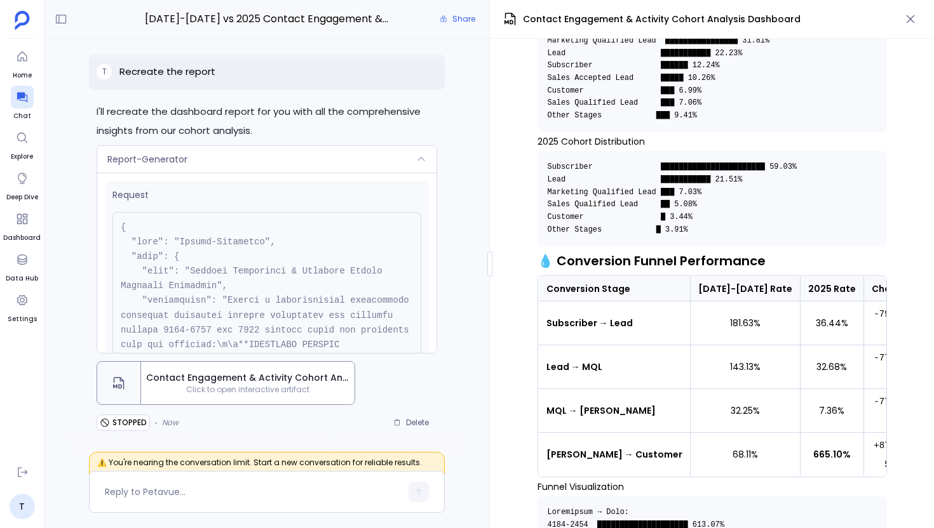
scroll to position [1674, 0]
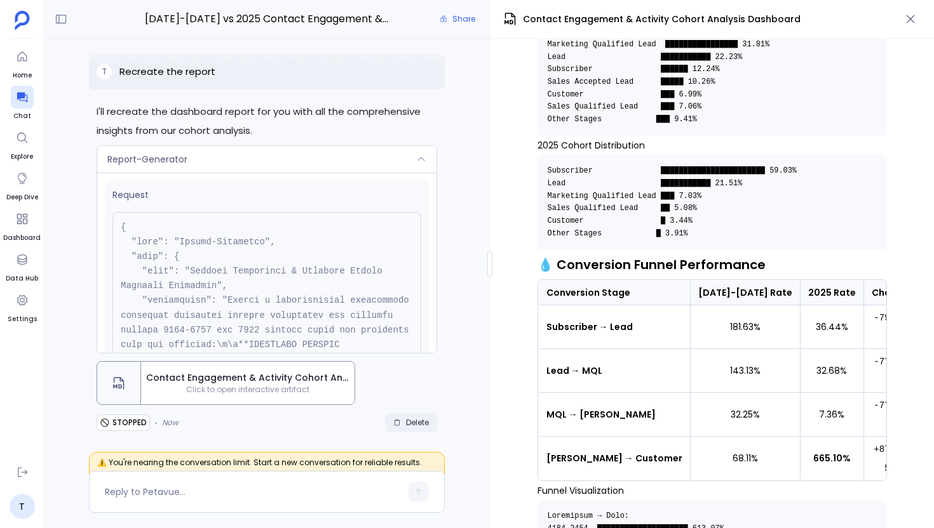
click at [406, 424] on span "Delete" at bounding box center [417, 423] width 23 height 10
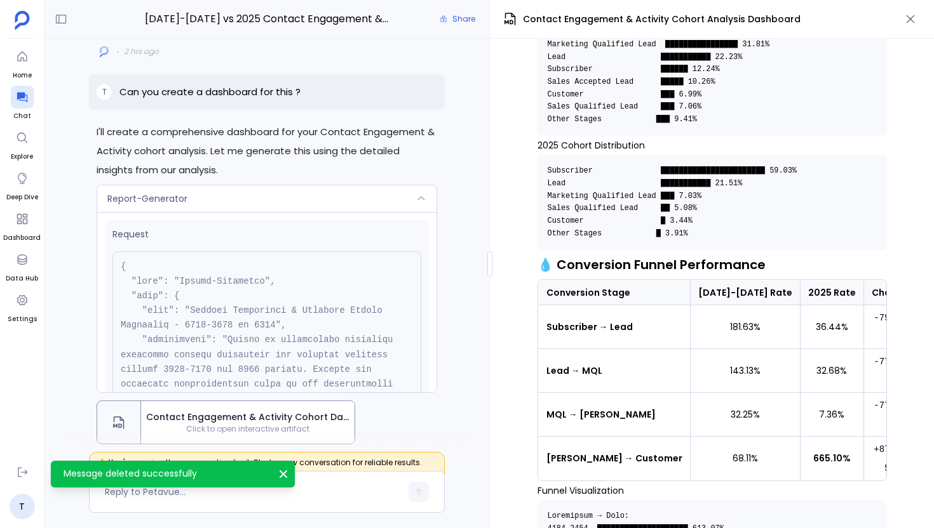
scroll to position [-67, 0]
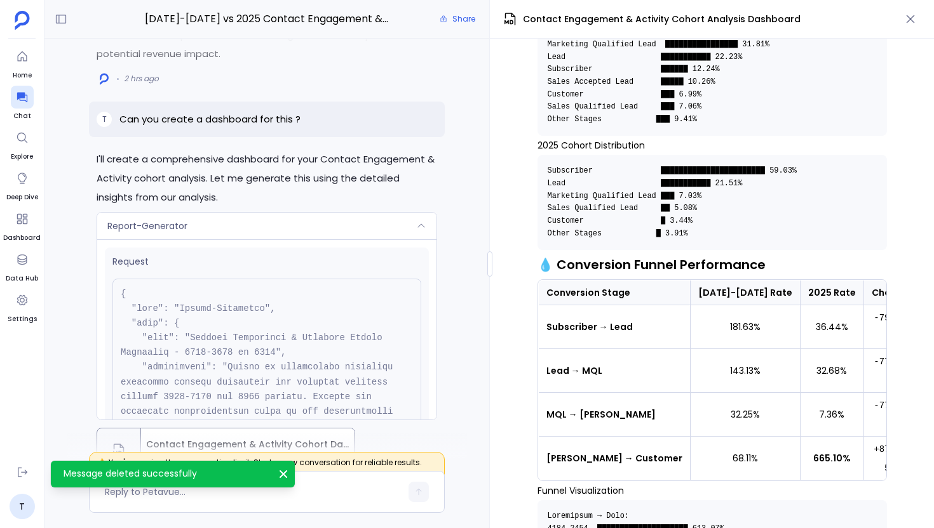
click at [259, 123] on p "Can you create a dashboard for this ?" at bounding box center [209, 119] width 181 height 15
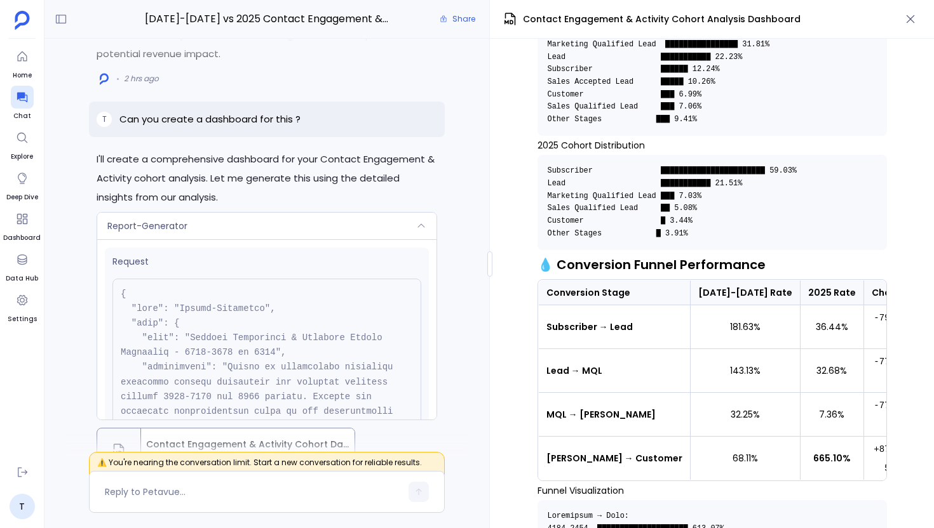
click at [259, 123] on p "Can you create a dashboard for this ?" at bounding box center [209, 119] width 181 height 15
copy p "Can you create a dashboard for this ?"
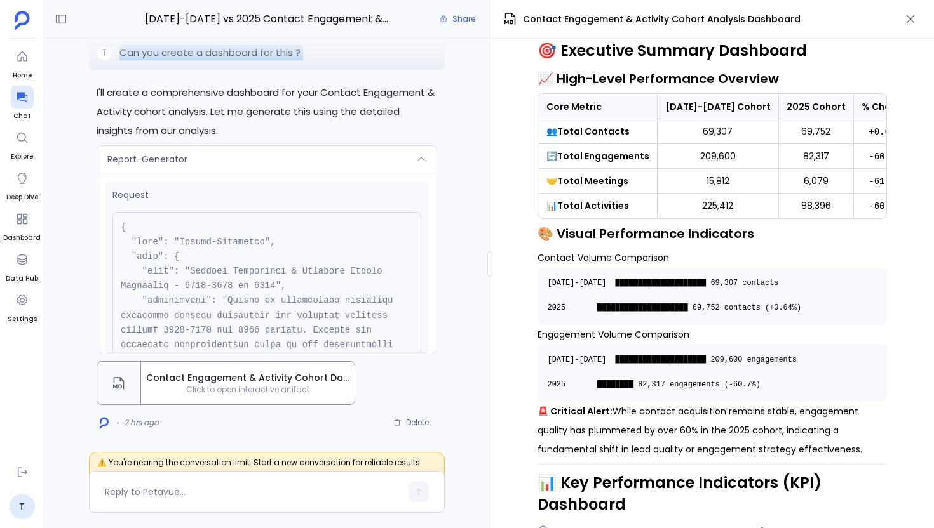
scroll to position [125, 0]
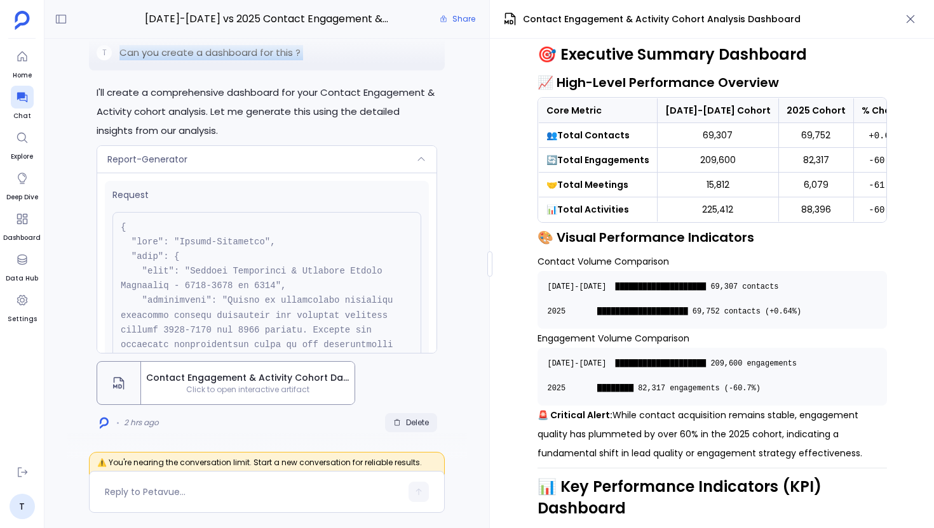
click at [424, 416] on button "Delete" at bounding box center [411, 422] width 52 height 19
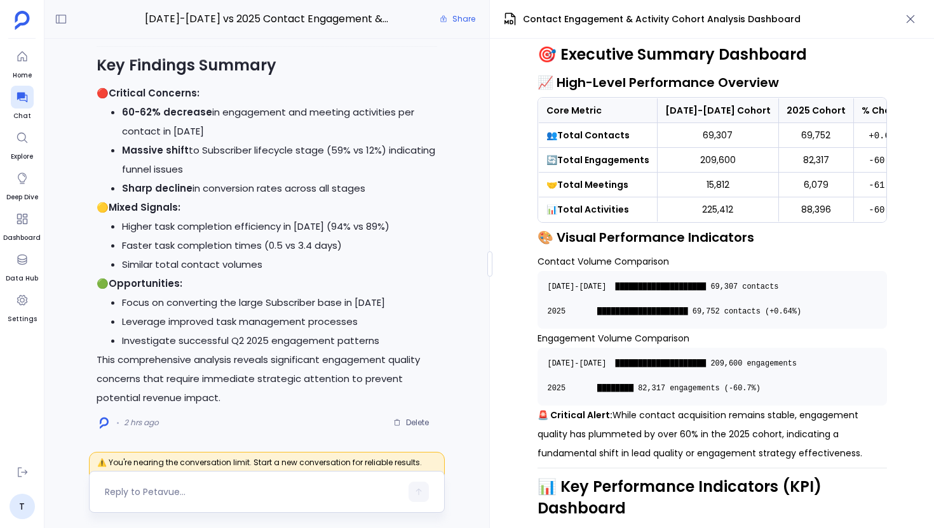
click at [189, 497] on textarea at bounding box center [253, 492] width 296 height 13
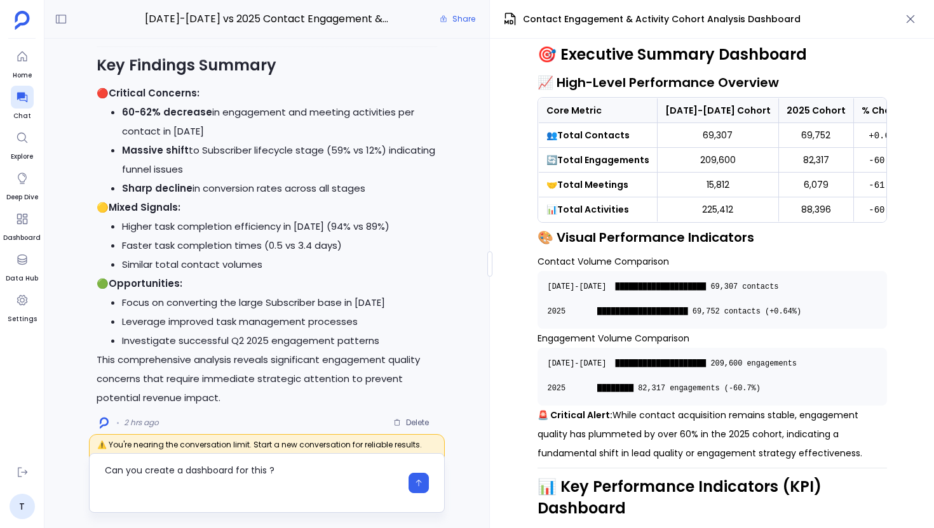
scroll to position [0, 0]
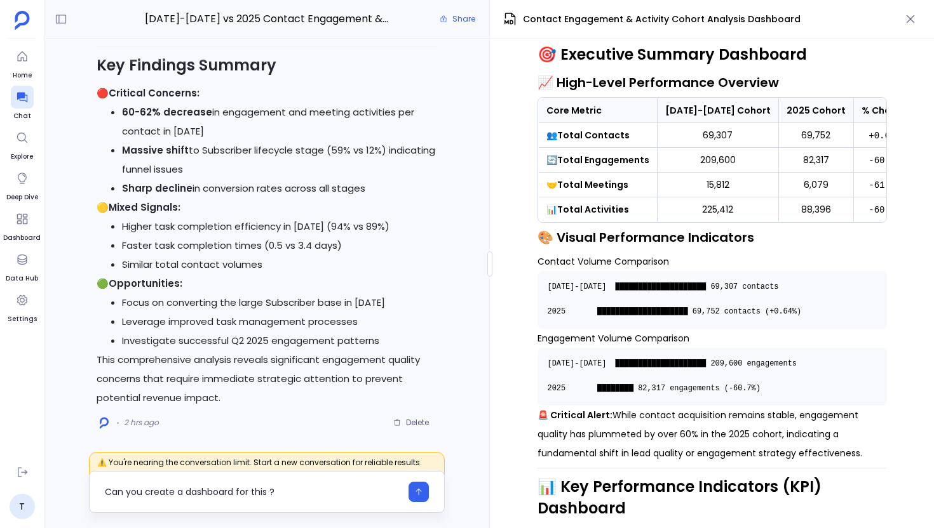
click at [206, 491] on textarea "Can you create a dashboard for this ?" at bounding box center [253, 492] width 296 height 13
type textarea "Can you create a report for this ?"
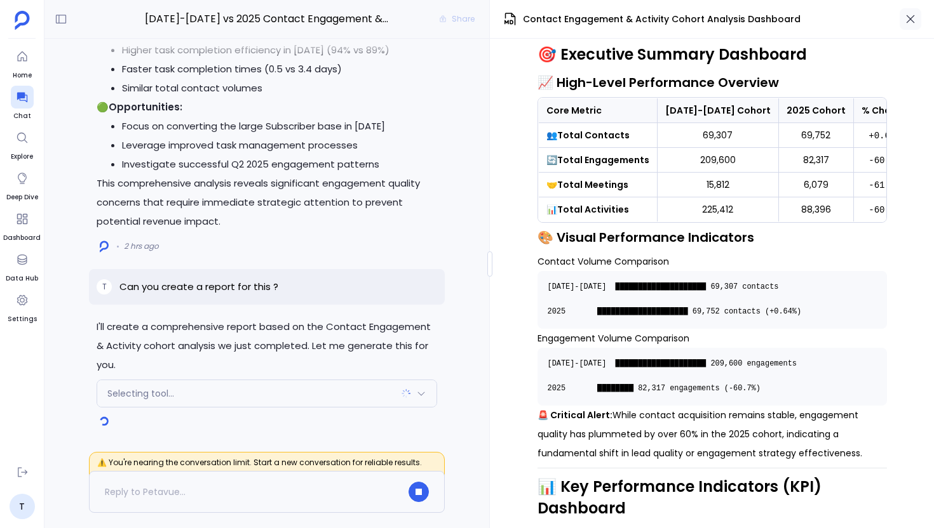
click at [909, 20] on icon "button" at bounding box center [910, 19] width 13 height 13
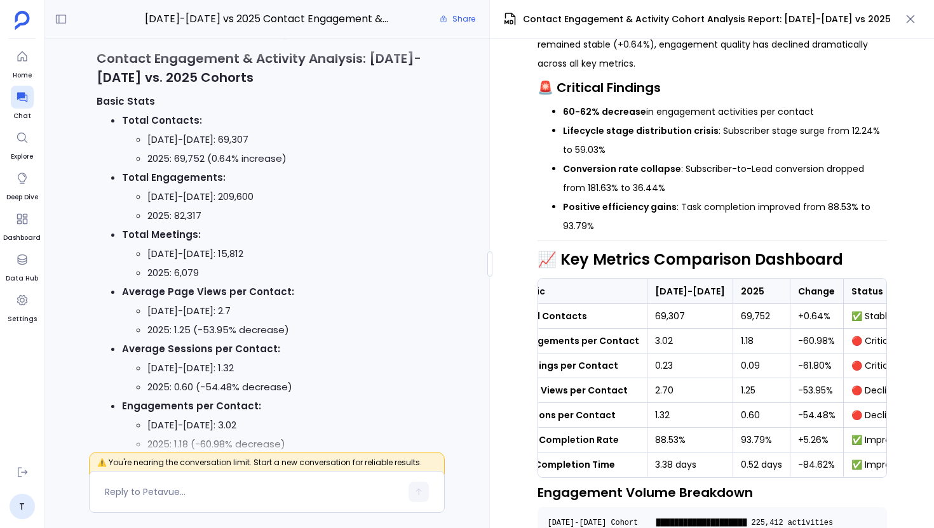
scroll to position [0, 30]
drag, startPoint x: 799, startPoint y: 365, endPoint x: 763, endPoint y: 366, distance: 35.6
click at [791, 366] on td "-61.80%" at bounding box center [817, 366] width 53 height 25
click at [791, 423] on td "-54.48%" at bounding box center [817, 415] width 53 height 25
drag, startPoint x: 771, startPoint y: 389, endPoint x: 814, endPoint y: 392, distance: 43.3
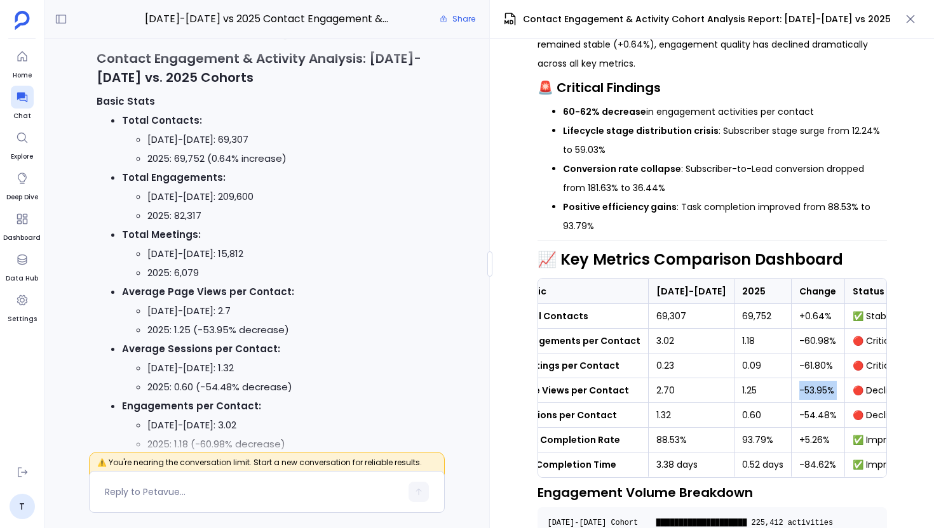
click at [815, 391] on tr "Page Views per Contact 2.70 1.25 -53.95% 🔴 Declining" at bounding box center [711, 390] width 408 height 25
click at [807, 419] on td "-54.48%" at bounding box center [817, 415] width 53 height 25
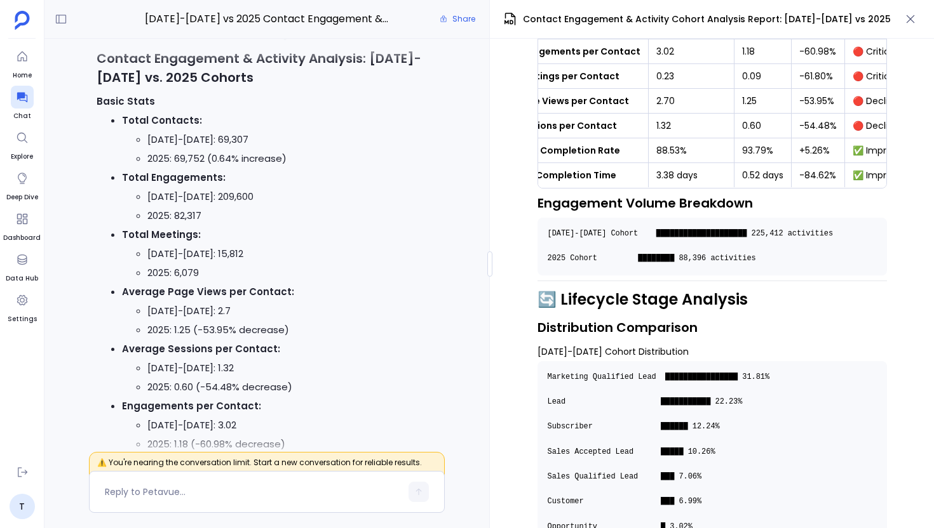
scroll to position [542, 0]
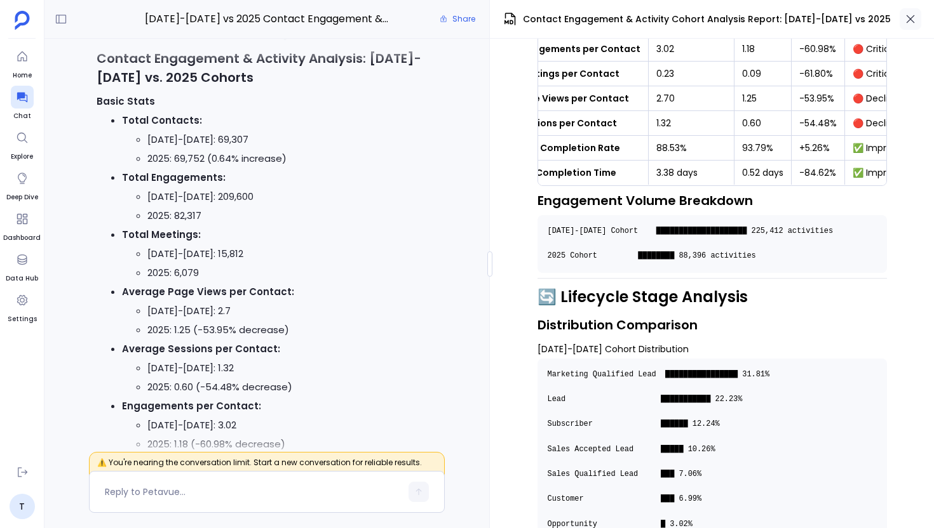
click at [912, 17] on icon "button" at bounding box center [910, 19] width 8 height 8
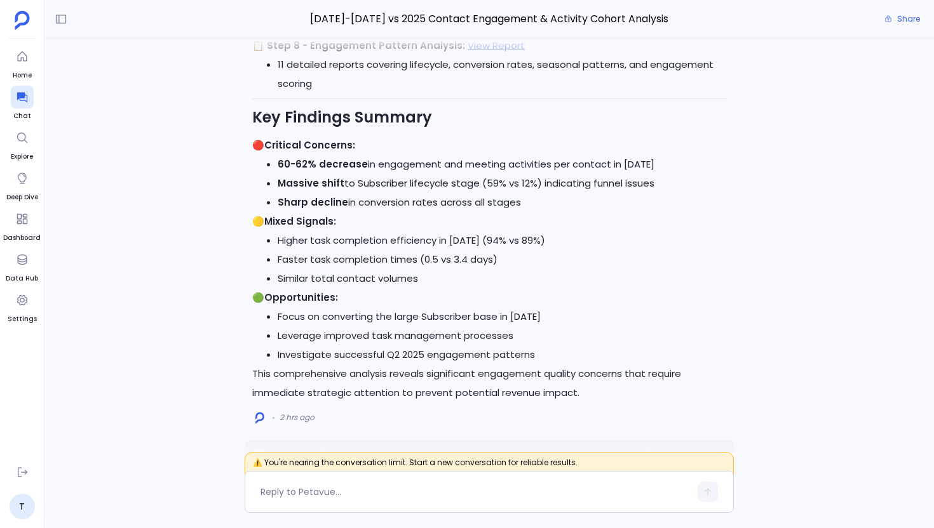
scroll to position [0, 0]
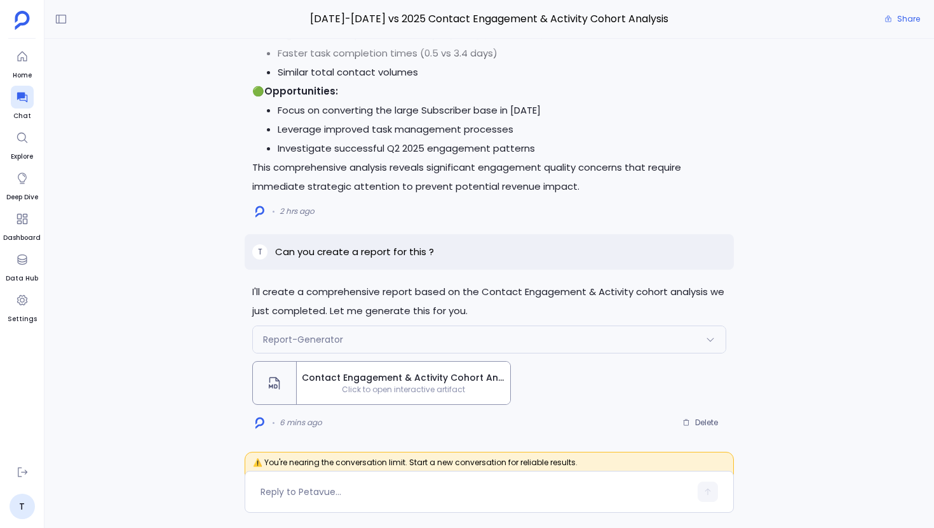
click at [397, 254] on p "Can you create a report for this ?" at bounding box center [354, 251] width 159 height 15
copy p "Can you create a report for this ?"
click at [701, 421] on span "Delete" at bounding box center [706, 423] width 23 height 10
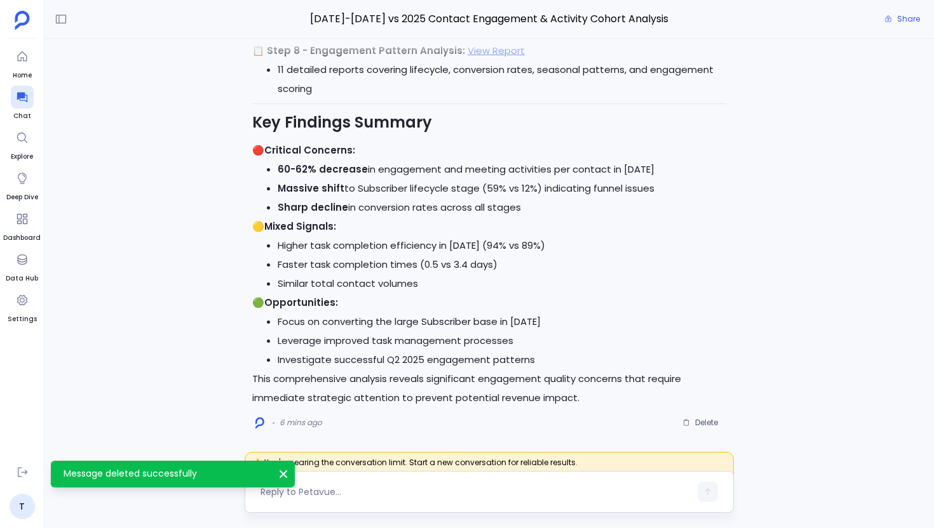
click at [327, 495] on textarea at bounding box center [474, 492] width 429 height 13
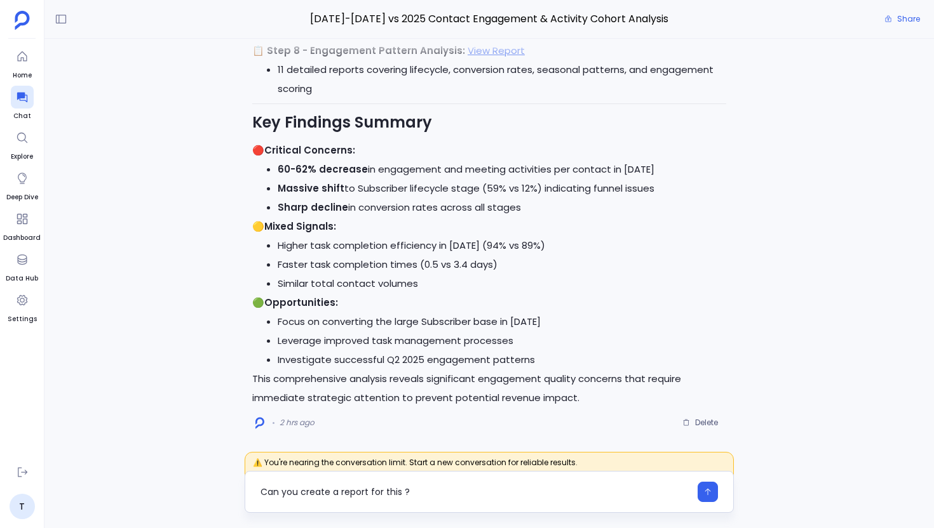
type textarea "Can you create a report for this ?"
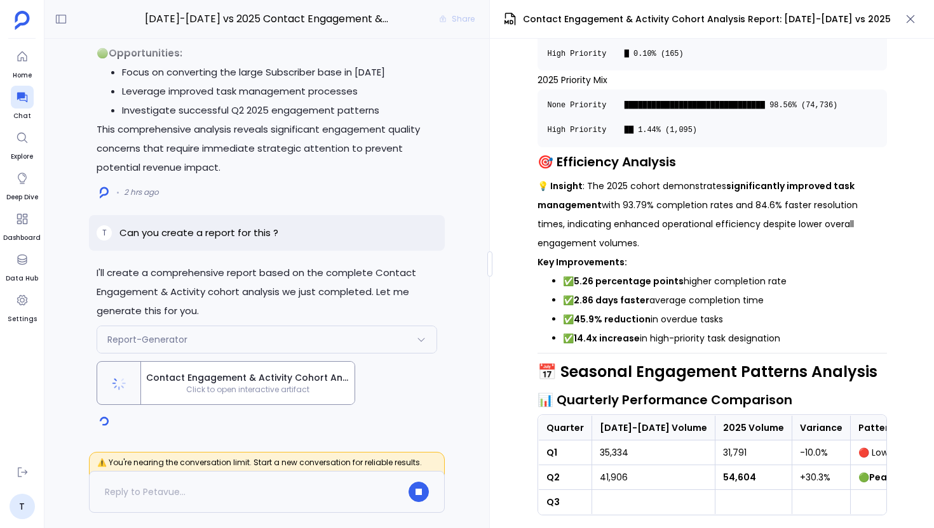
scroll to position [3457, 0]
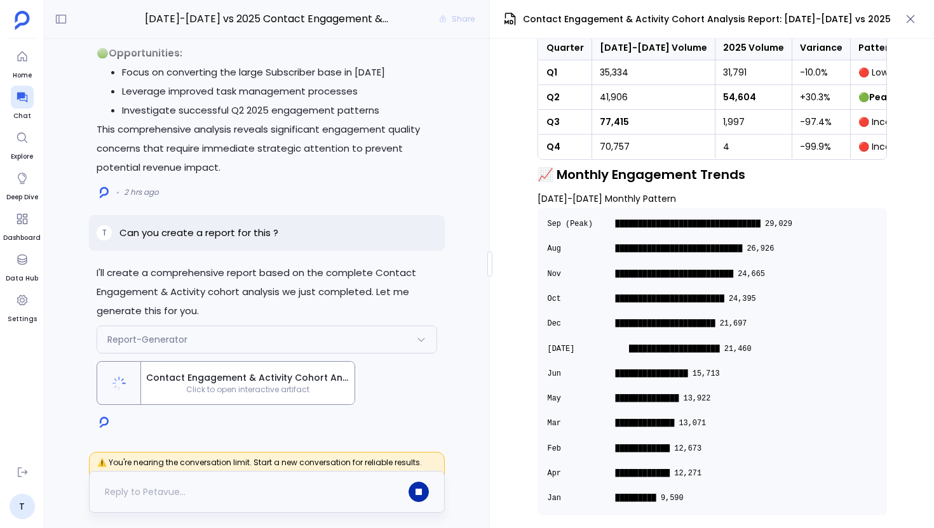
click at [417, 490] on icon "button" at bounding box center [418, 492] width 6 height 6
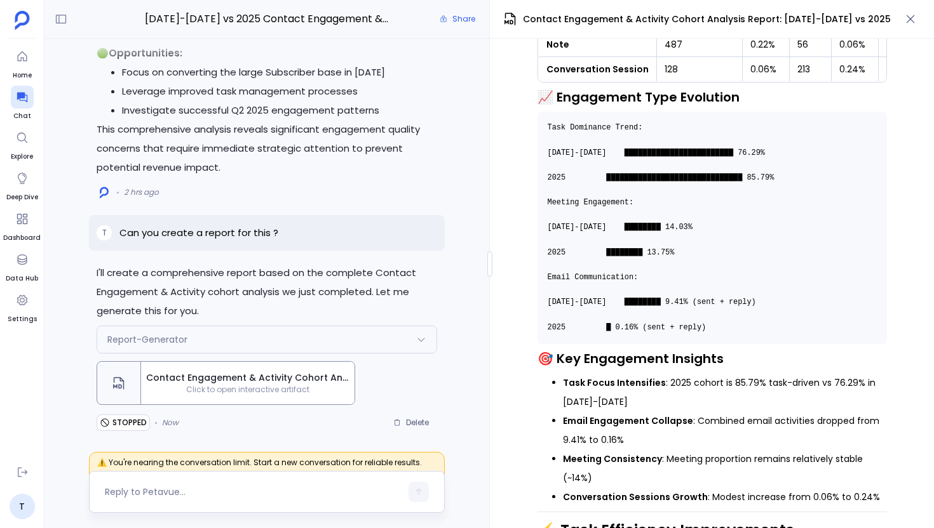
scroll to position [2722, 0]
click at [909, 17] on icon "button" at bounding box center [910, 19] width 13 height 13
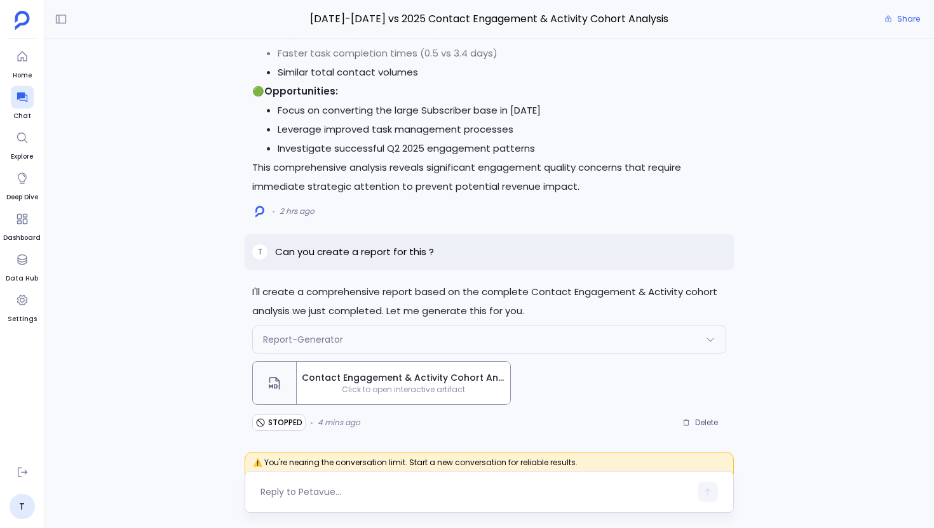
click at [425, 251] on p "Can you create a report for this ?" at bounding box center [354, 251] width 159 height 15
copy p "Can you create a report for this ?"
click at [699, 422] on span "Delete" at bounding box center [706, 423] width 23 height 10
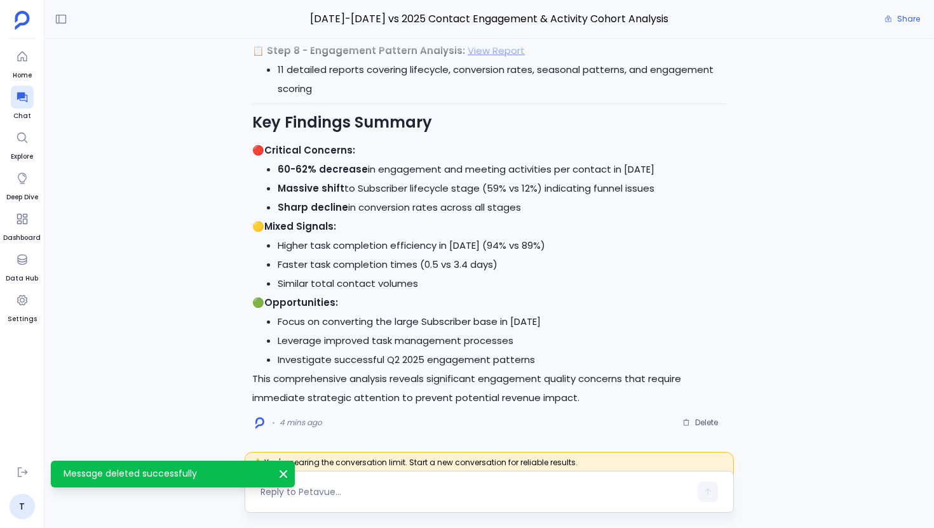
click at [378, 498] on textarea at bounding box center [474, 492] width 429 height 13
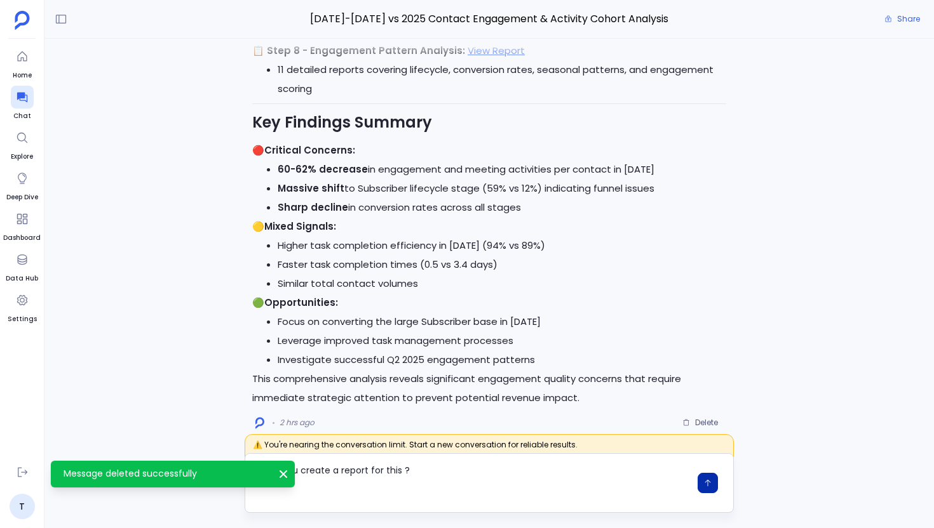
scroll to position [0, 0]
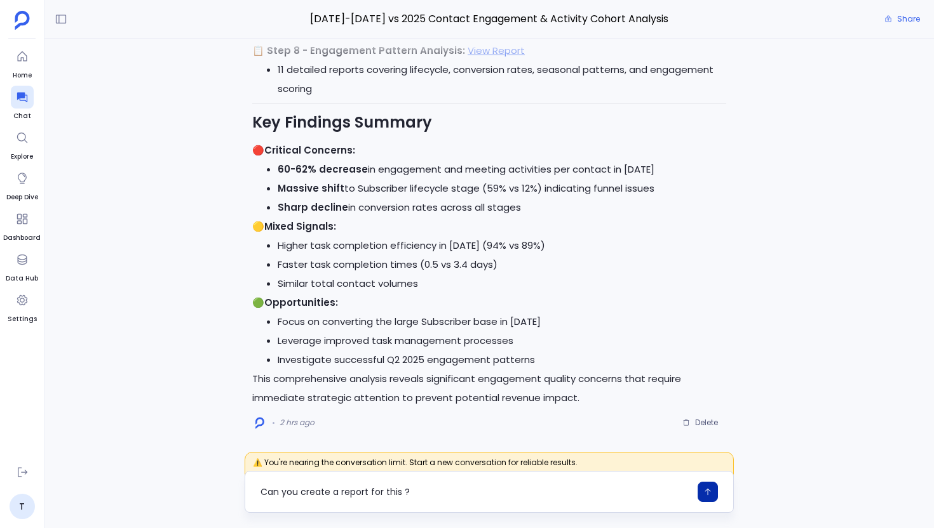
type textarea "Can you create a report for this ?"
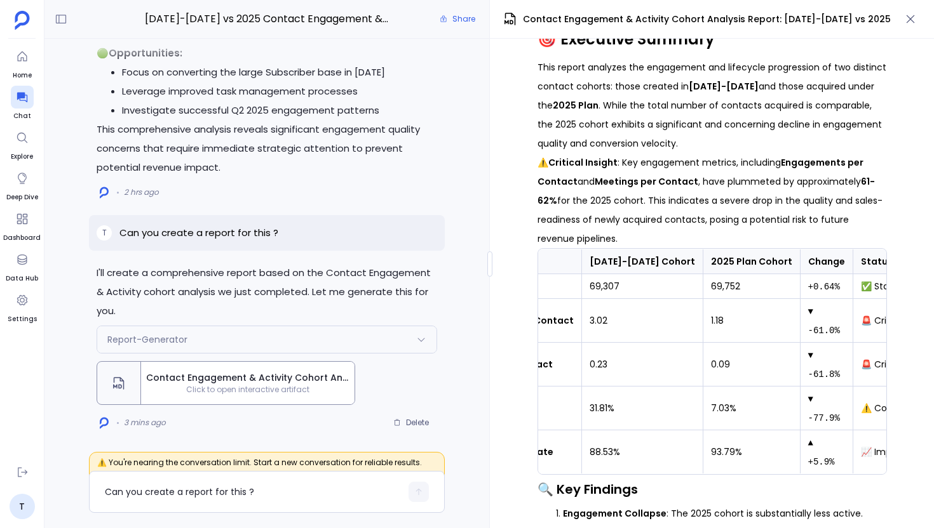
scroll to position [0, 109]
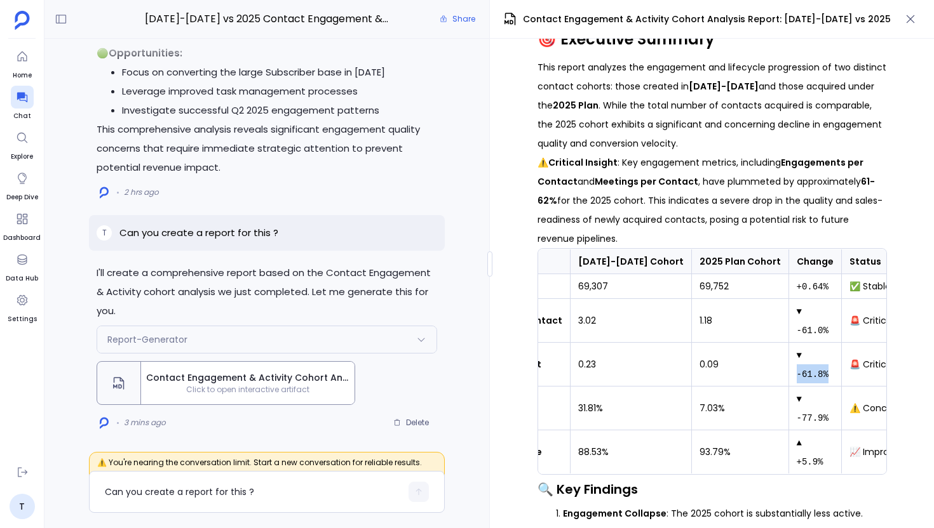
drag, startPoint x: 761, startPoint y: 349, endPoint x: 799, endPoint y: 352, distance: 38.2
click at [799, 352] on td "▼ -61.8%" at bounding box center [814, 365] width 53 height 44
click at [796, 352] on code "▼ -61.8%" at bounding box center [812, 365] width 32 height 29
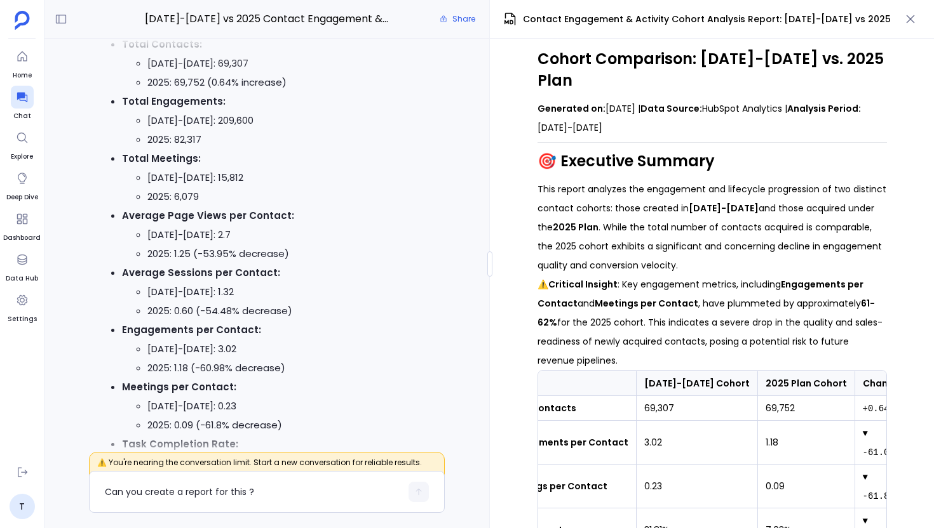
scroll to position [-2342, 0]
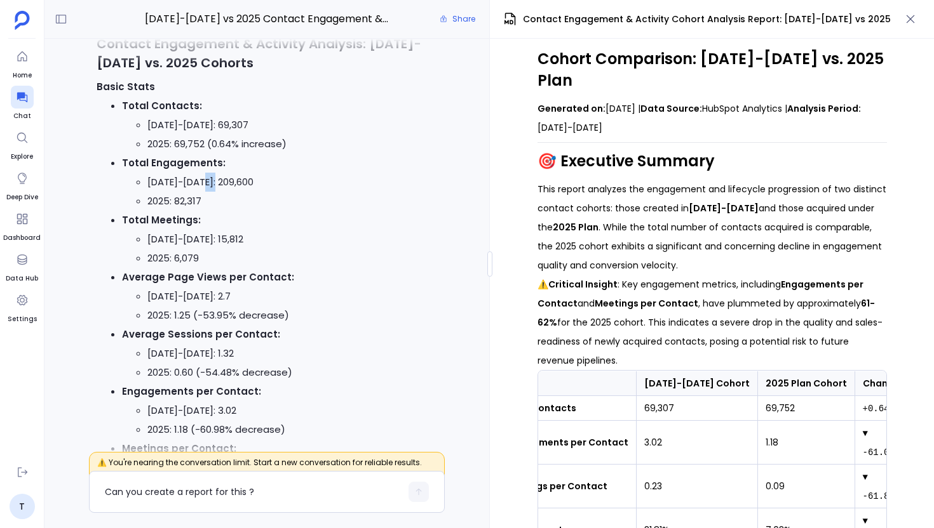
drag, startPoint x: 202, startPoint y: 223, endPoint x: 220, endPoint y: 236, distance: 22.4
click at [220, 211] on ul "[DATE]-[DATE]: 209,600 2025: 82,317" at bounding box center [279, 192] width 315 height 38
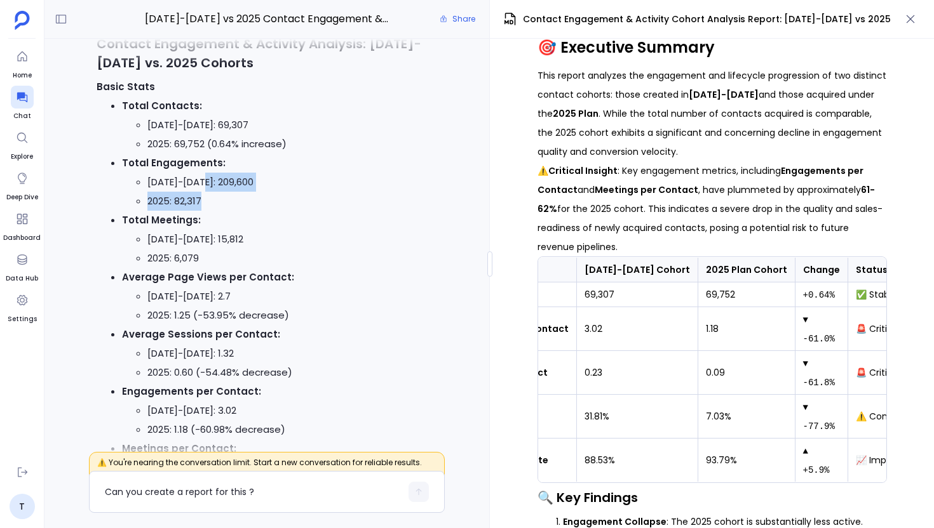
scroll to position [0, 103]
drag, startPoint x: 767, startPoint y: 298, endPoint x: 772, endPoint y: 302, distance: 7.2
click at [802, 315] on code "▼ -61.0%" at bounding box center [818, 329] width 32 height 29
click at [794, 351] on td "▼ -61.8%" at bounding box center [820, 373] width 53 height 44
drag, startPoint x: 769, startPoint y: 271, endPoint x: 808, endPoint y: 271, distance: 38.7
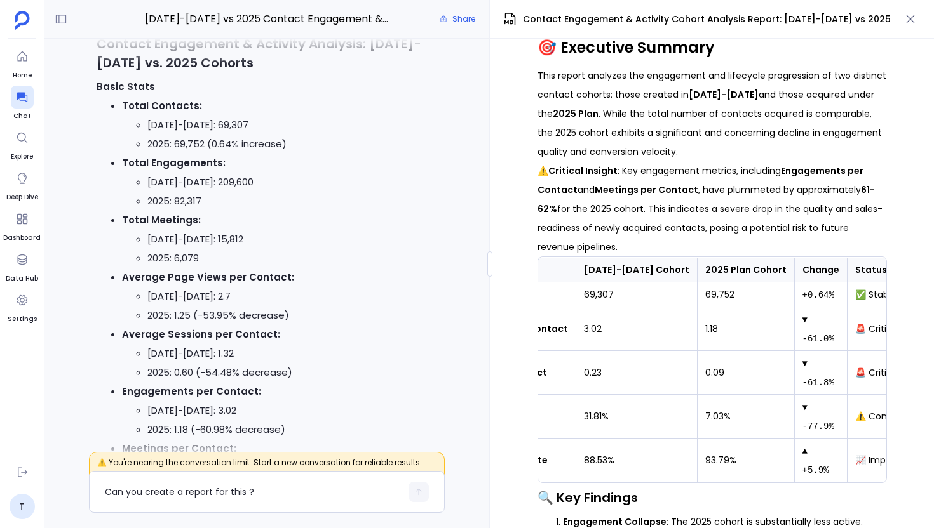
click at [808, 283] on td "+0.64%" at bounding box center [820, 295] width 53 height 25
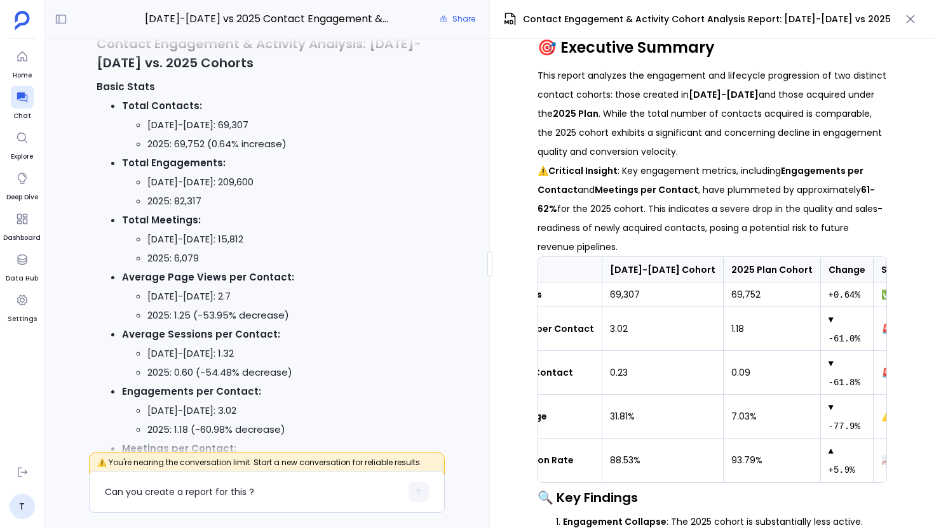
scroll to position [0, 109]
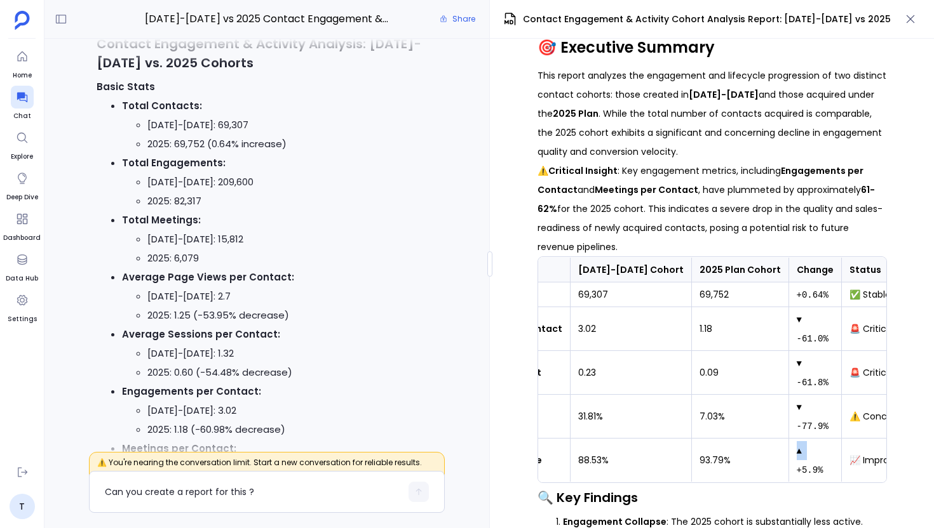
drag, startPoint x: 761, startPoint y: 431, endPoint x: 770, endPoint y: 431, distance: 8.9
click at [796, 446] on code "▲ +5.9%" at bounding box center [809, 460] width 27 height 29
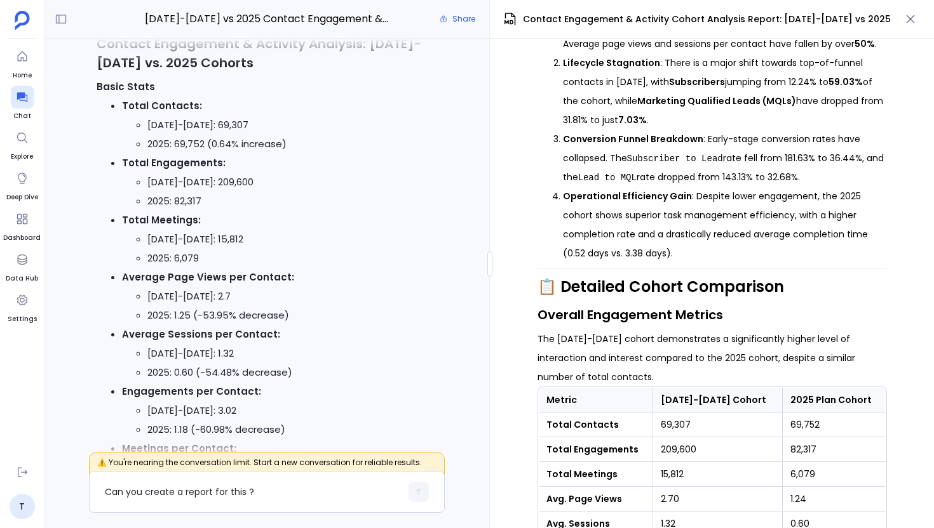
scroll to position [835, 0]
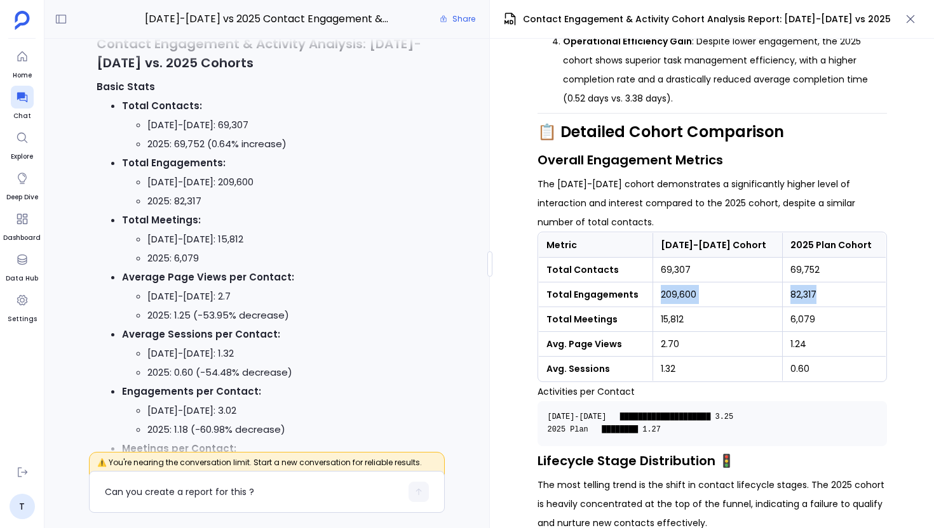
drag, startPoint x: 667, startPoint y: 276, endPoint x: 833, endPoint y: 274, distance: 166.4
click at [833, 283] on tr "Total Engagements 209,600 82,317" at bounding box center [711, 295] width 347 height 25
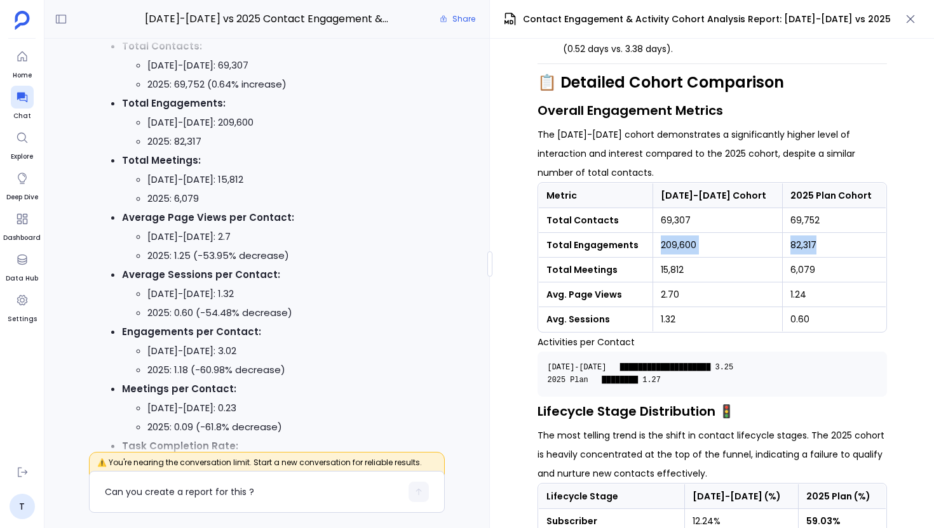
scroll to position [894, 0]
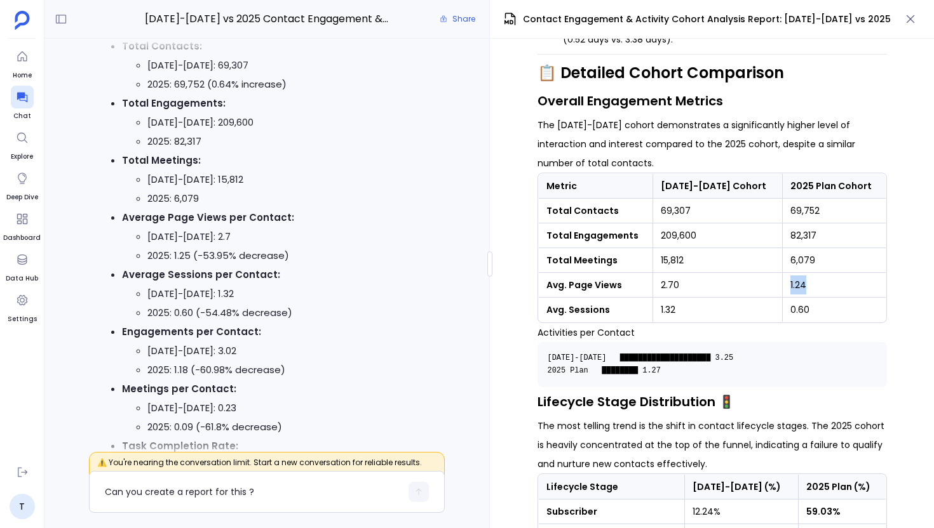
drag, startPoint x: 801, startPoint y: 265, endPoint x: 777, endPoint y: 268, distance: 23.6
click at [782, 273] on td "1.24" at bounding box center [834, 285] width 104 height 25
drag, startPoint x: 171, startPoint y: 294, endPoint x: 193, endPoint y: 295, distance: 21.6
click at [193, 265] on li "2025: 1.25 (-53.95% decrease)" at bounding box center [292, 255] width 290 height 19
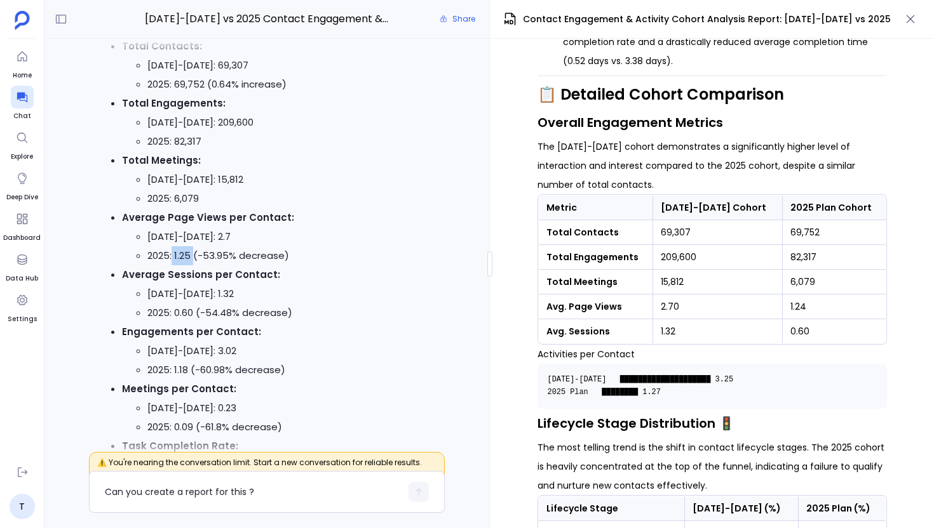
scroll to position [871, 0]
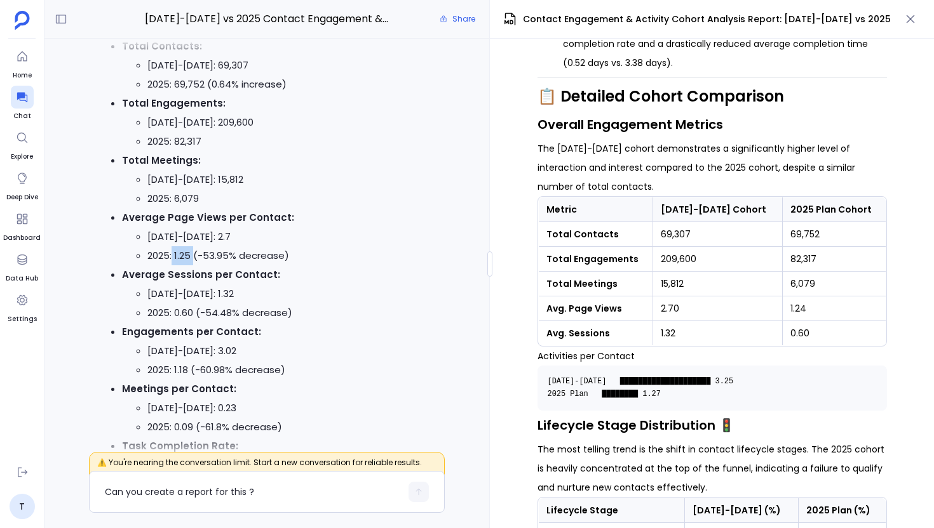
click at [817, 366] on pre "[DATE]-[DATE] ████████████████████ 3.25 2025 Plan ████████ 1.27" at bounding box center [711, 388] width 349 height 45
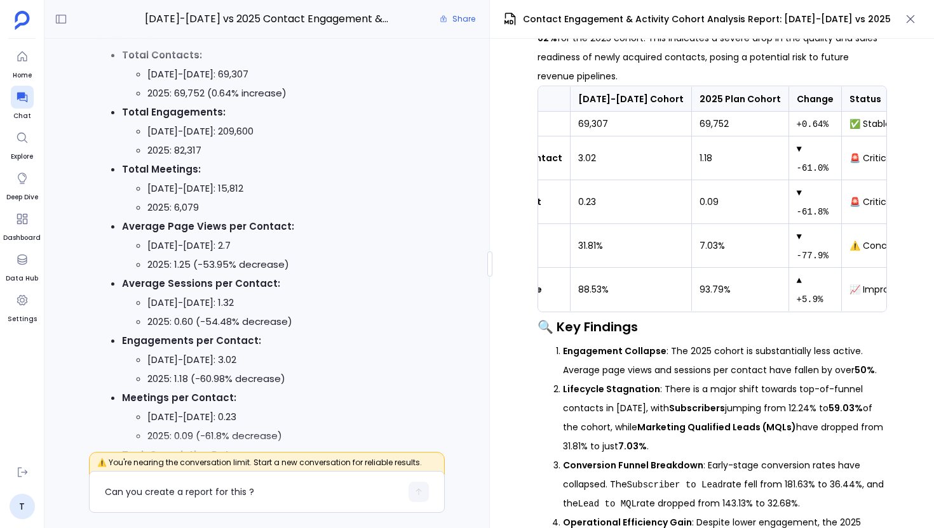
scroll to position [349, 0]
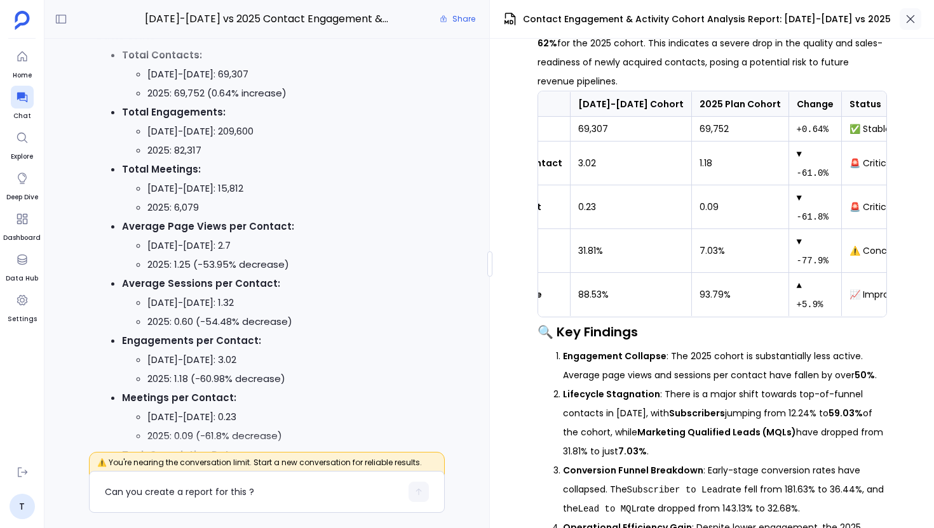
click at [910, 14] on icon "button" at bounding box center [910, 19] width 13 height 13
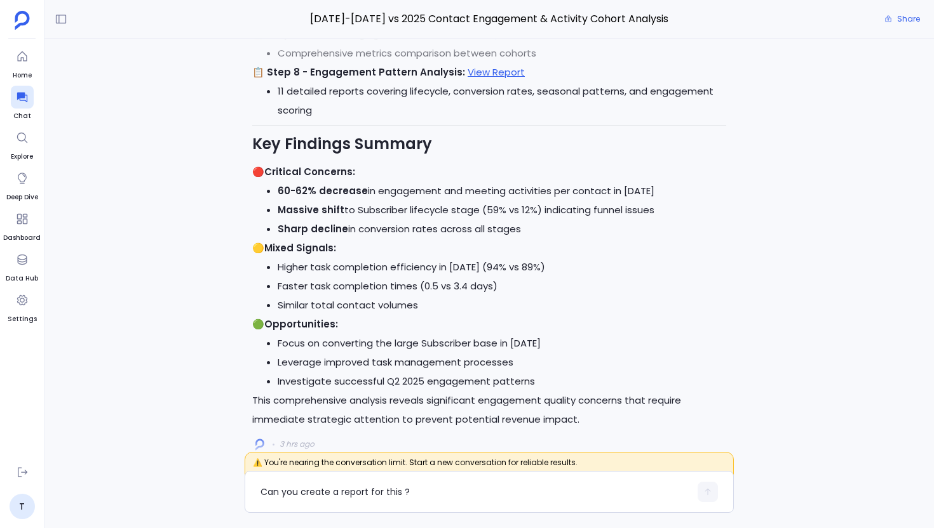
scroll to position [0, 0]
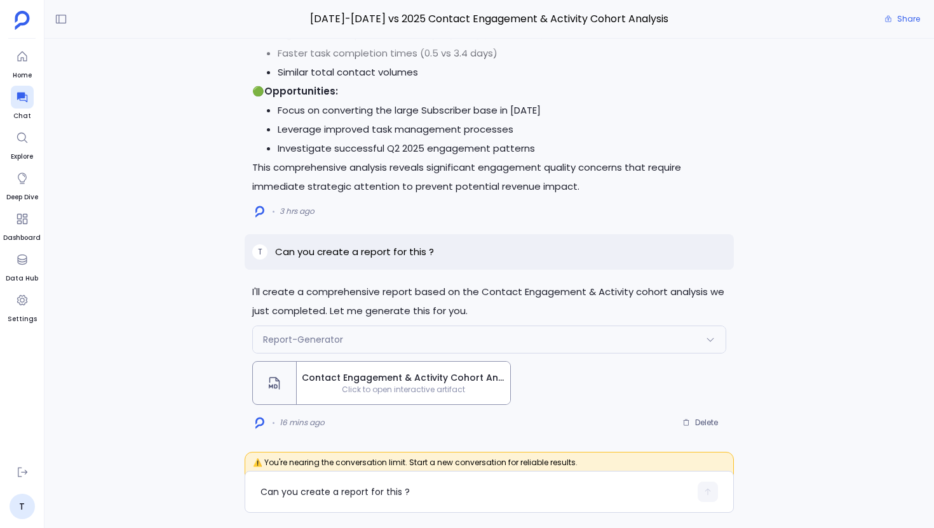
click at [396, 248] on p "Can you create a report for this ?" at bounding box center [354, 251] width 159 height 15
copy p "Can you create a report for this ?"
click at [711, 424] on span "Delete" at bounding box center [706, 423] width 23 height 10
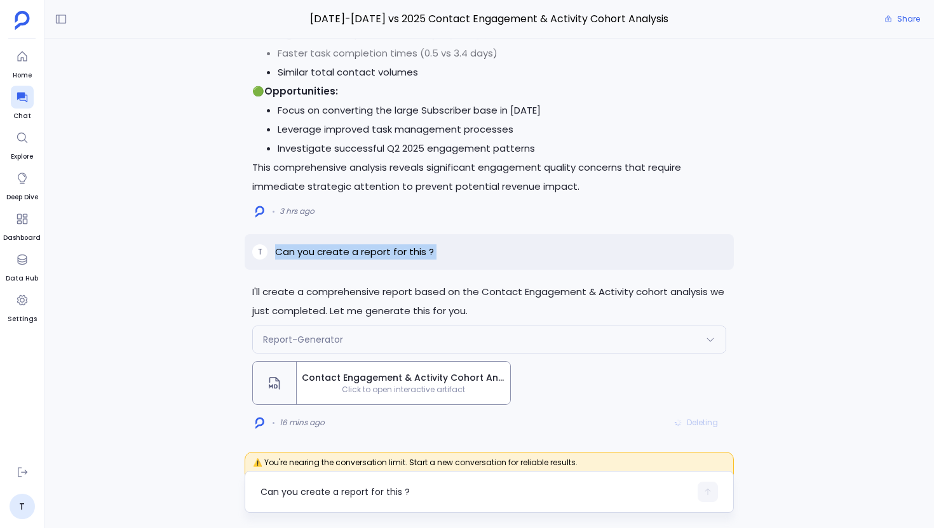
click at [379, 486] on textarea "Can you create a report for this ?" at bounding box center [474, 492] width 429 height 13
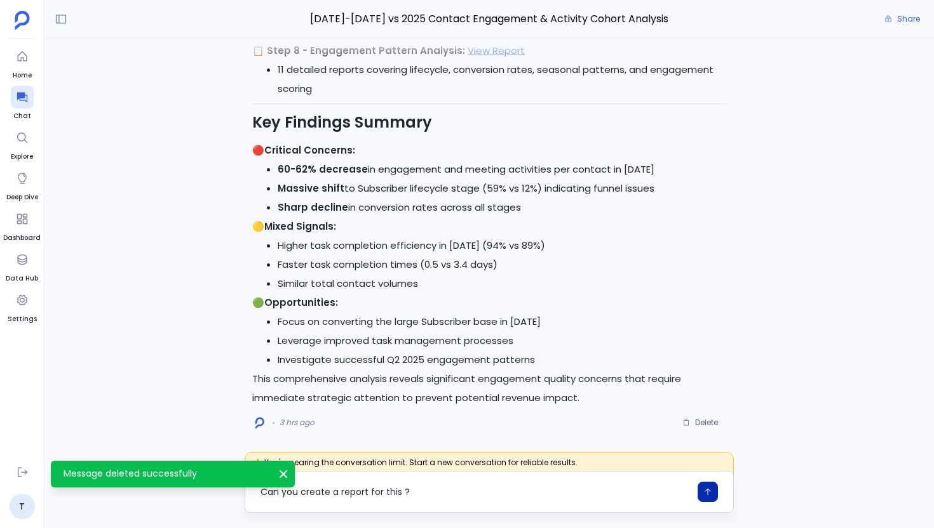
type textarea "Can you create a report for this ?"
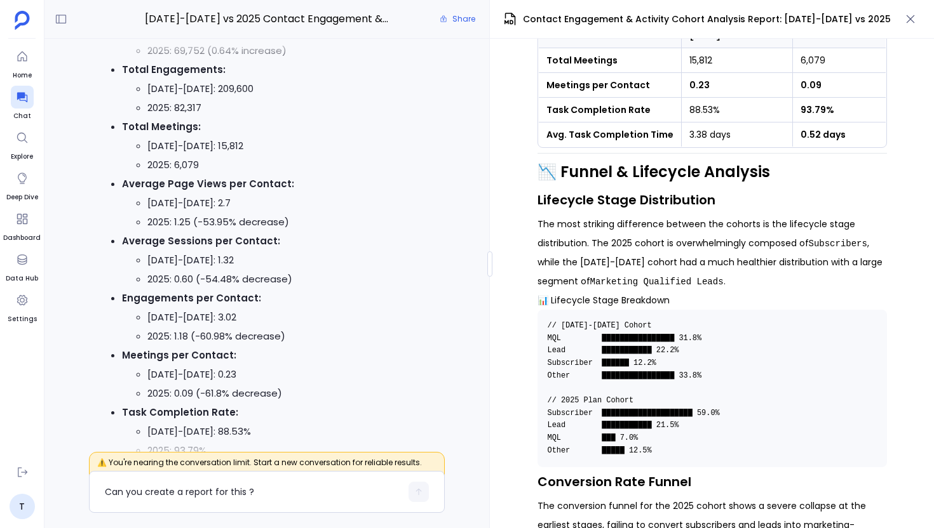
scroll to position [1416, 0]
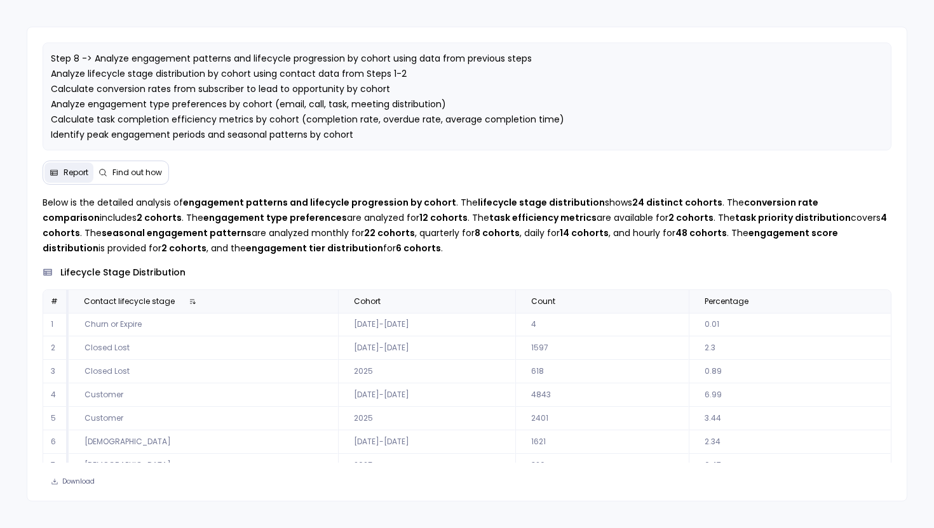
scroll to position [58, 0]
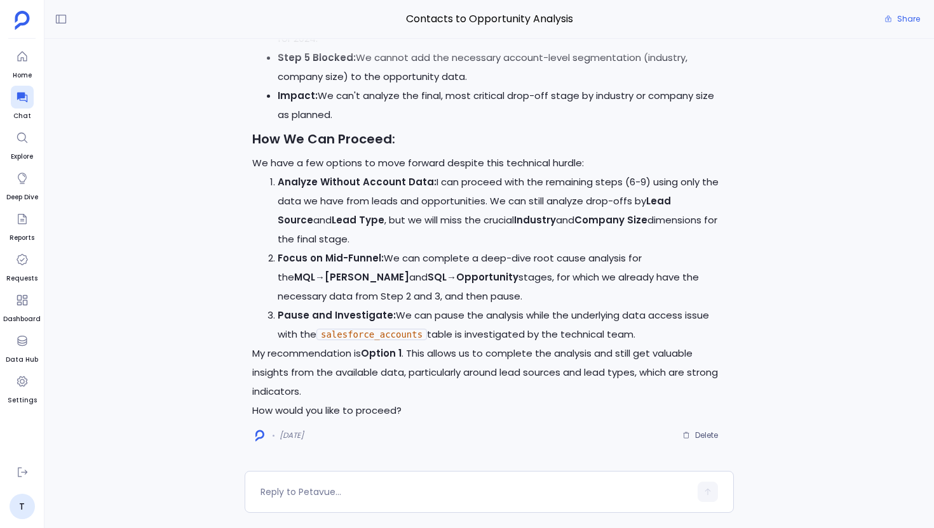
scroll to position [-43411, 0]
